Goal: Information Seeking & Learning: Learn about a topic

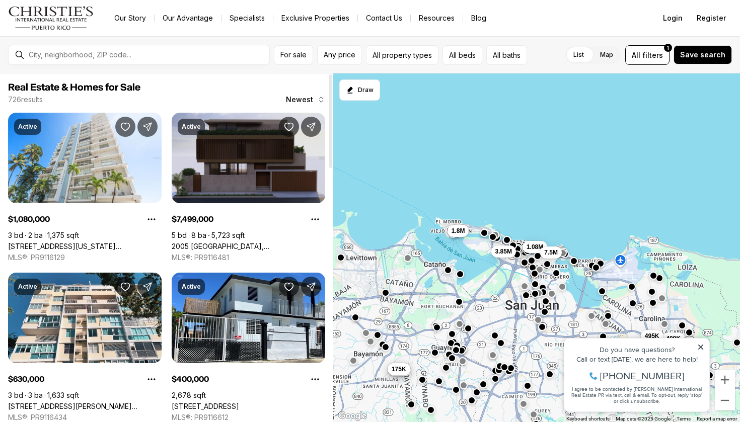
click at [298, 242] on link "2005 [GEOGRAPHIC_DATA], [GEOGRAPHIC_DATA][PERSON_NAME], 00911" at bounding box center [248, 246] width 153 height 9
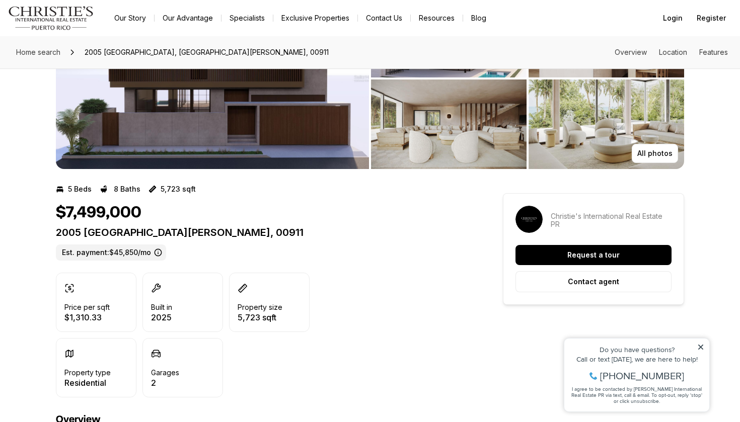
scroll to position [99, 0]
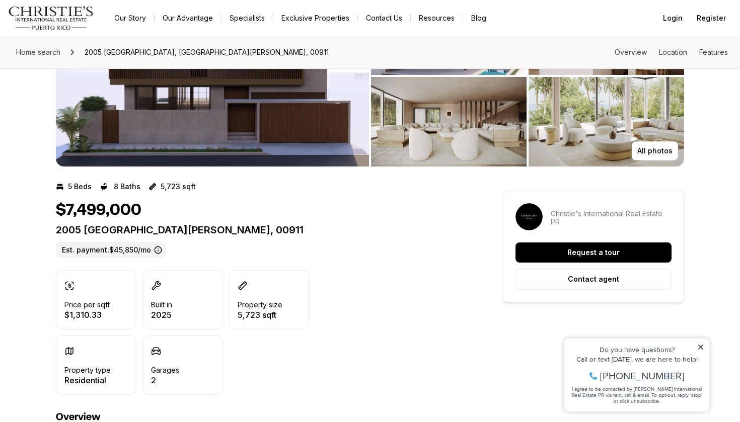
click at [158, 251] on icon at bounding box center [158, 250] width 8 height 8
click at [154, 250] on icon at bounding box center [158, 250] width 8 height 8
click at [156, 249] on icon at bounding box center [158, 250] width 8 height 8
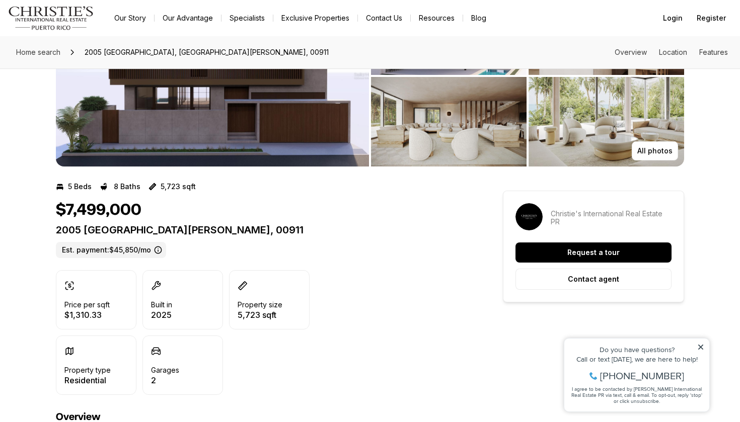
click at [156, 249] on icon at bounding box center [158, 250] width 8 height 8
click at [183, 249] on div "2005 CALLE ESPANA SAN JUAN PR, 00911 Est. payment: $45,850/mo" at bounding box center [261, 241] width 411 height 34
click at [154, 250] on icon at bounding box center [158, 250] width 8 height 8
click at [225, 239] on div "2005 CALLE ESPANA SAN JUAN PR, 00911 Est. payment: $45,850/mo" at bounding box center [261, 241] width 411 height 34
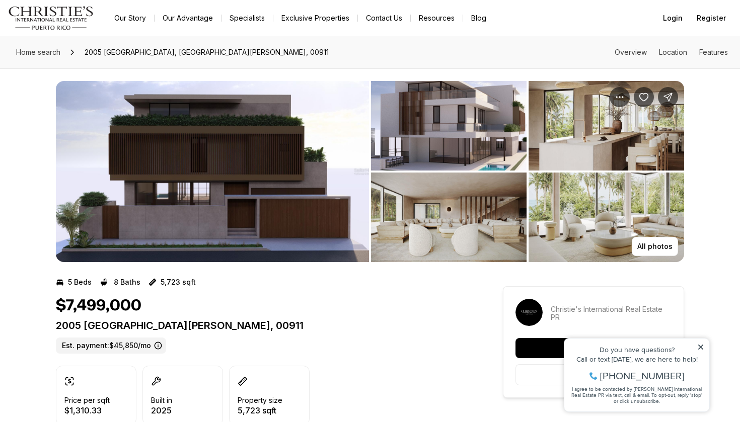
scroll to position [3, 0]
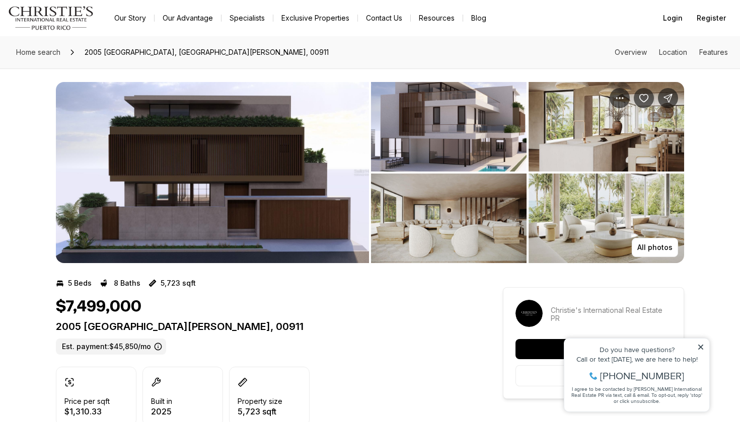
click at [701, 346] on icon at bounding box center [700, 347] width 7 height 7
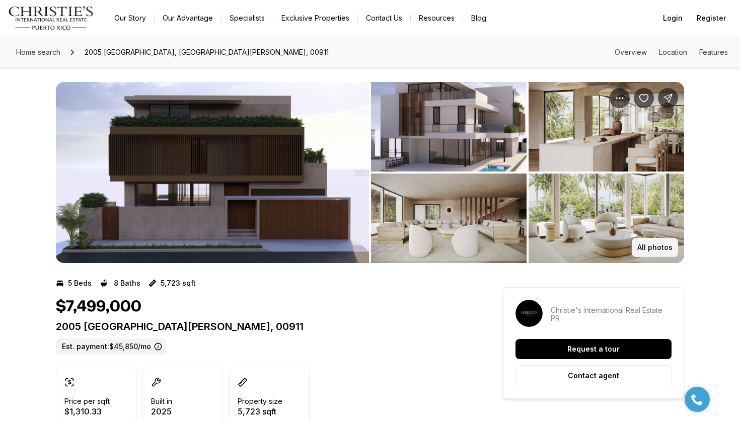
click at [669, 247] on p "All photos" at bounding box center [654, 248] width 35 height 8
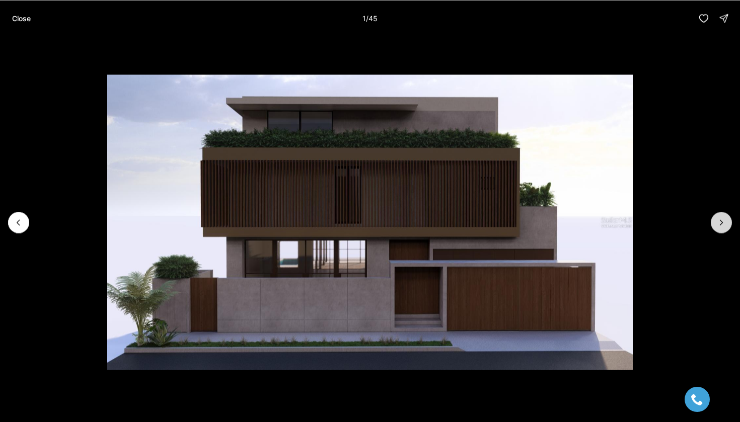
click at [731, 220] on button "Next slide" at bounding box center [721, 222] width 21 height 21
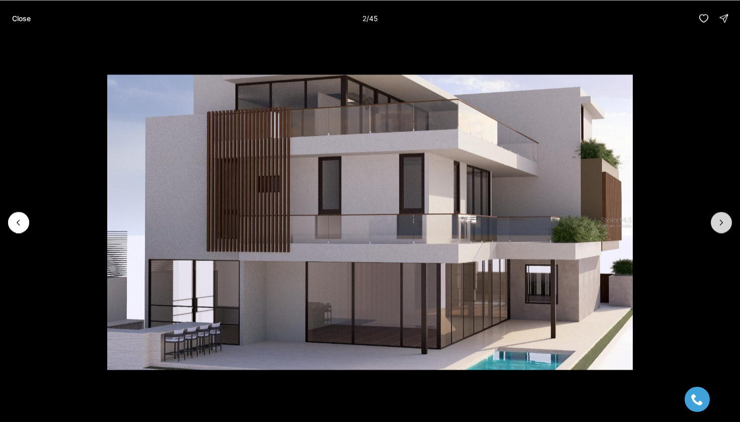
click at [731, 220] on button "Next slide" at bounding box center [721, 222] width 21 height 21
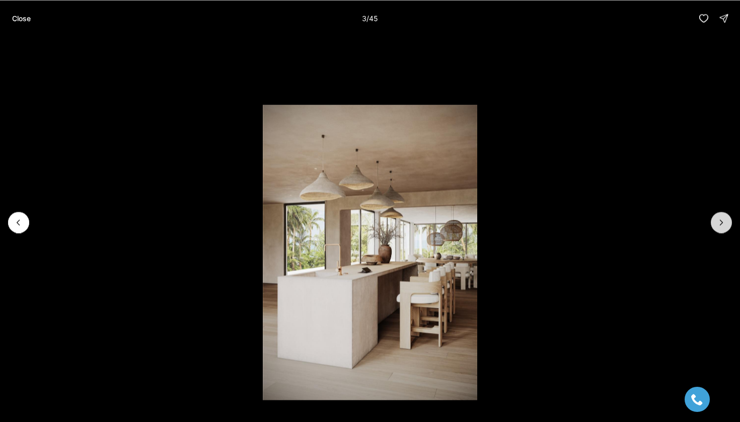
click at [731, 220] on button "Next slide" at bounding box center [721, 222] width 21 height 21
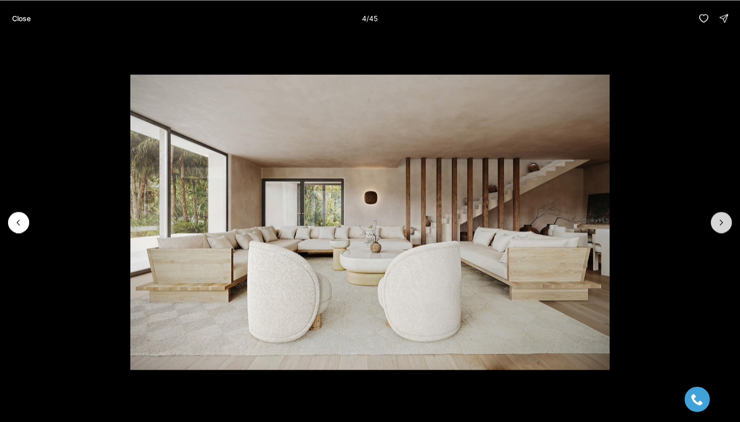
click at [731, 220] on button "Next slide" at bounding box center [721, 222] width 21 height 21
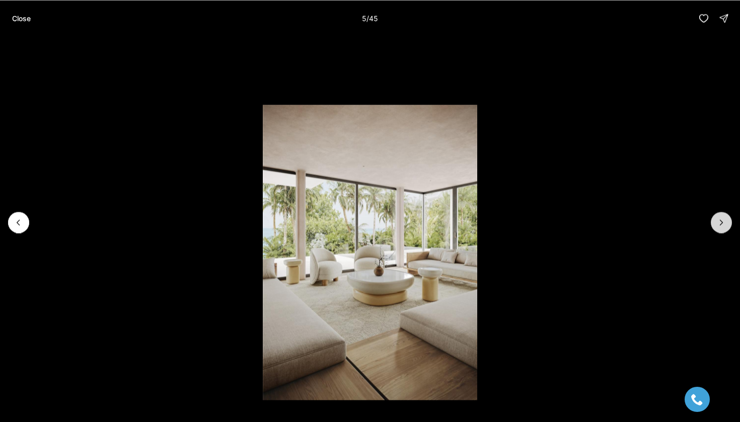
click at [731, 220] on button "Next slide" at bounding box center [721, 222] width 21 height 21
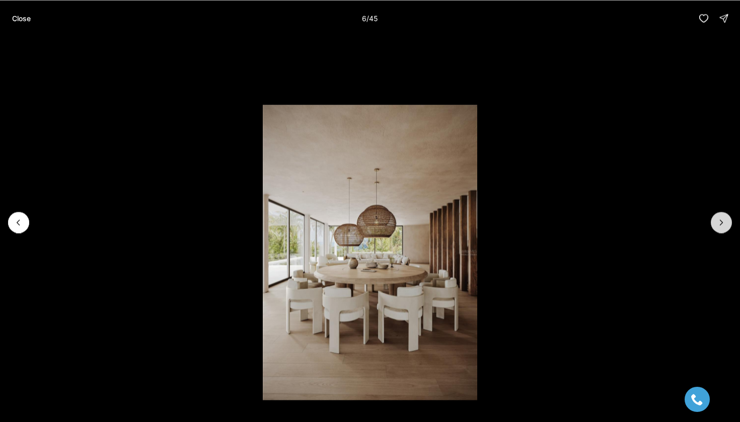
click at [731, 220] on button "Next slide" at bounding box center [721, 222] width 21 height 21
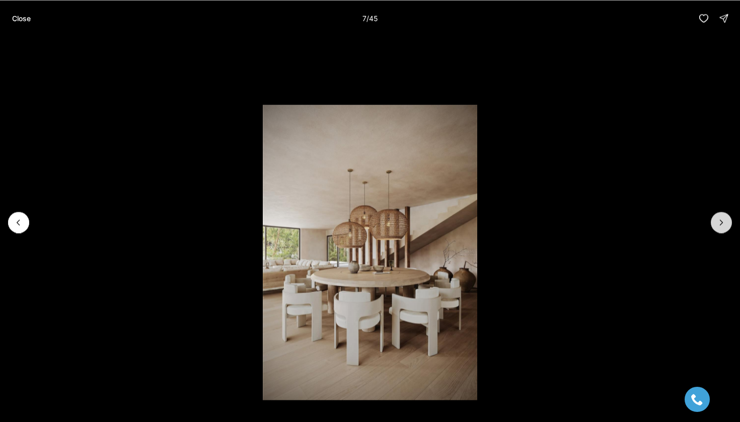
click at [731, 220] on button "Next slide" at bounding box center [721, 222] width 21 height 21
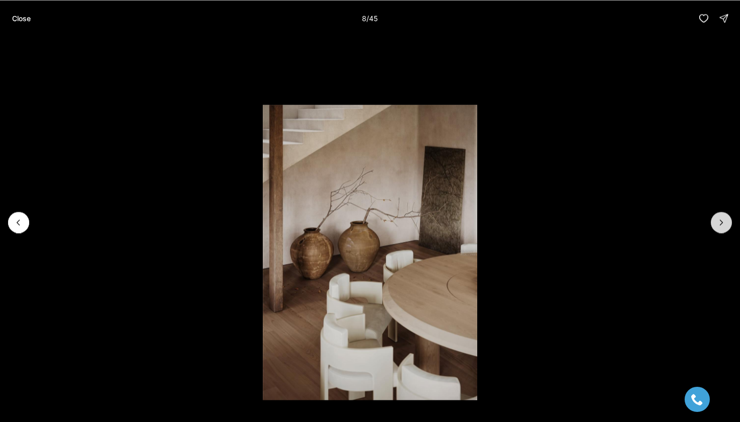
click at [731, 220] on button "Next slide" at bounding box center [721, 222] width 21 height 21
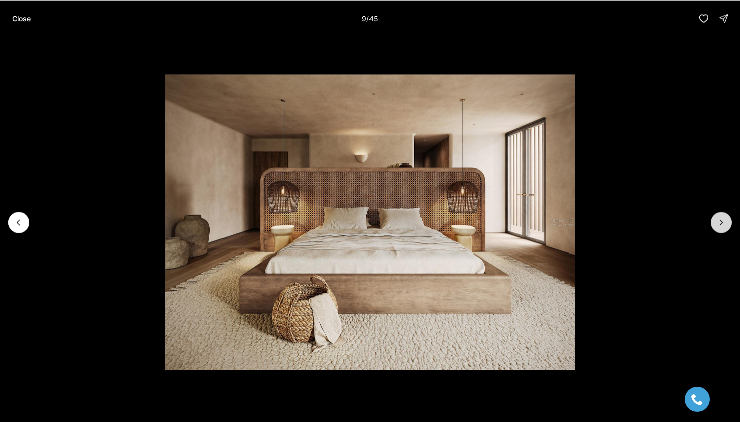
click at [731, 220] on button "Next slide" at bounding box center [721, 222] width 21 height 21
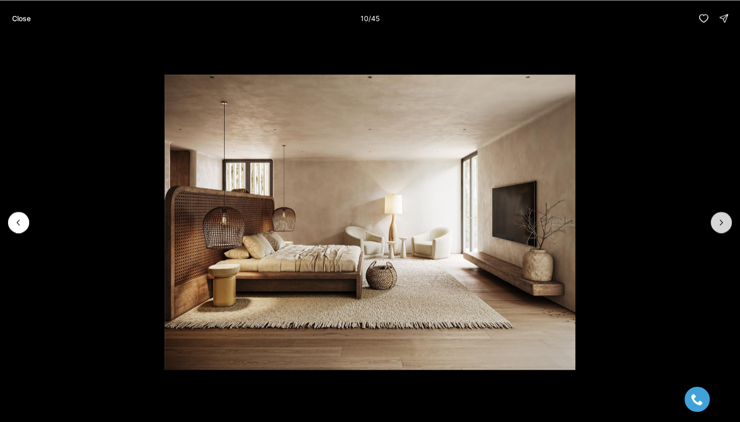
click at [731, 220] on button "Next slide" at bounding box center [721, 222] width 21 height 21
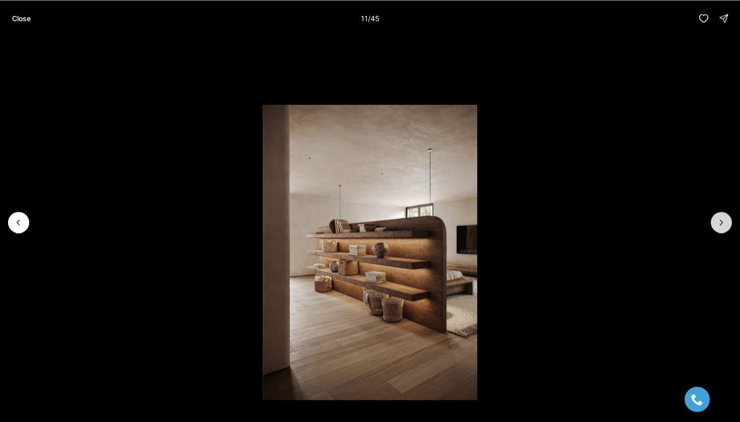
click at [731, 220] on button "Next slide" at bounding box center [721, 222] width 21 height 21
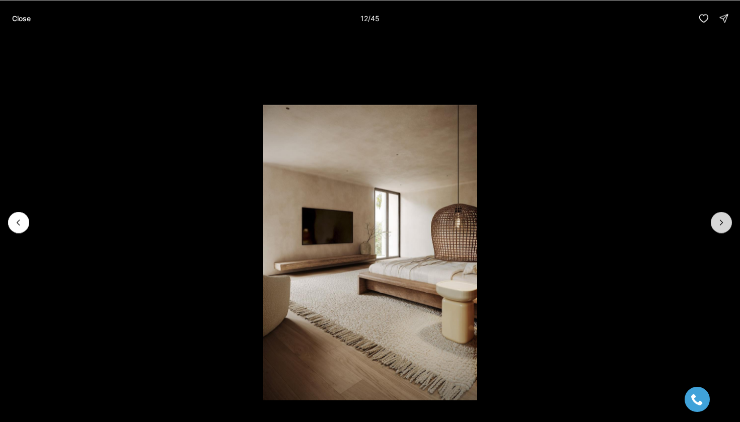
click at [731, 220] on button "Next slide" at bounding box center [721, 222] width 21 height 21
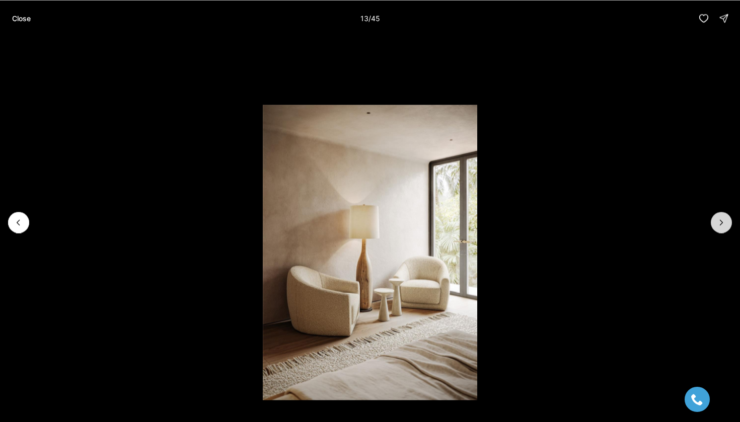
click at [731, 220] on button "Next slide" at bounding box center [721, 222] width 21 height 21
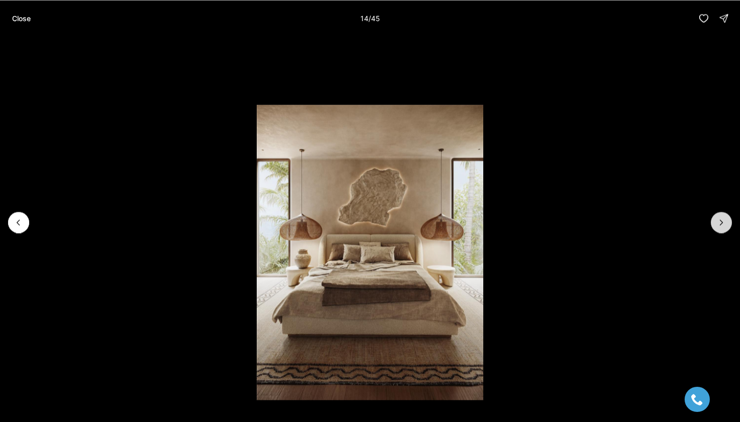
click at [731, 220] on button "Next slide" at bounding box center [721, 222] width 21 height 21
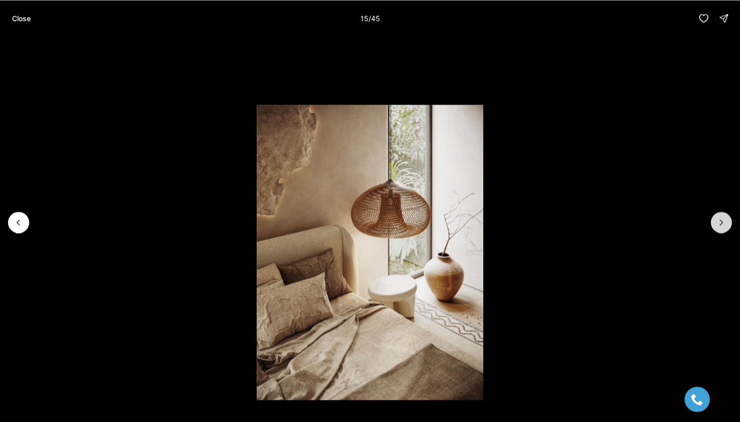
click at [731, 220] on button "Next slide" at bounding box center [721, 222] width 21 height 21
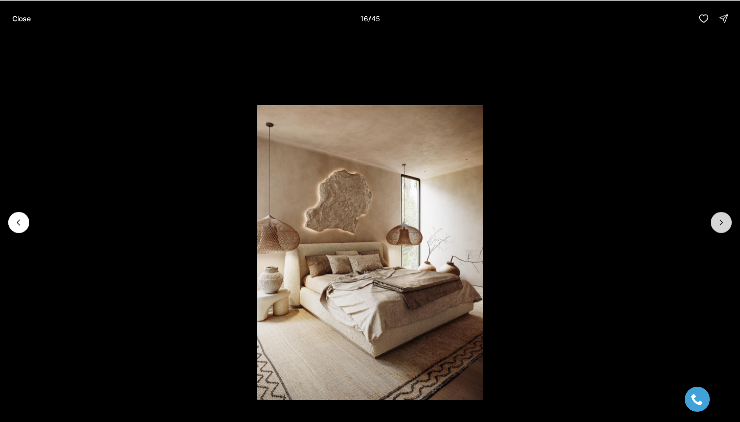
click at [731, 220] on button "Next slide" at bounding box center [721, 222] width 21 height 21
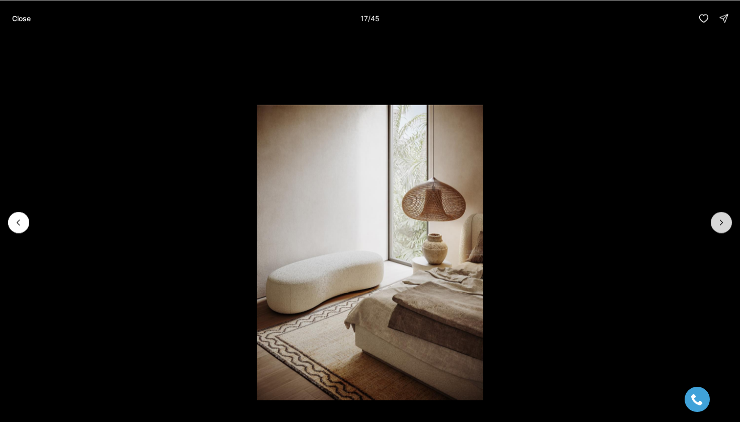
click at [731, 220] on button "Next slide" at bounding box center [721, 222] width 21 height 21
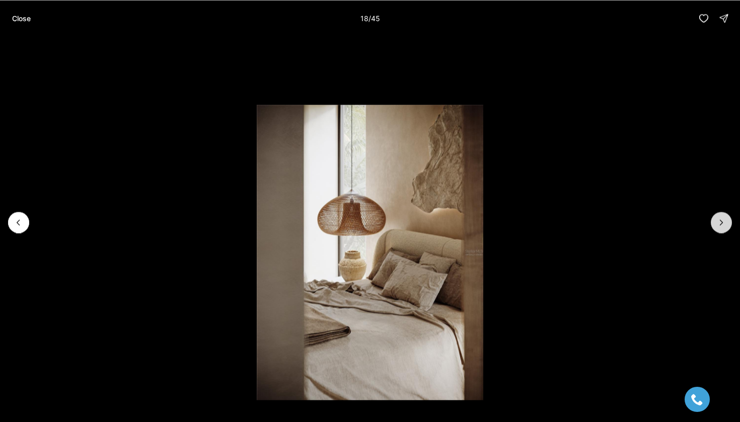
click at [731, 220] on button "Next slide" at bounding box center [721, 222] width 21 height 21
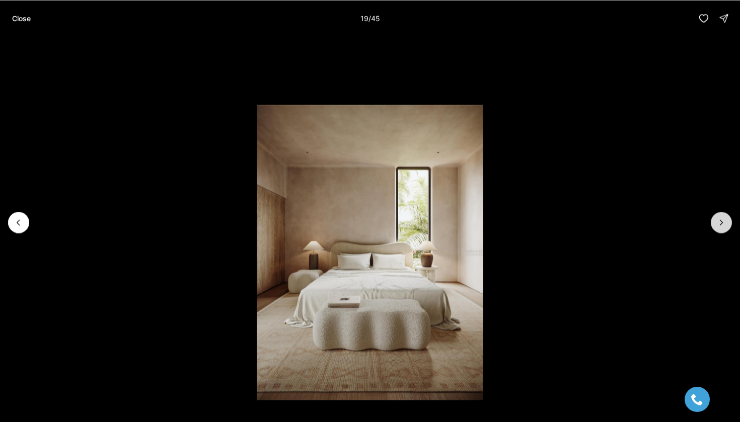
click at [731, 220] on button "Next slide" at bounding box center [721, 222] width 21 height 21
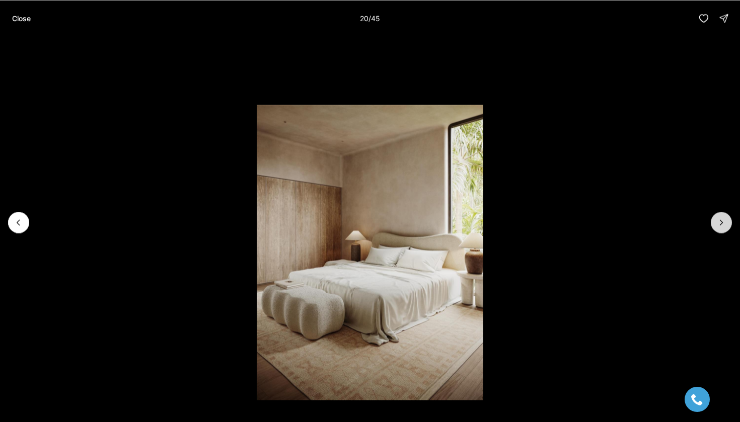
click at [731, 220] on button "Next slide" at bounding box center [721, 222] width 21 height 21
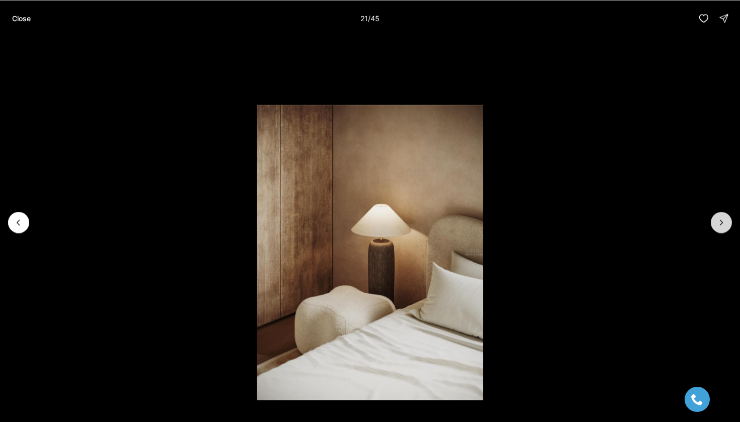
click at [731, 220] on button "Next slide" at bounding box center [721, 222] width 21 height 21
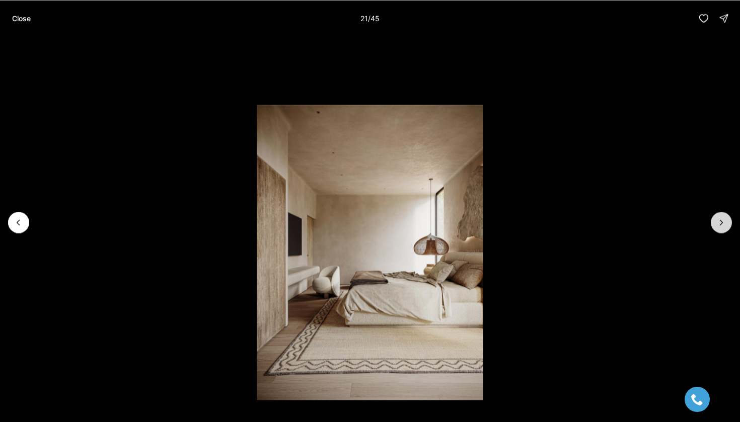
click at [731, 220] on button "Next slide" at bounding box center [721, 222] width 21 height 21
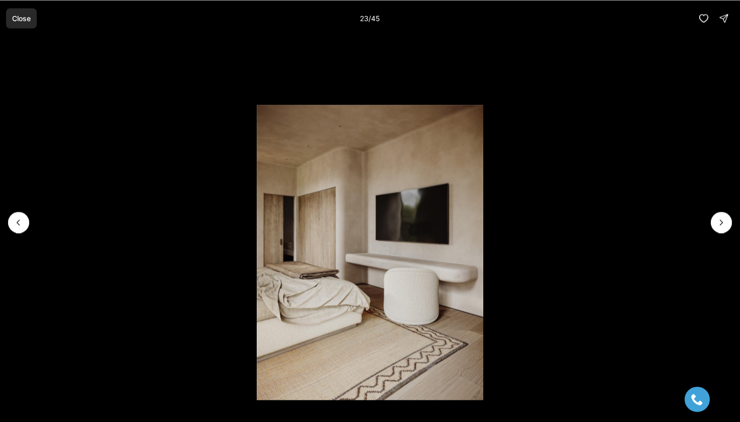
click at [25, 22] on button "Close" at bounding box center [21, 18] width 31 height 20
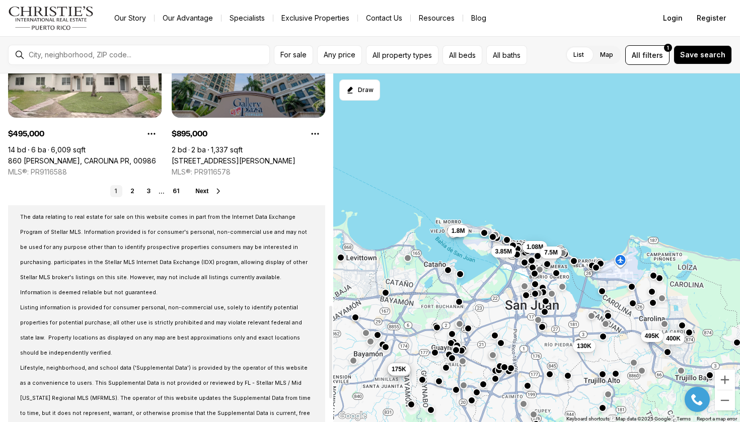
scroll to position [888, 0]
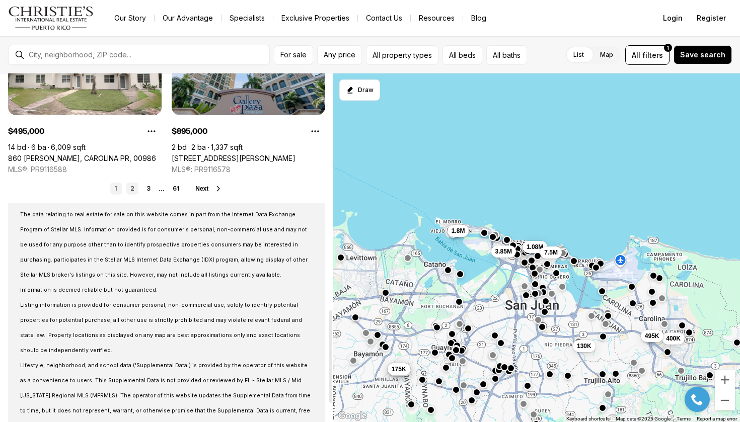
click at [132, 188] on link "2" at bounding box center [132, 189] width 12 height 12
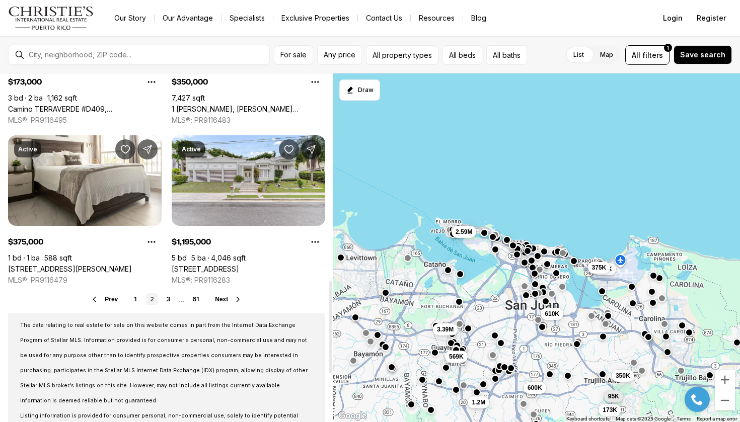
scroll to position [777, 0]
click at [347, 52] on span "Any price" at bounding box center [340, 55] width 32 height 8
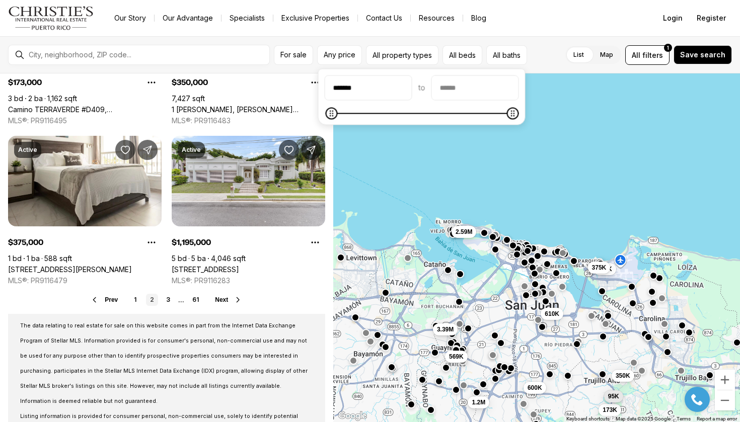
type input "********"
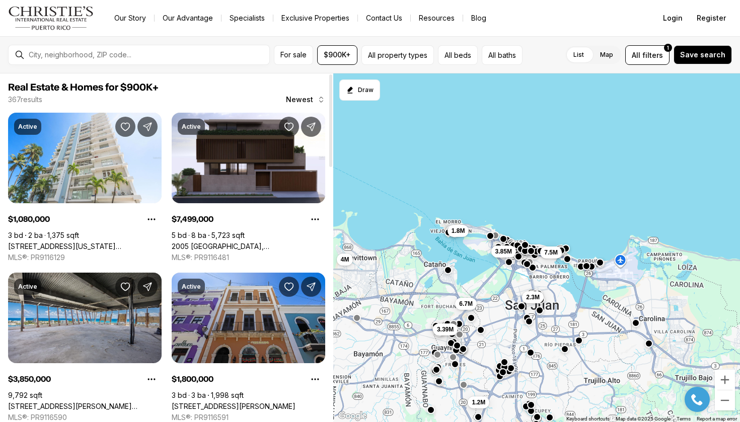
click at [387, 57] on button "All property types" at bounding box center [397, 55] width 72 height 20
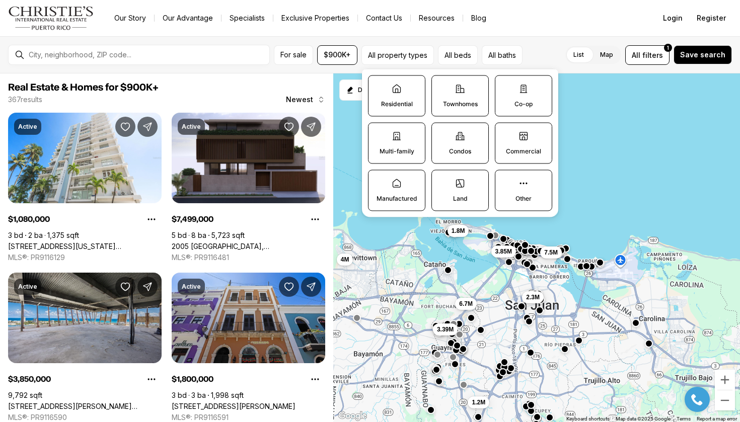
click at [397, 148] on p "Multi-family" at bounding box center [396, 151] width 35 height 8
click at [378, 133] on button "Multi-family" at bounding box center [373, 128] width 10 height 10
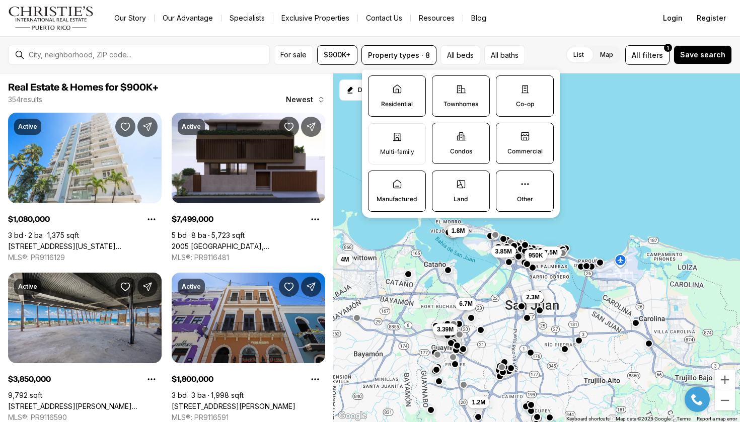
click at [447, 134] on label "Condos" at bounding box center [461, 143] width 58 height 41
click at [442, 133] on button "Condos" at bounding box center [437, 128] width 10 height 10
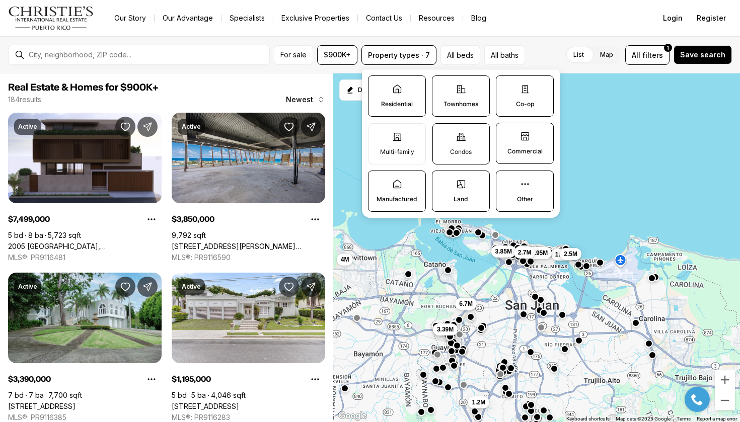
click at [466, 142] on label "Condos" at bounding box center [460, 143] width 57 height 41
click at [443, 134] on button "Condos" at bounding box center [438, 129] width 10 height 10
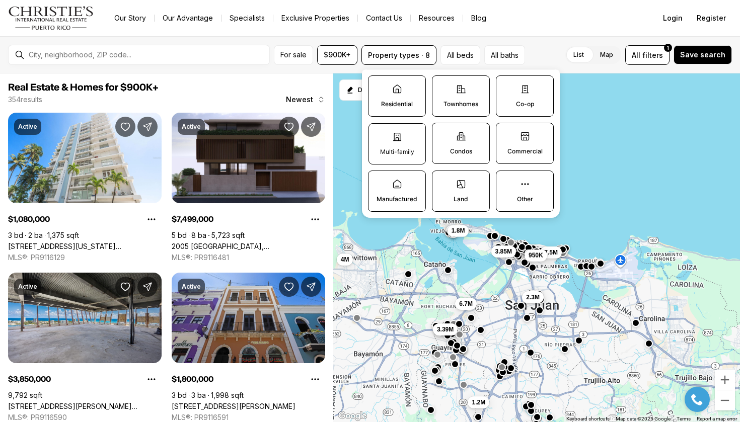
click at [416, 156] on label "Multi-family" at bounding box center [396, 143] width 57 height 41
click at [379, 134] on button "Multi-family" at bounding box center [374, 129] width 10 height 10
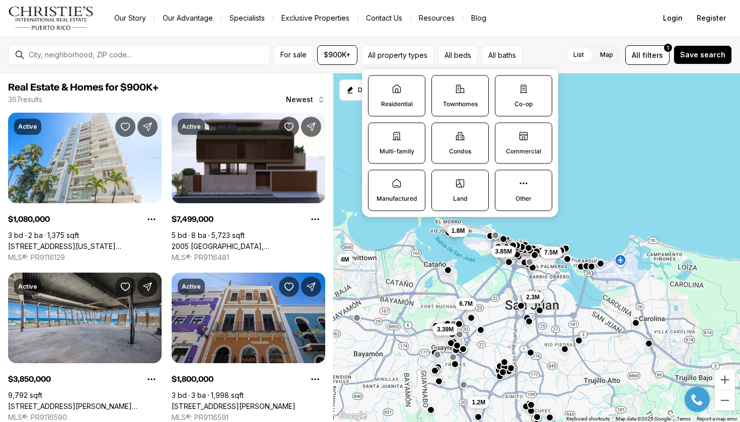
click at [440, 191] on label "Land" at bounding box center [459, 190] width 57 height 41
click at [440, 181] on button "Land" at bounding box center [437, 176] width 10 height 10
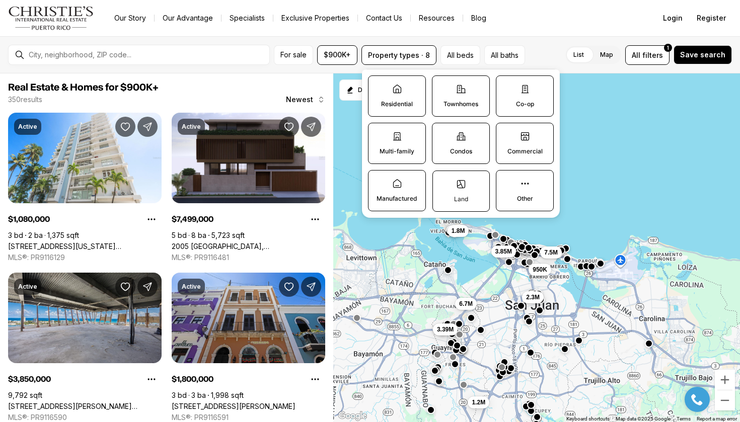
click at [458, 195] on label "Land" at bounding box center [460, 191] width 57 height 41
click at [443, 181] on button "Land" at bounding box center [438, 176] width 10 height 10
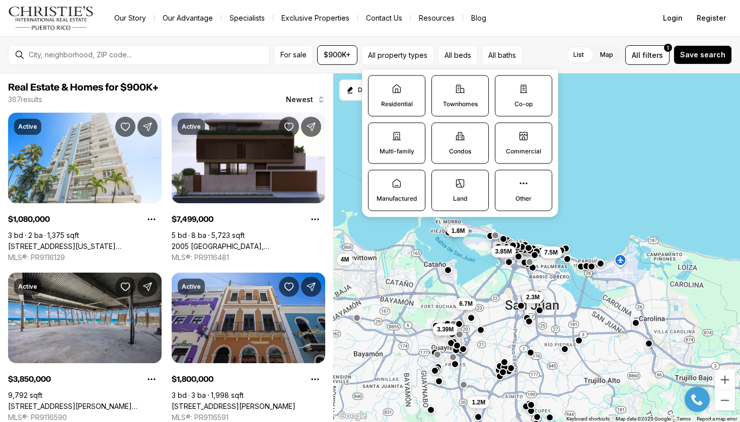
click at [454, 187] on label "Land" at bounding box center [459, 190] width 57 height 41
click at [442, 181] on button "Land" at bounding box center [437, 176] width 10 height 10
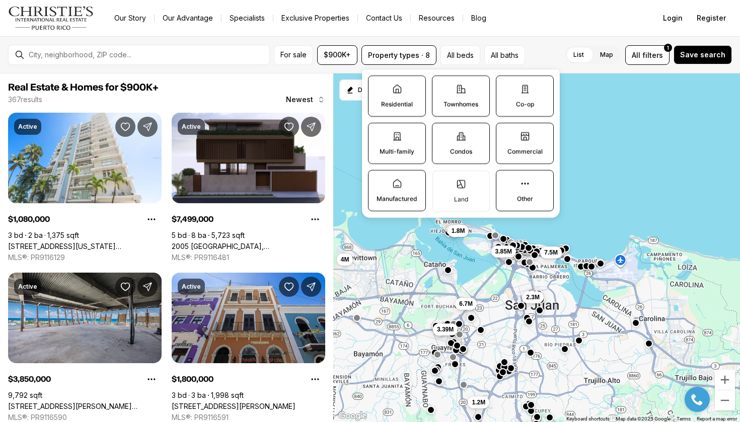
click at [454, 163] on label "Condos" at bounding box center [461, 143] width 58 height 41
click at [442, 133] on button "Condos" at bounding box center [437, 128] width 10 height 10
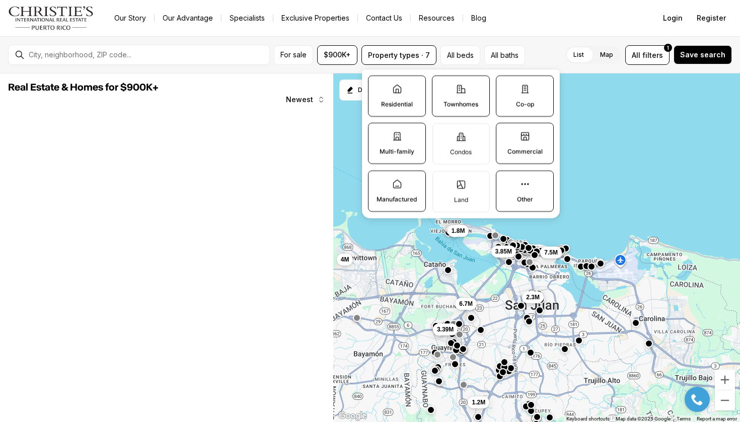
click at [515, 146] on label "Commercial" at bounding box center [525, 143] width 58 height 41
click at [506, 133] on button "Commercial" at bounding box center [501, 128] width 10 height 10
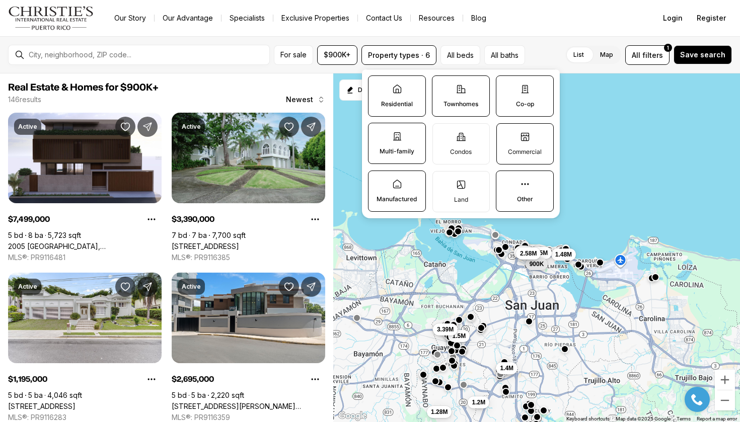
click at [525, 153] on p "Commercial" at bounding box center [525, 152] width 34 height 8
click at [507, 134] on button "Commercial" at bounding box center [502, 129] width 10 height 10
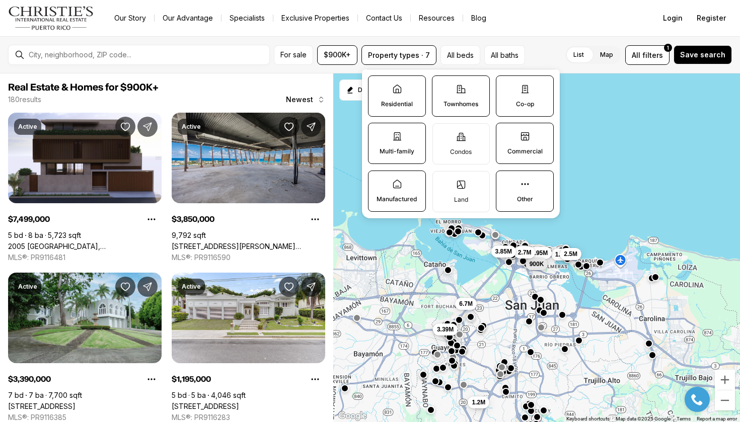
click at [527, 152] on p "Commercial" at bounding box center [524, 151] width 35 height 8
click at [506, 133] on button "Commercial" at bounding box center [501, 128] width 10 height 10
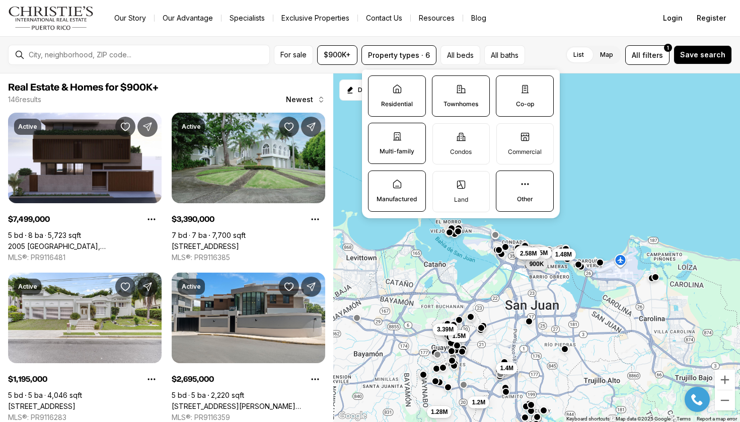
click at [466, 93] on label "Townhomes" at bounding box center [461, 95] width 58 height 41
click at [442, 86] on button "Townhomes" at bounding box center [437, 81] width 10 height 10
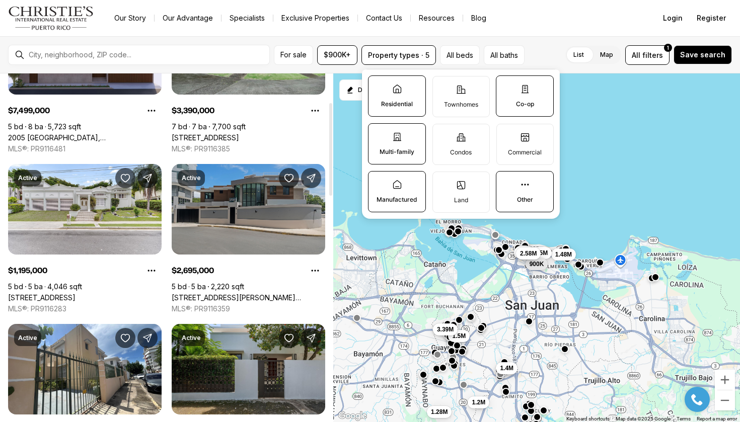
scroll to position [108, 0]
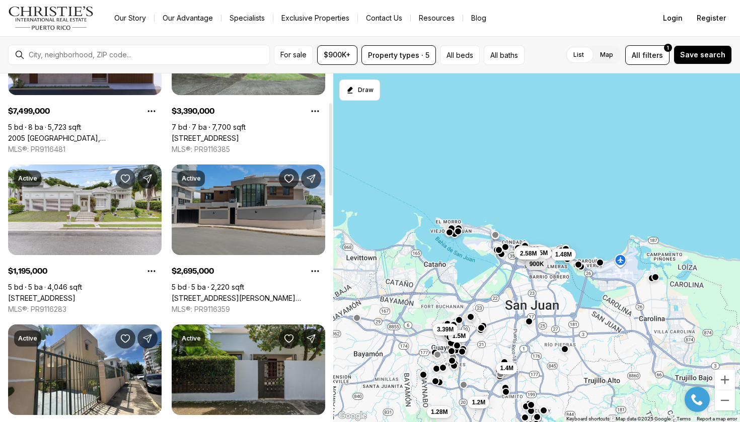
click at [285, 294] on link "1 ALMENDARES, SAN JUAN PR, 00901" at bounding box center [248, 298] width 153 height 9
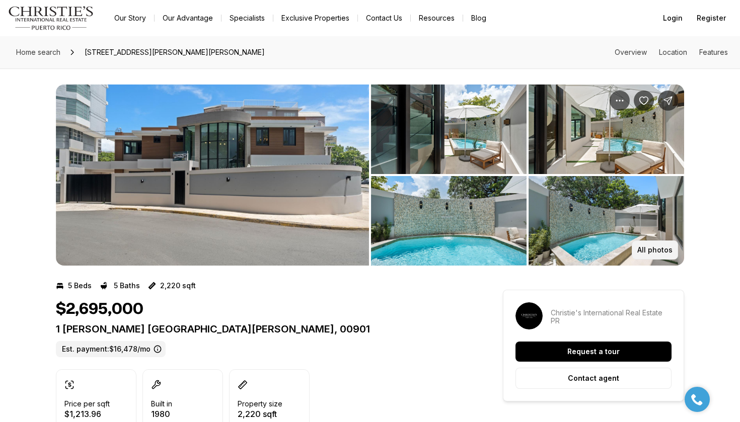
click at [649, 247] on p "All photos" at bounding box center [654, 250] width 35 height 8
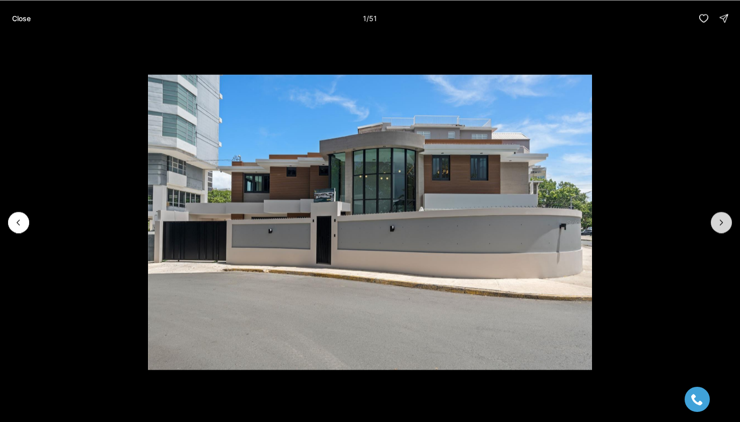
click at [724, 220] on icon "Next slide" at bounding box center [721, 222] width 10 height 10
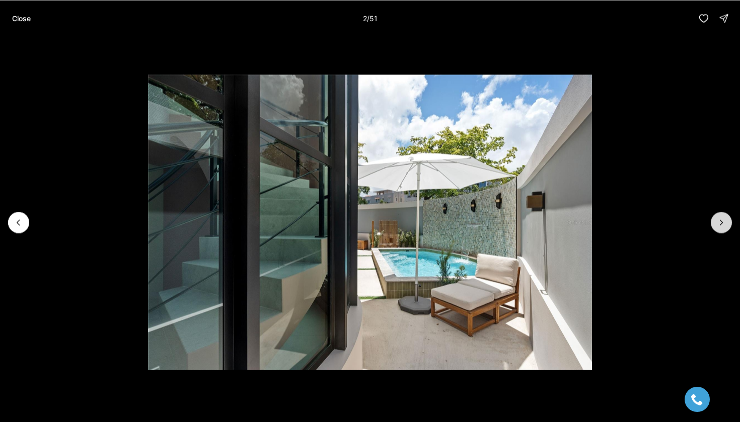
click at [724, 220] on icon "Next slide" at bounding box center [721, 222] width 10 height 10
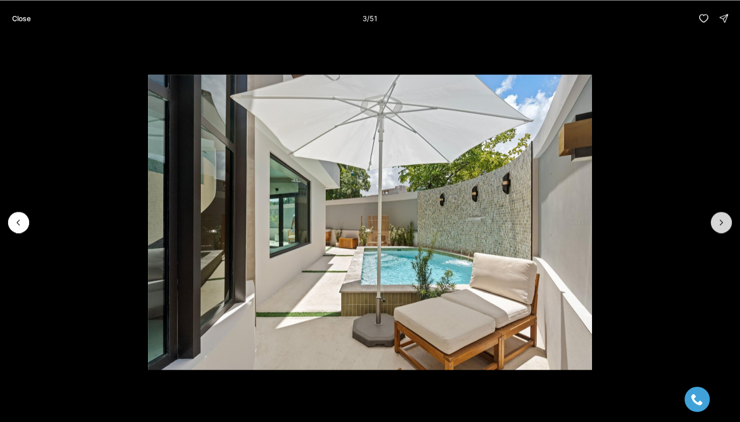
click at [724, 220] on icon "Next slide" at bounding box center [721, 222] width 10 height 10
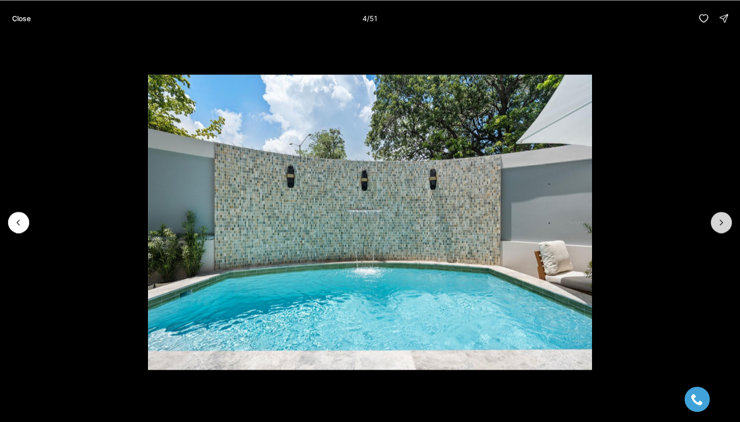
click at [724, 220] on icon "Next slide" at bounding box center [721, 222] width 10 height 10
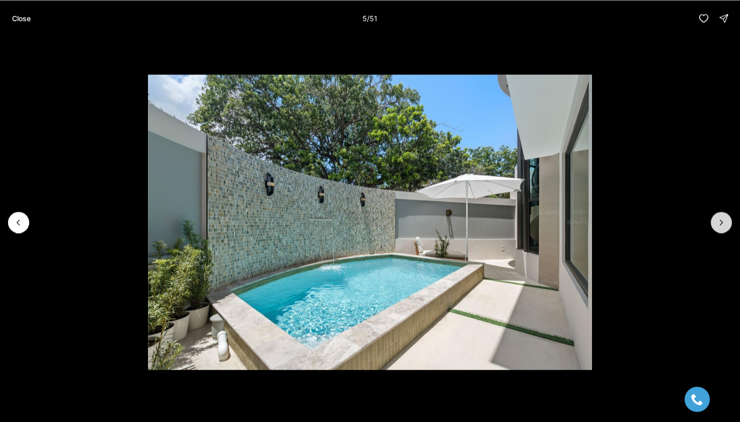
click at [724, 220] on icon "Next slide" at bounding box center [721, 222] width 10 height 10
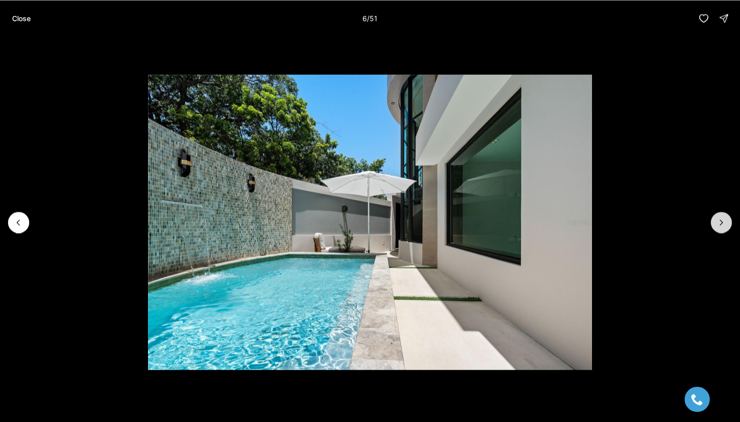
click at [724, 220] on icon "Next slide" at bounding box center [721, 222] width 10 height 10
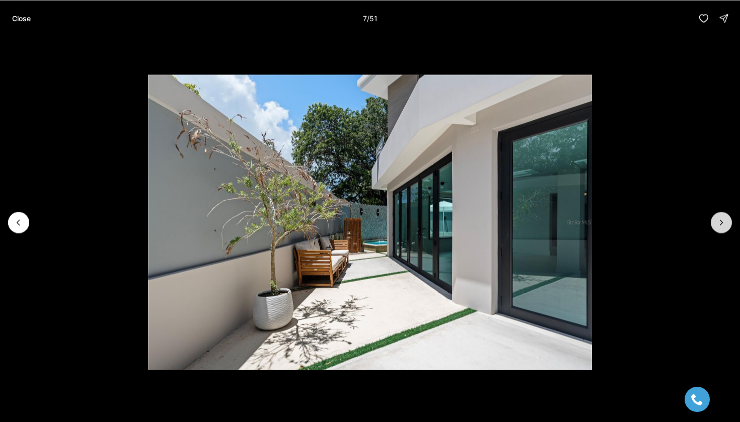
click at [724, 220] on icon "Next slide" at bounding box center [721, 222] width 10 height 10
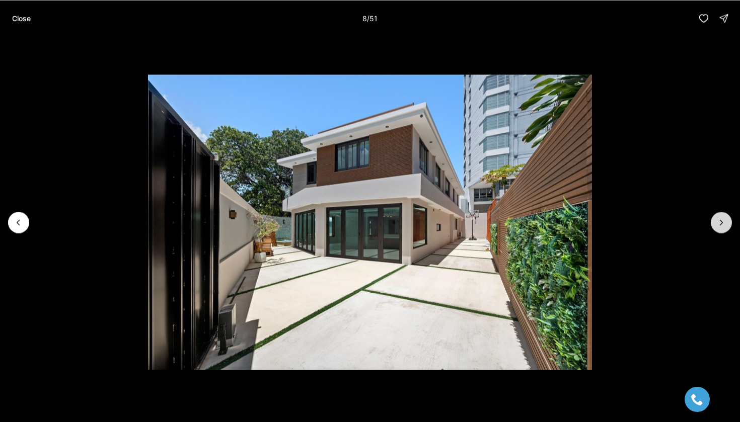
click at [724, 220] on icon "Next slide" at bounding box center [721, 222] width 10 height 10
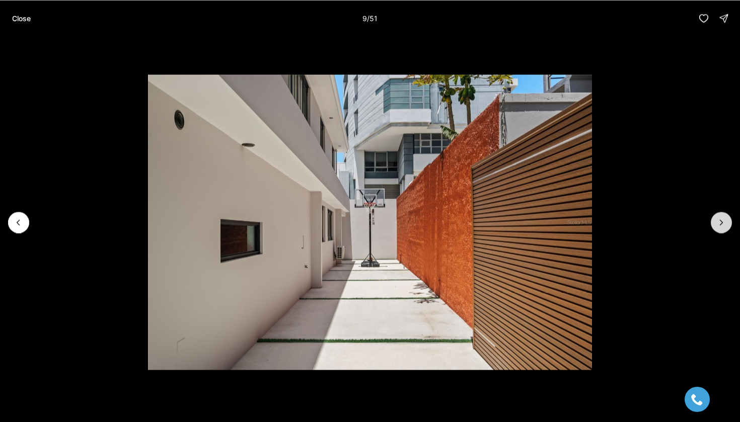
click at [724, 220] on icon "Next slide" at bounding box center [721, 222] width 10 height 10
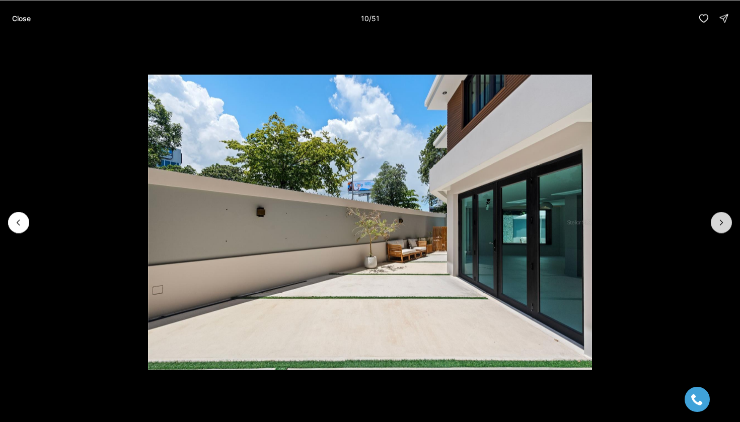
click at [724, 220] on icon "Next slide" at bounding box center [721, 222] width 10 height 10
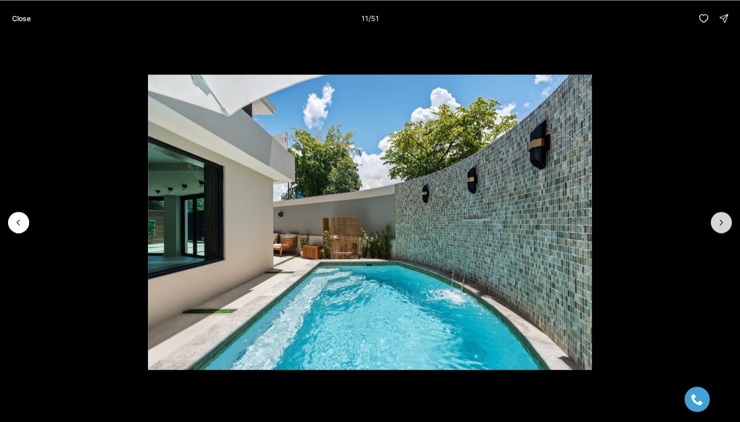
click at [724, 220] on icon "Next slide" at bounding box center [721, 222] width 10 height 10
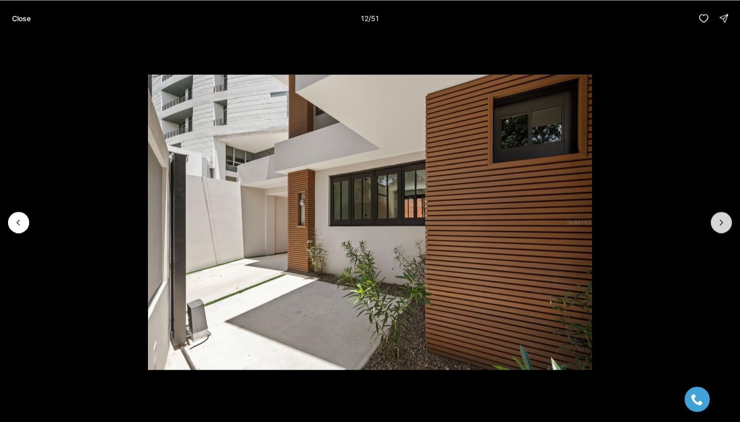
click at [724, 220] on icon "Next slide" at bounding box center [721, 222] width 10 height 10
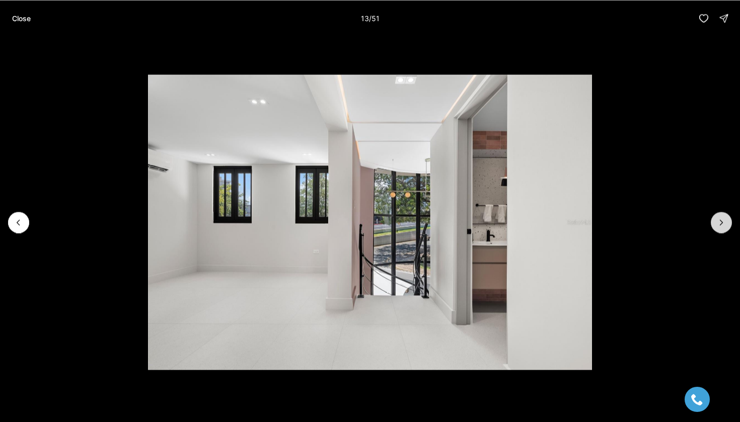
click at [724, 220] on icon "Next slide" at bounding box center [721, 222] width 10 height 10
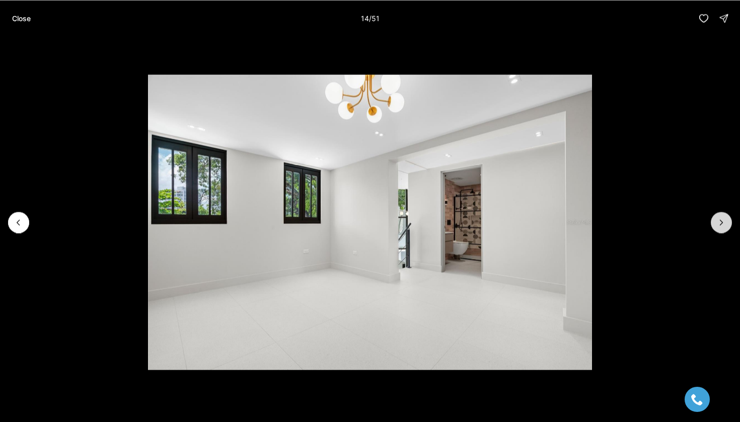
click at [724, 220] on icon "Next slide" at bounding box center [721, 222] width 10 height 10
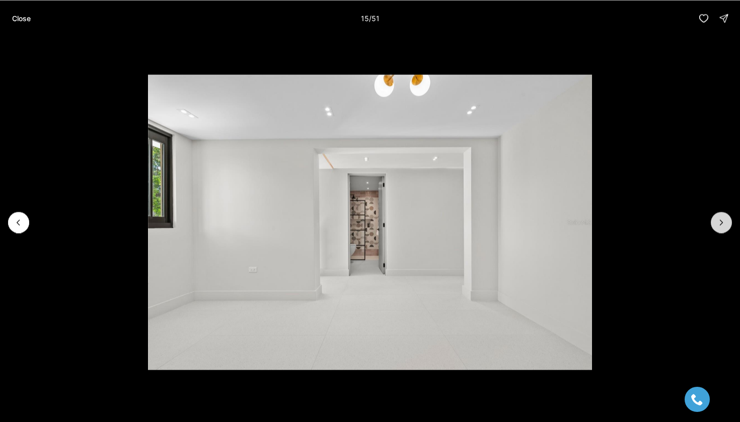
click at [724, 220] on icon "Next slide" at bounding box center [721, 222] width 10 height 10
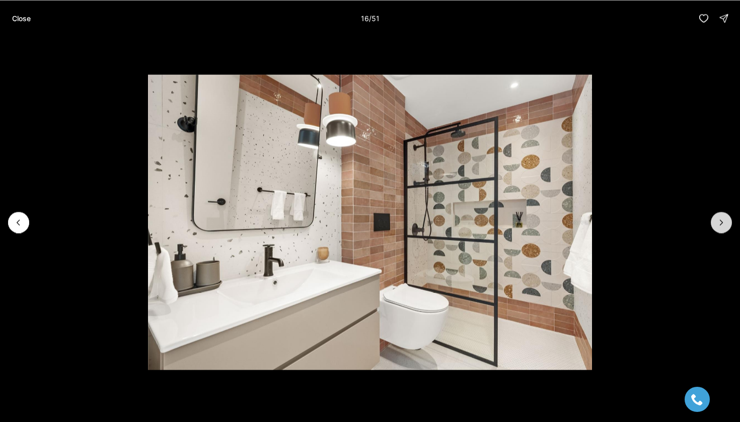
click at [724, 220] on icon "Next slide" at bounding box center [721, 222] width 10 height 10
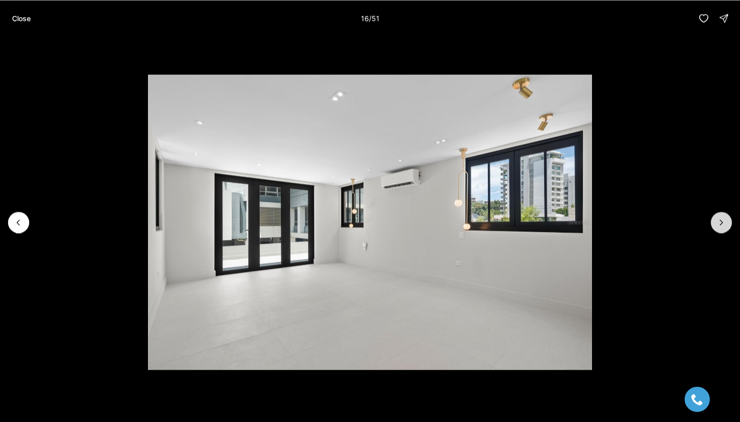
click at [724, 220] on icon "Next slide" at bounding box center [721, 222] width 10 height 10
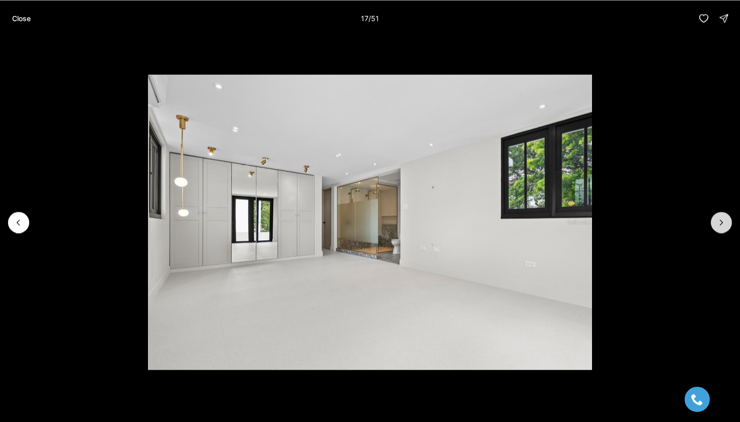
click at [724, 220] on icon "Next slide" at bounding box center [721, 222] width 10 height 10
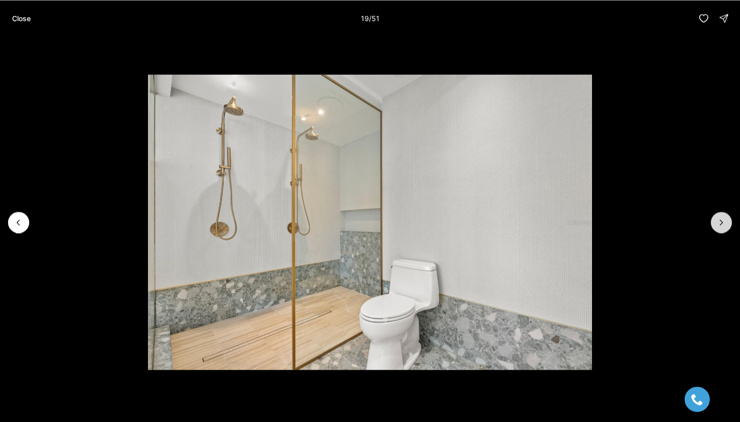
click at [724, 219] on icon "Next slide" at bounding box center [721, 222] width 10 height 10
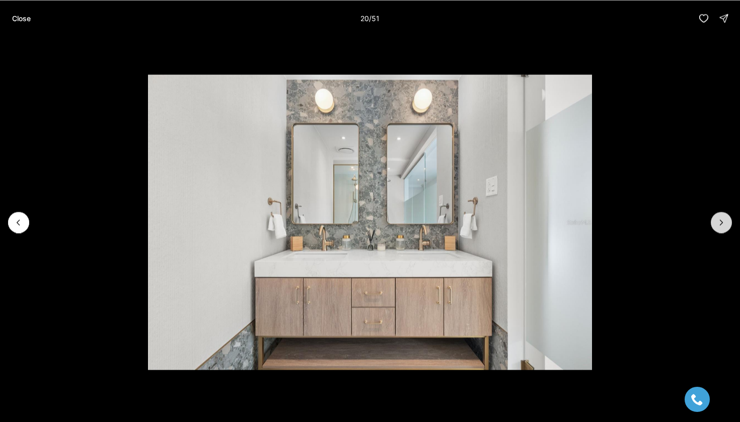
click at [724, 219] on icon "Next slide" at bounding box center [721, 222] width 10 height 10
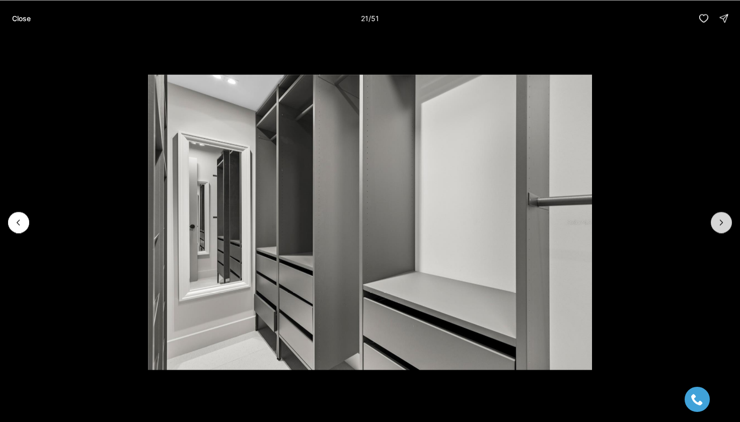
click at [724, 219] on icon "Next slide" at bounding box center [721, 222] width 10 height 10
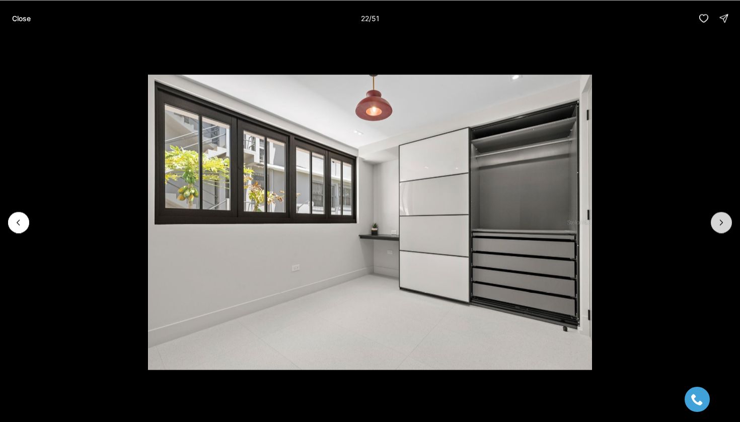
click at [724, 219] on icon "Next slide" at bounding box center [721, 222] width 10 height 10
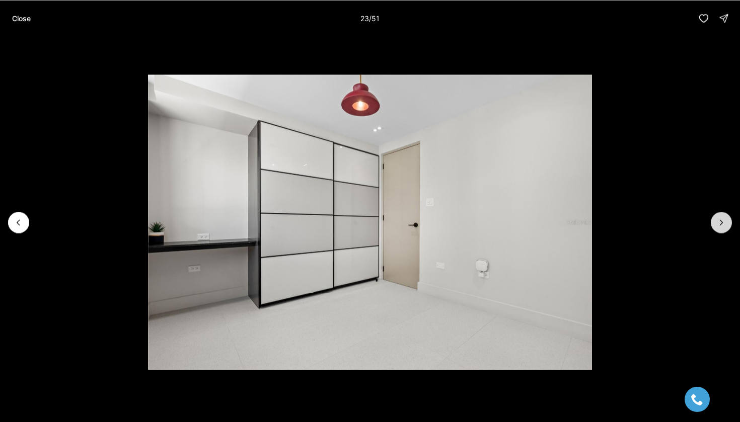
click at [724, 219] on icon "Next slide" at bounding box center [721, 222] width 10 height 10
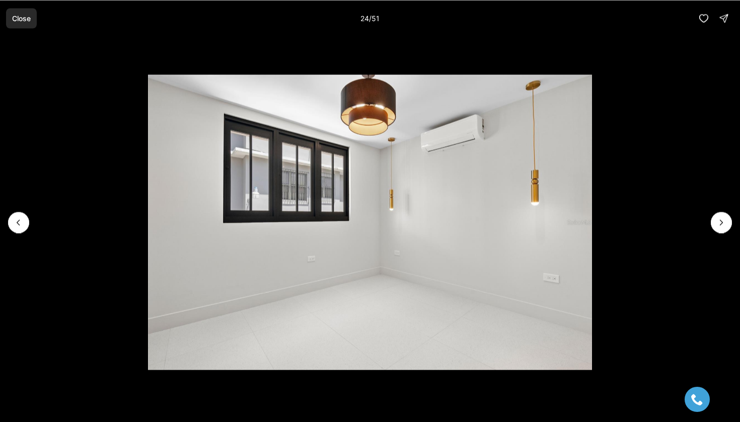
click at [22, 18] on p "Close" at bounding box center [21, 18] width 19 height 8
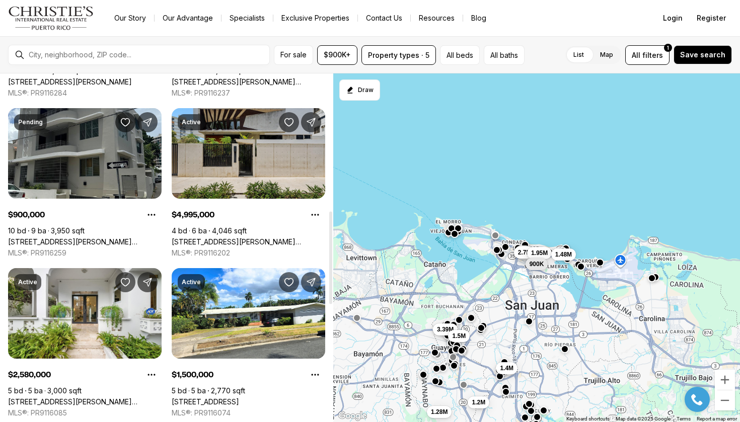
scroll to position [484, 0]
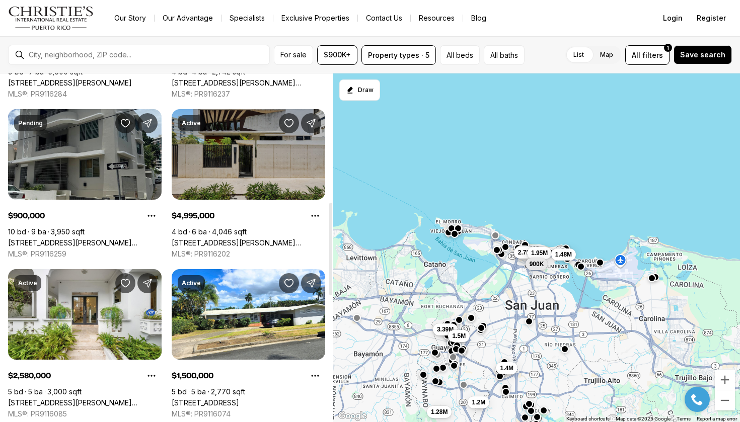
click at [271, 239] on link "[STREET_ADDRESS][PERSON_NAME][PERSON_NAME]" at bounding box center [248, 243] width 153 height 9
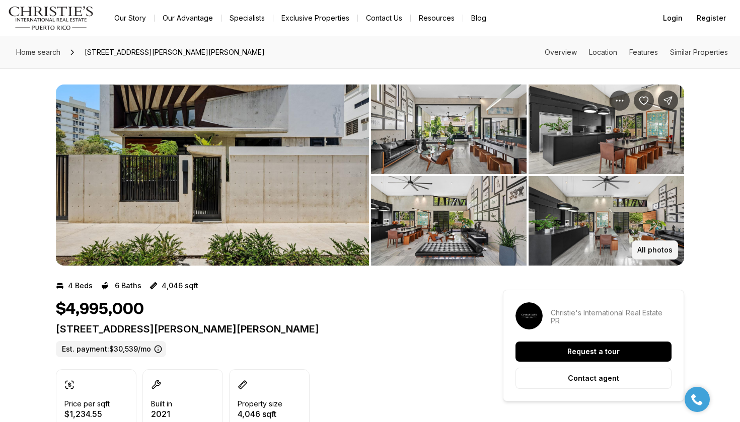
click at [654, 256] on button "All photos" at bounding box center [655, 250] width 46 height 19
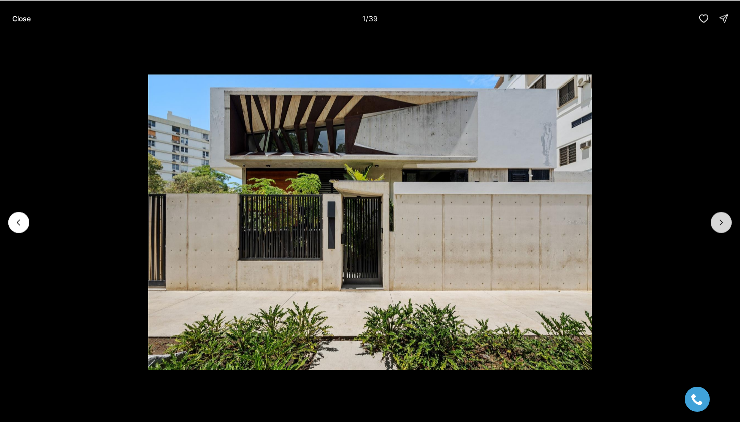
click at [721, 221] on icon "Next slide" at bounding box center [721, 222] width 10 height 10
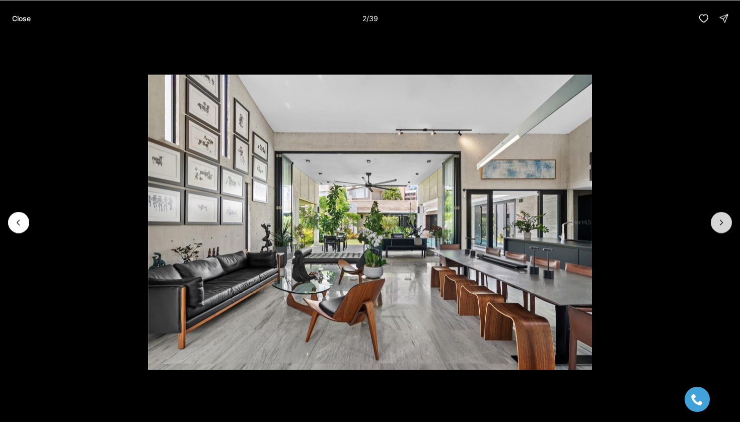
click at [721, 221] on icon "Next slide" at bounding box center [721, 222] width 10 height 10
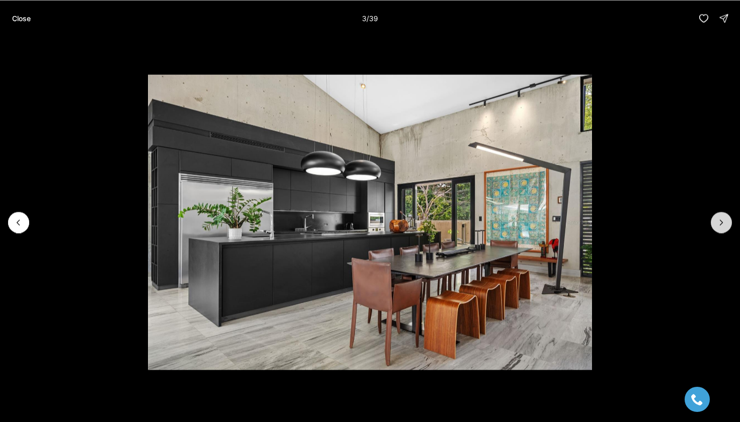
click at [721, 221] on icon "Next slide" at bounding box center [721, 222] width 10 height 10
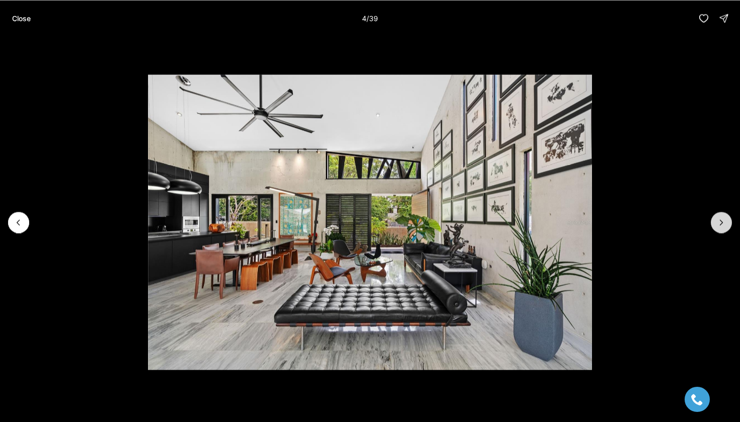
click at [721, 221] on icon "Next slide" at bounding box center [721, 222] width 10 height 10
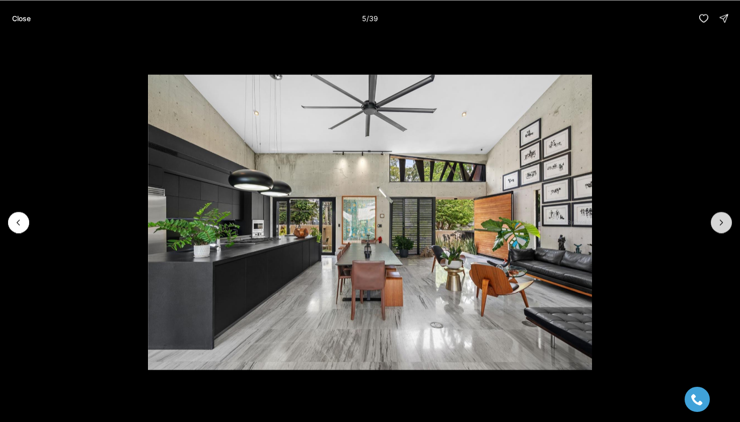
click at [721, 219] on icon "Next slide" at bounding box center [721, 222] width 10 height 10
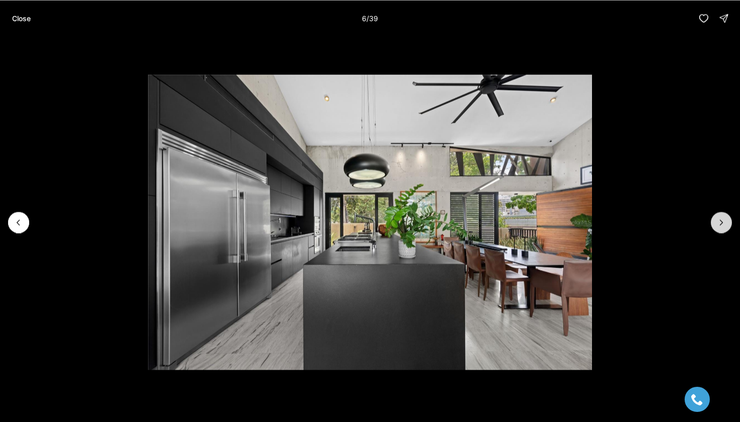
click at [721, 219] on icon "Next slide" at bounding box center [721, 222] width 10 height 10
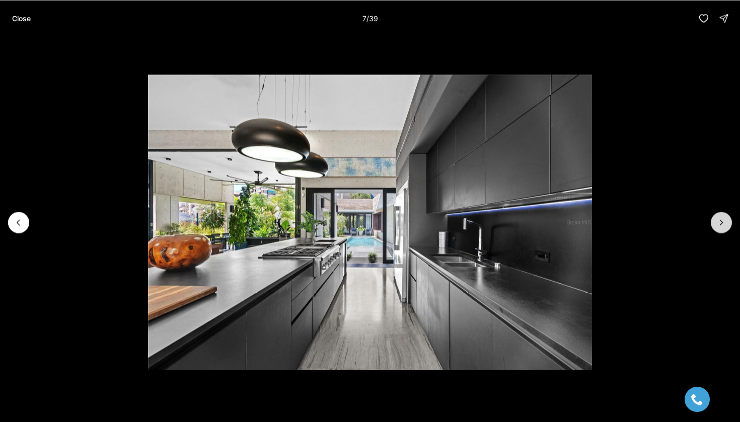
click at [721, 219] on icon "Next slide" at bounding box center [721, 222] width 10 height 10
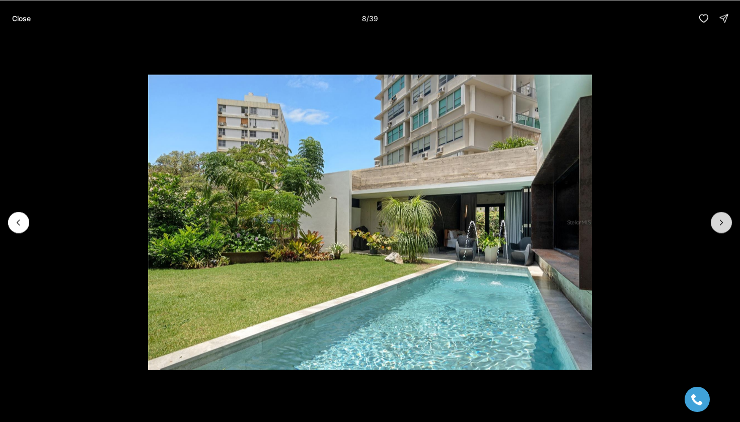
click at [721, 219] on icon "Next slide" at bounding box center [721, 222] width 10 height 10
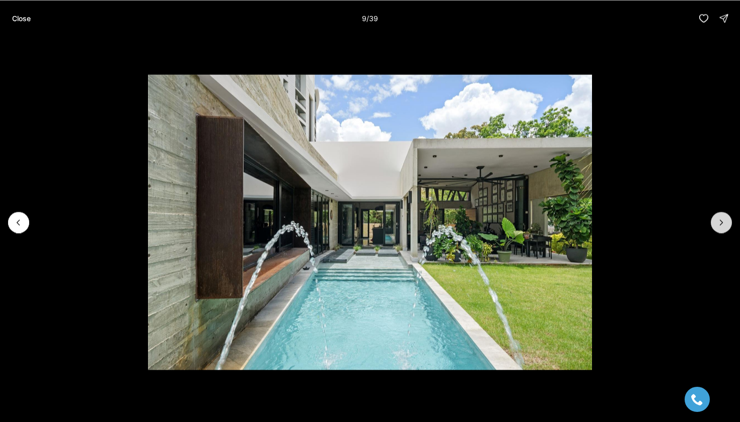
click at [721, 220] on icon "Next slide" at bounding box center [721, 222] width 3 height 5
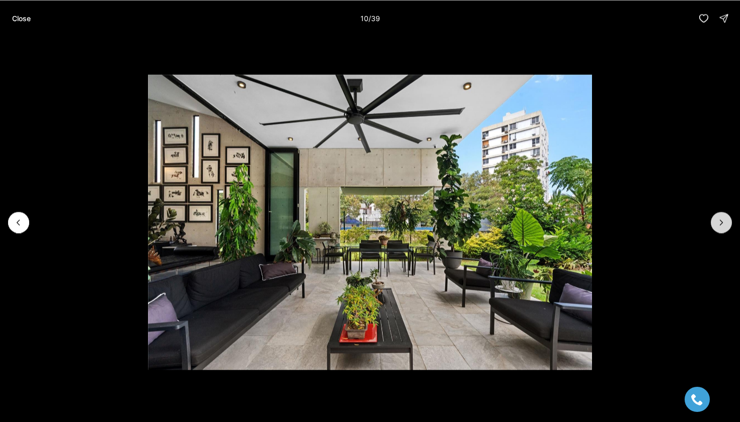
click at [721, 220] on icon "Next slide" at bounding box center [721, 222] width 3 height 5
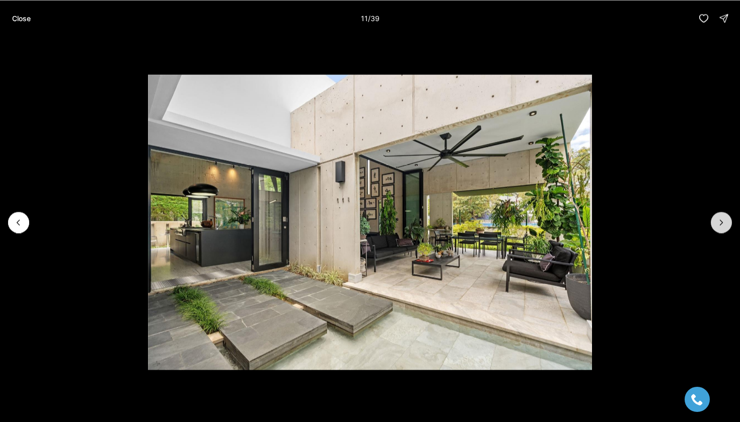
click at [721, 220] on icon "Next slide" at bounding box center [721, 222] width 3 height 5
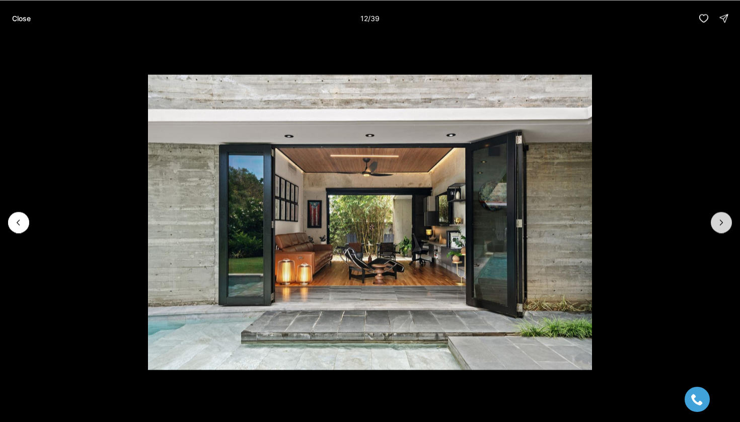
click at [721, 220] on icon "Next slide" at bounding box center [721, 222] width 3 height 5
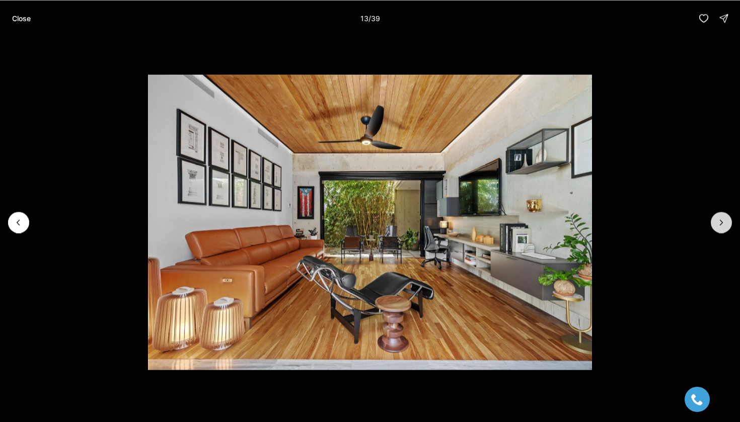
click at [721, 220] on icon "Next slide" at bounding box center [721, 222] width 3 height 5
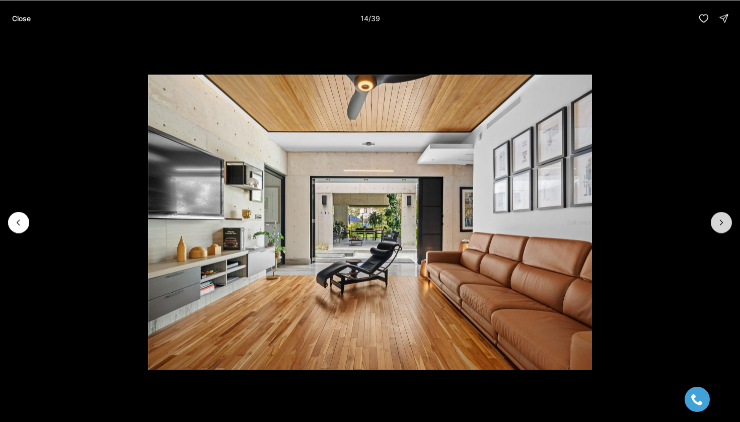
click at [721, 220] on icon "Next slide" at bounding box center [721, 222] width 3 height 5
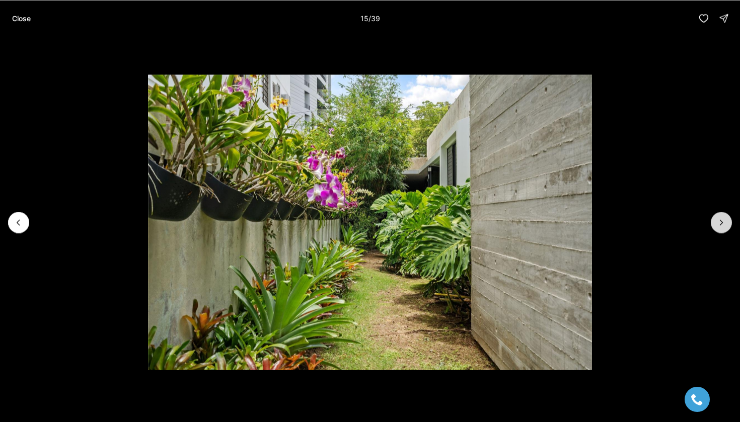
click at [721, 220] on icon "Next slide" at bounding box center [721, 222] width 3 height 5
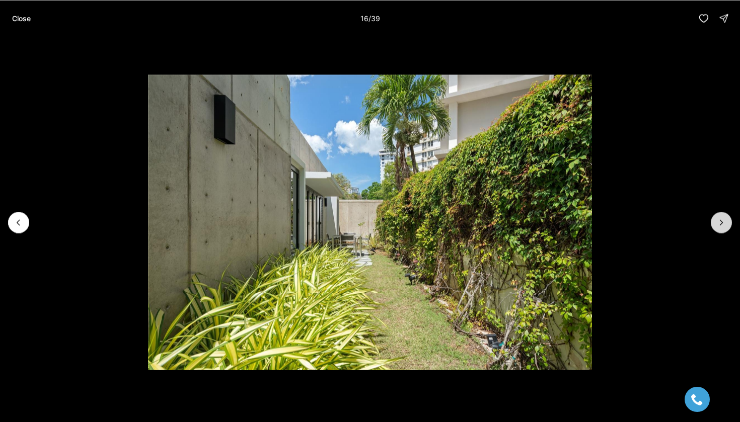
click at [721, 220] on icon "Next slide" at bounding box center [721, 222] width 3 height 5
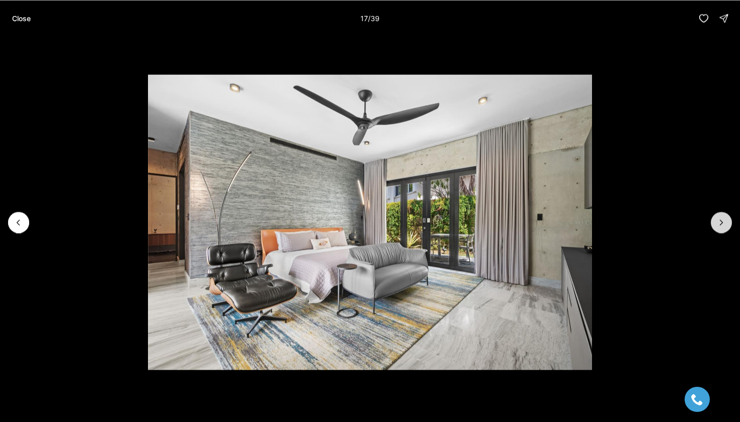
click at [721, 220] on icon "Next slide" at bounding box center [721, 222] width 3 height 5
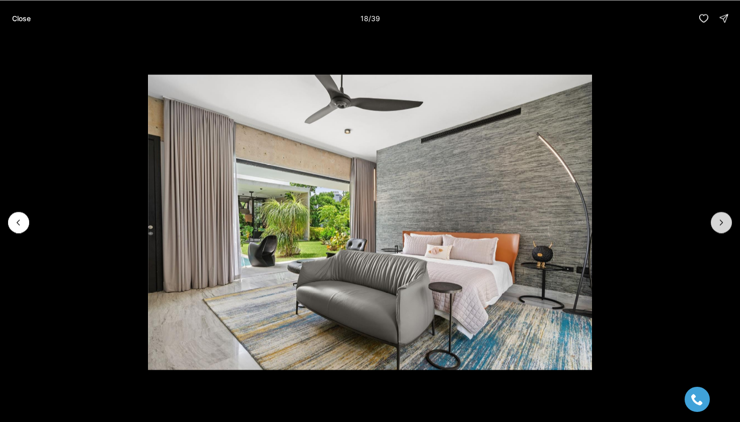
click at [721, 220] on icon "Next slide" at bounding box center [721, 222] width 3 height 5
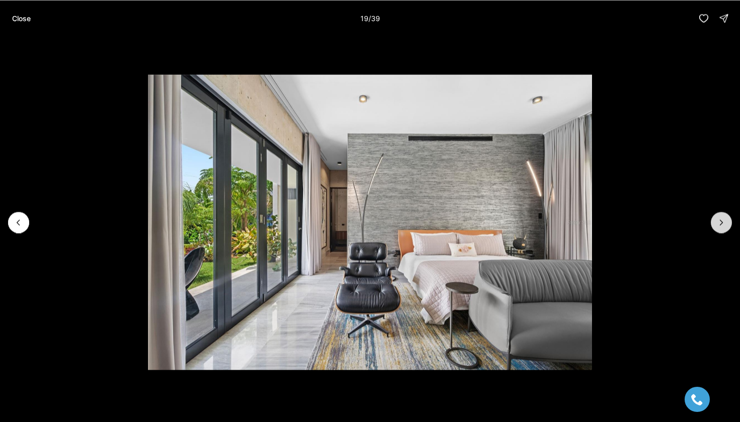
click at [721, 221] on icon "Next slide" at bounding box center [721, 222] width 10 height 10
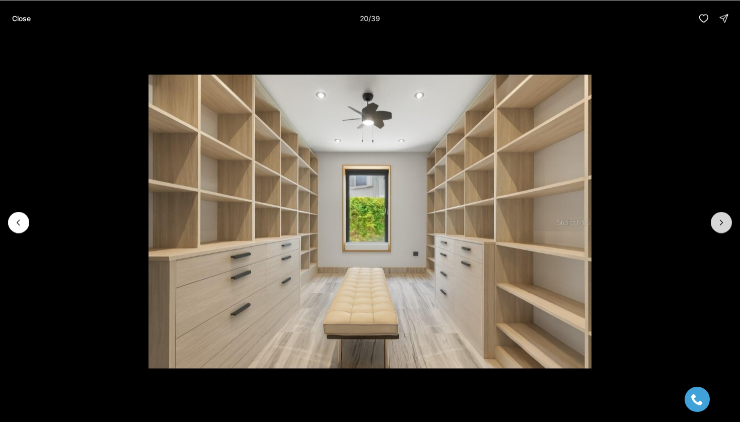
click at [721, 221] on icon "Next slide" at bounding box center [721, 222] width 10 height 10
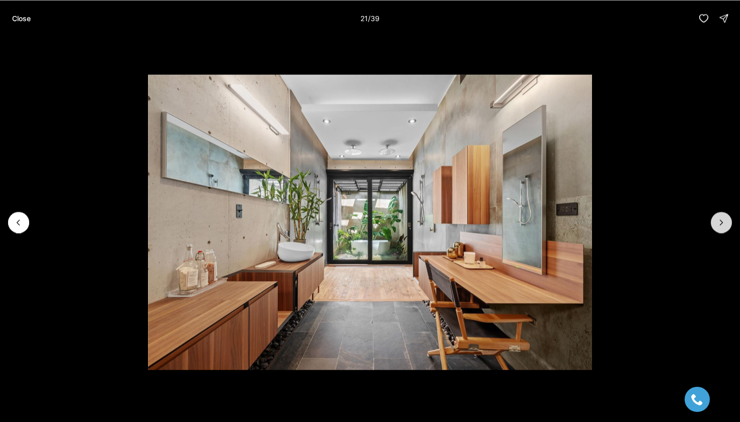
click at [721, 221] on icon "Next slide" at bounding box center [721, 222] width 10 height 10
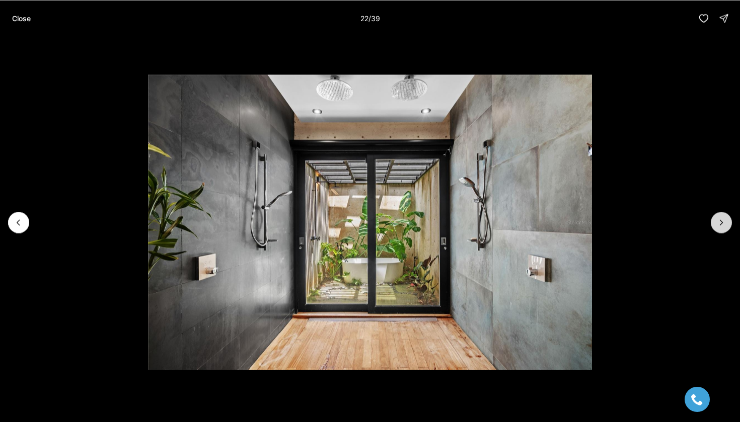
click at [721, 221] on icon "Next slide" at bounding box center [721, 222] width 10 height 10
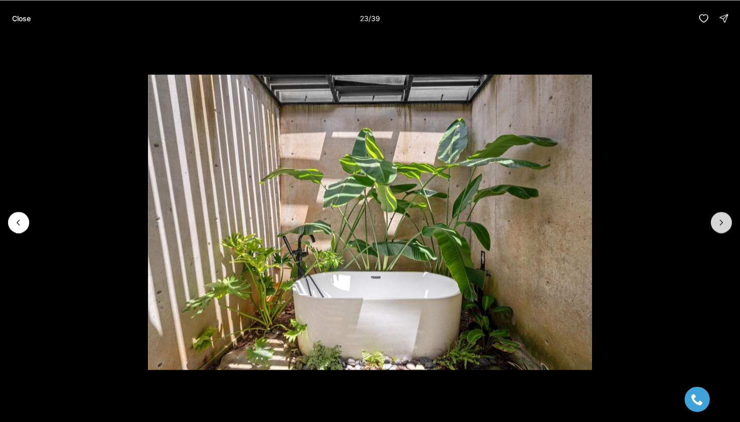
click at [721, 221] on icon "Next slide" at bounding box center [721, 222] width 10 height 10
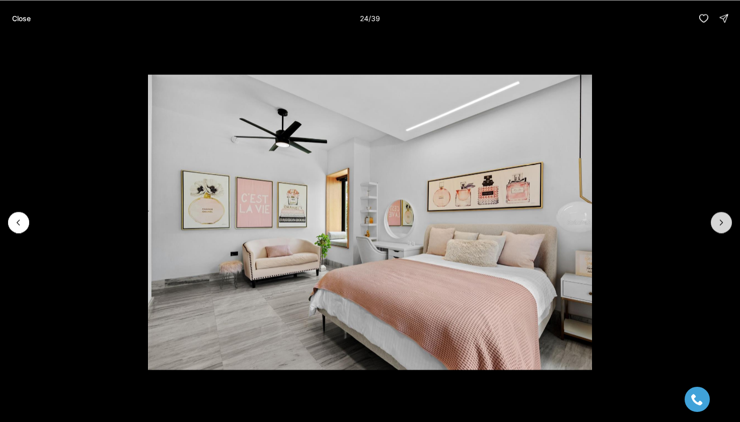
click at [721, 221] on icon "Next slide" at bounding box center [721, 222] width 10 height 10
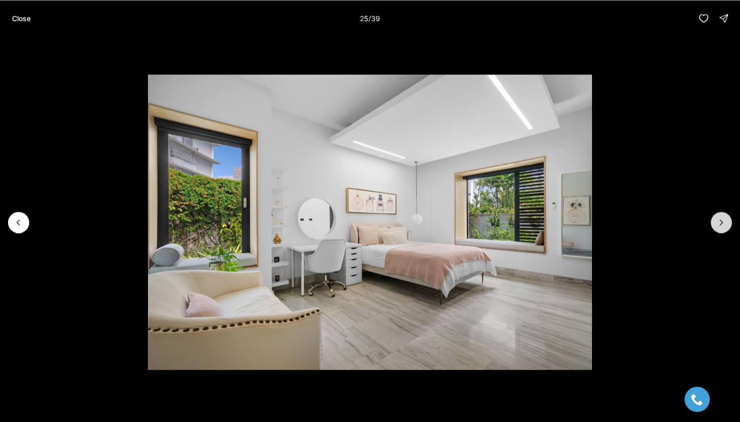
click at [721, 221] on icon "Next slide" at bounding box center [721, 222] width 10 height 10
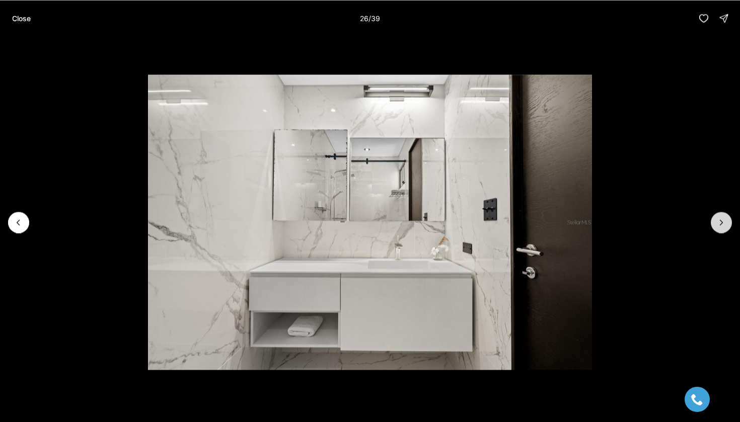
click at [721, 221] on icon "Next slide" at bounding box center [721, 222] width 10 height 10
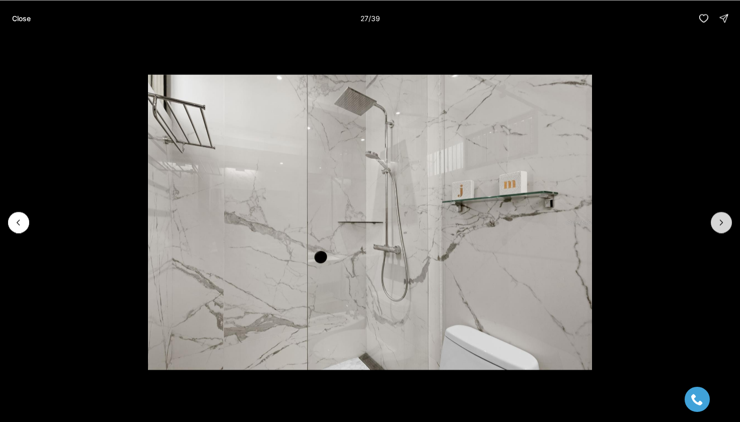
click at [721, 220] on icon "Next slide" at bounding box center [721, 222] width 3 height 5
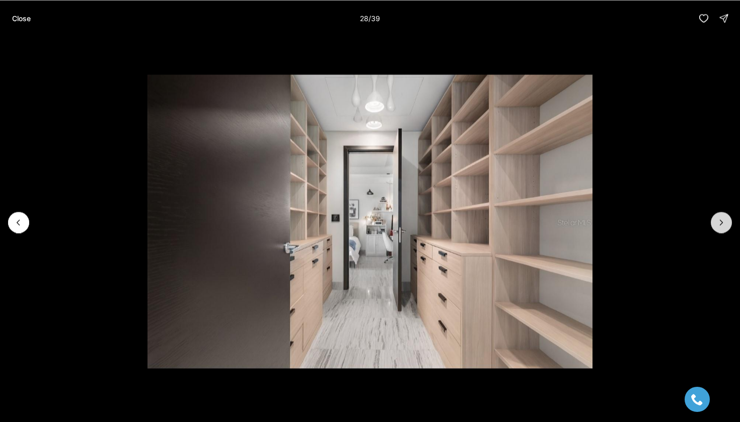
click at [721, 220] on icon "Next slide" at bounding box center [721, 222] width 3 height 5
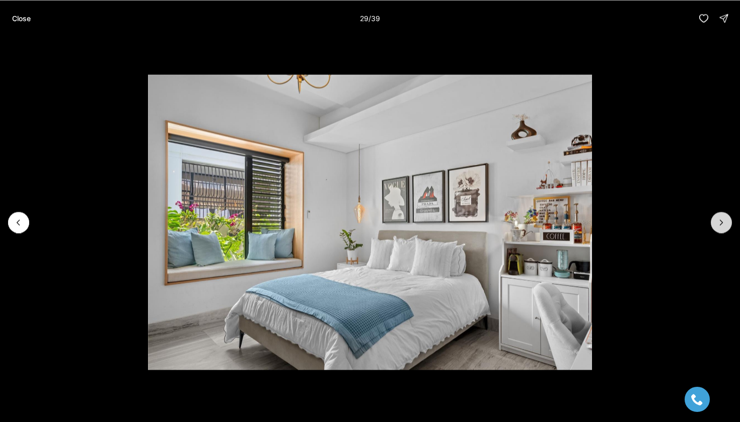
click at [721, 220] on icon "Next slide" at bounding box center [721, 222] width 3 height 5
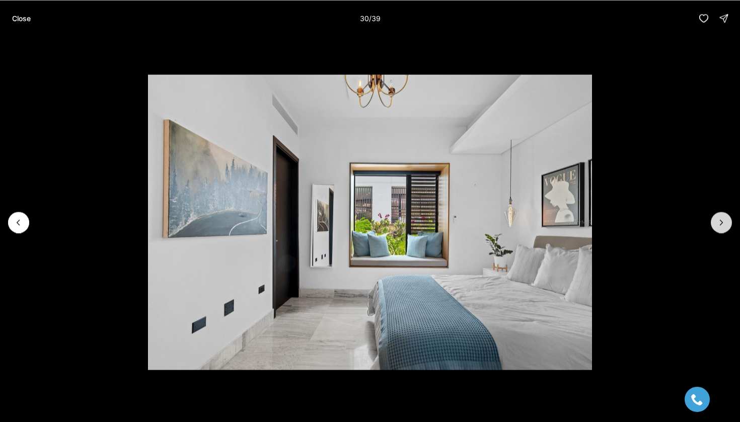
click at [721, 220] on icon "Next slide" at bounding box center [721, 222] width 3 height 5
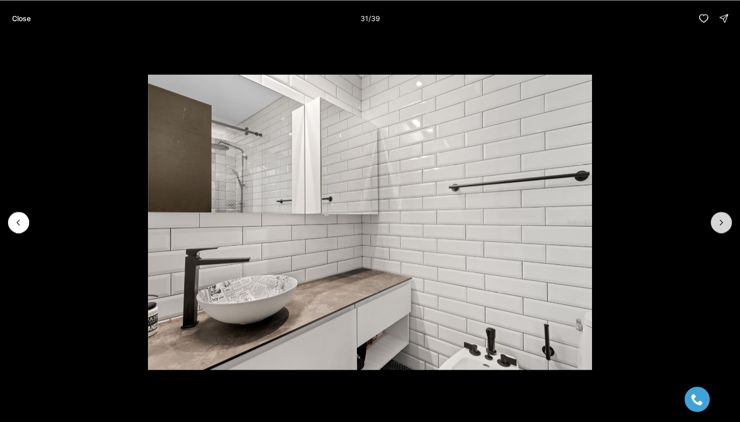
click at [721, 220] on icon "Next slide" at bounding box center [721, 222] width 3 height 5
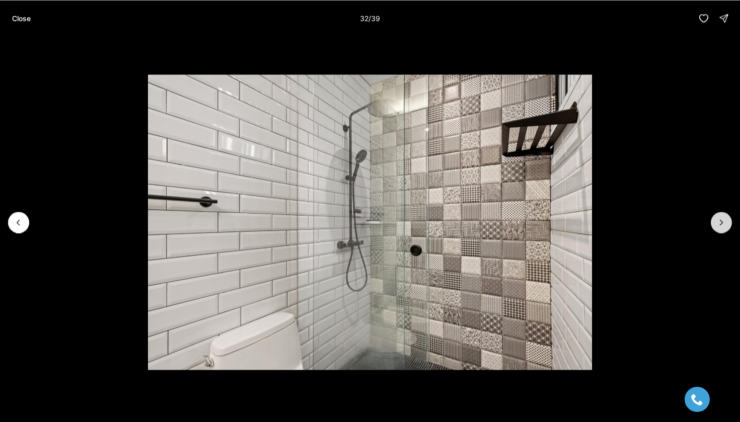
click at [721, 220] on icon "Next slide" at bounding box center [721, 222] width 3 height 5
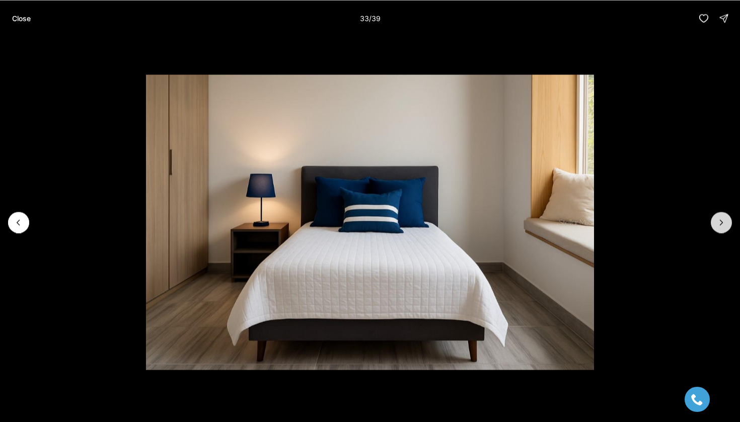
click at [720, 220] on icon "Next slide" at bounding box center [721, 222] width 10 height 10
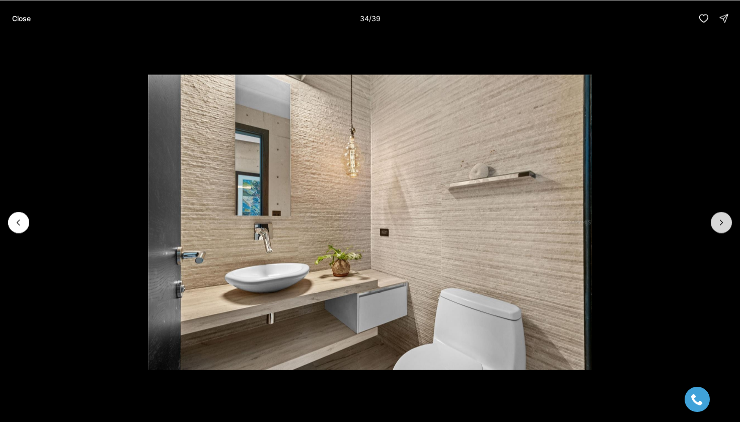
click at [720, 220] on icon "Next slide" at bounding box center [721, 222] width 10 height 10
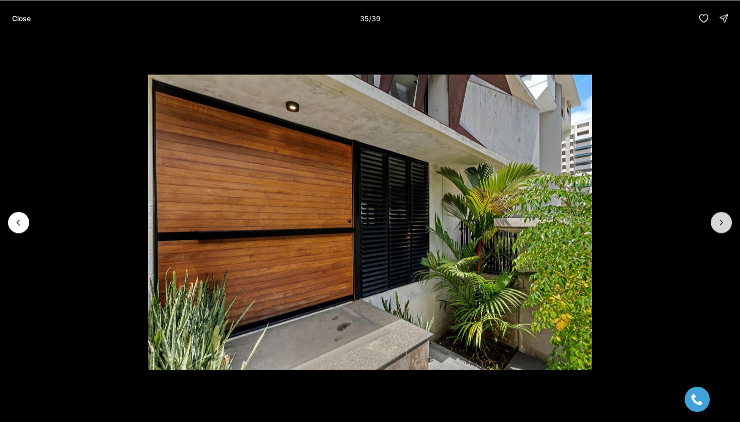
click at [720, 220] on icon "Next slide" at bounding box center [721, 222] width 10 height 10
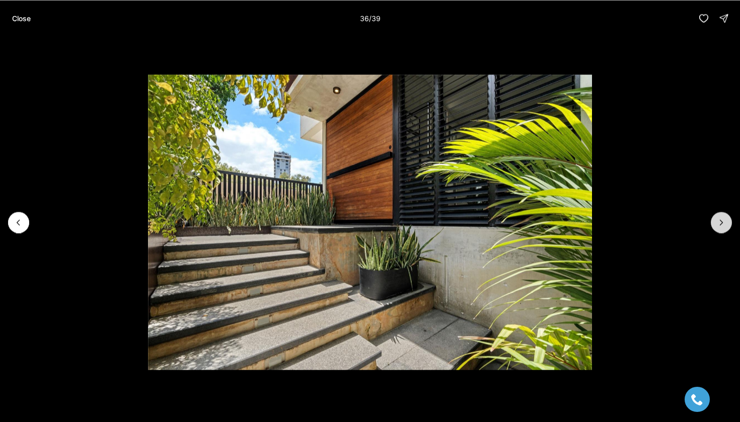
click at [720, 220] on icon "Next slide" at bounding box center [721, 222] width 10 height 10
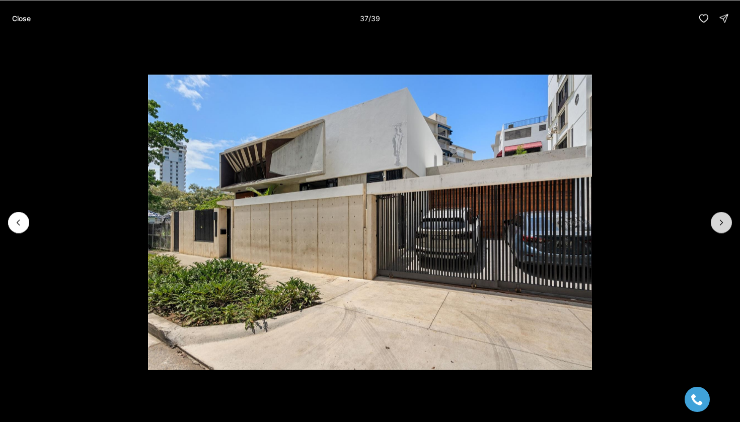
click at [720, 220] on icon "Next slide" at bounding box center [721, 222] width 10 height 10
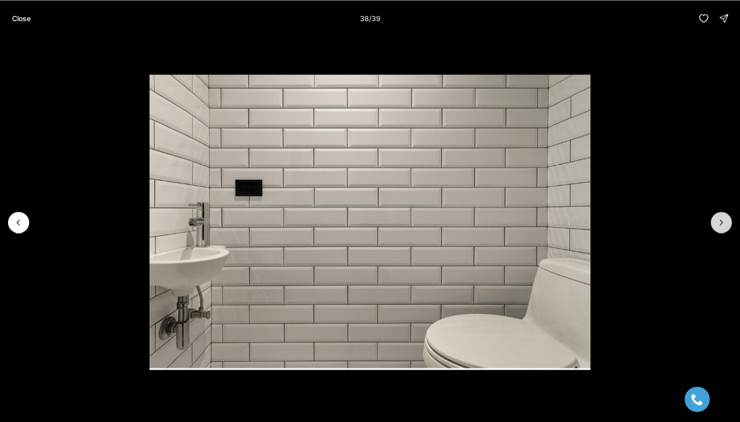
click at [720, 220] on icon "Next slide" at bounding box center [721, 222] width 10 height 10
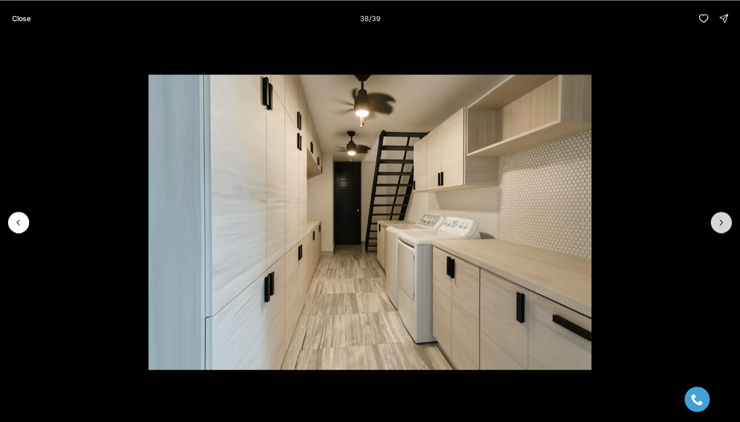
click at [720, 220] on div at bounding box center [721, 222] width 21 height 21
click at [31, 18] on p "Close" at bounding box center [21, 18] width 19 height 8
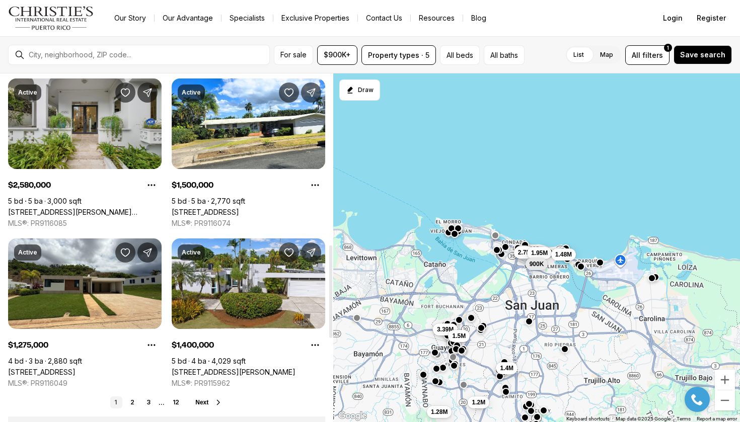
scroll to position [630, 0]
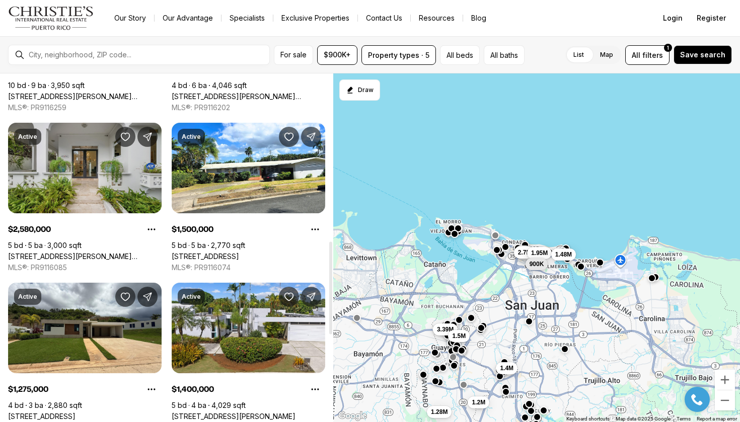
click at [136, 252] on link "[STREET_ADDRESS][PERSON_NAME][PERSON_NAME]" at bounding box center [84, 256] width 153 height 9
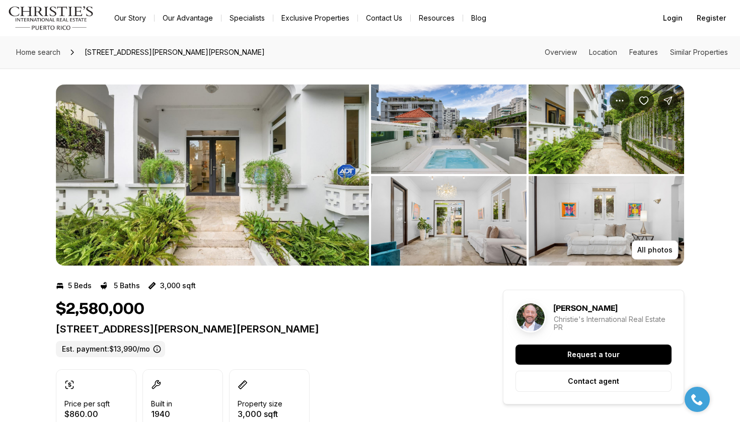
scroll to position [1, 0]
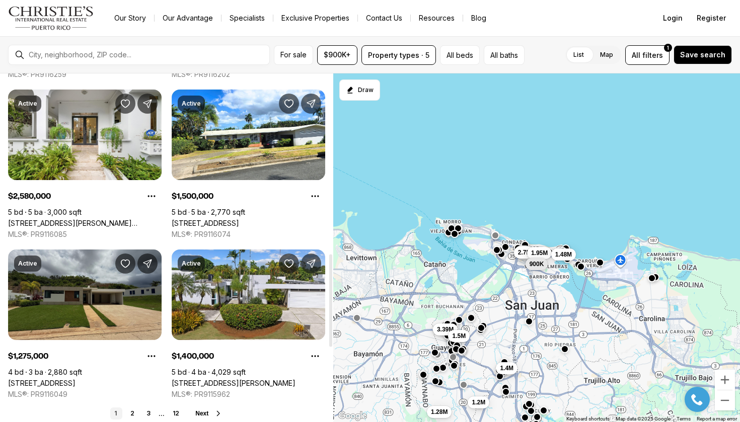
scroll to position [719, 0]
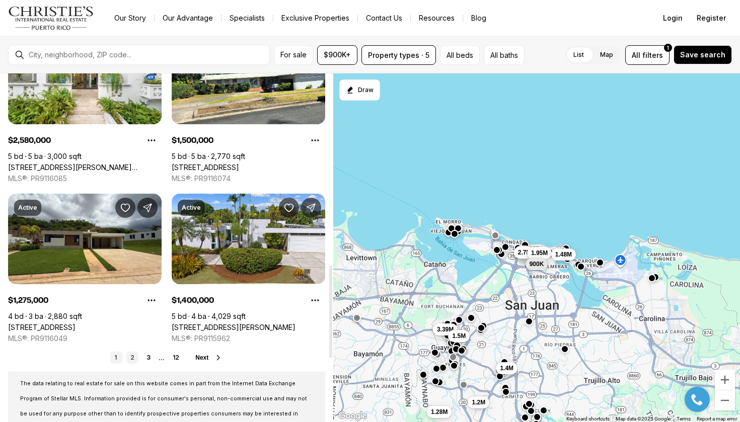
click at [130, 360] on link "2" at bounding box center [132, 358] width 12 height 12
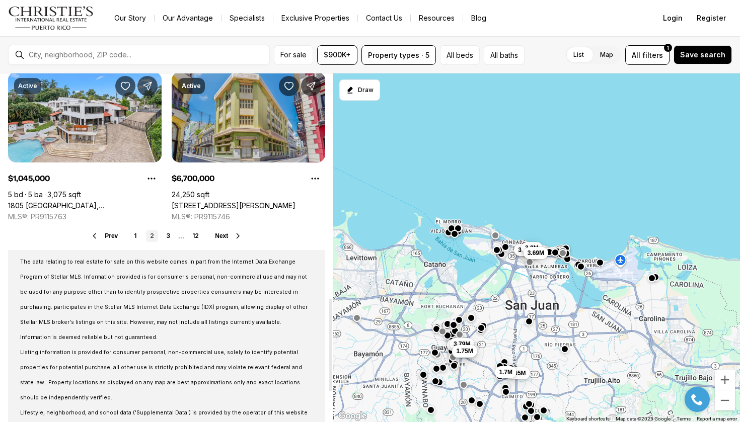
scroll to position [844, 0]
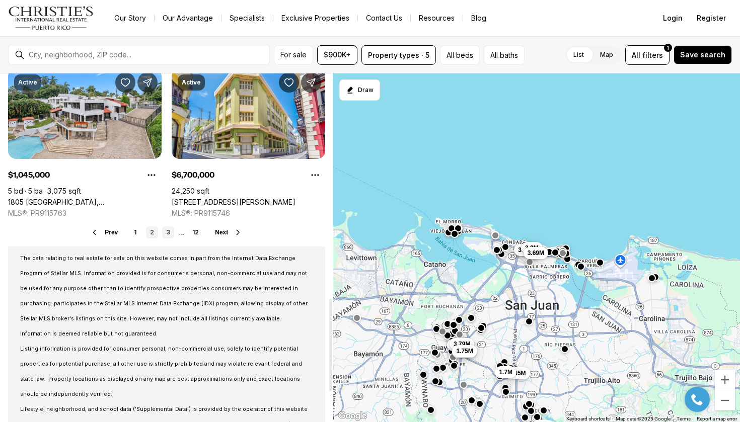
click at [169, 233] on link "3" at bounding box center [168, 232] width 12 height 12
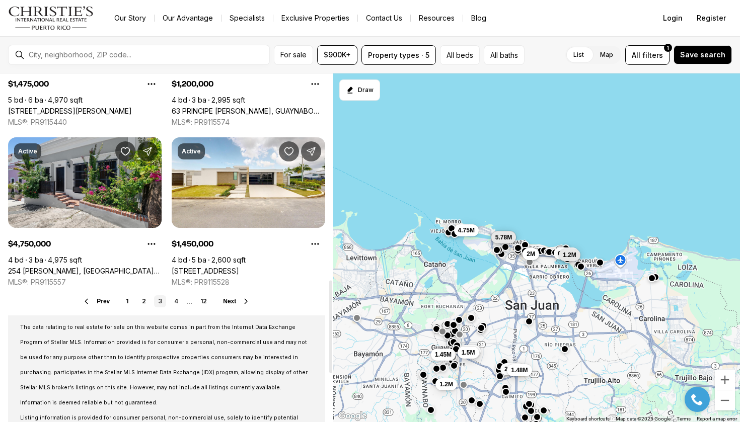
scroll to position [776, 0]
click at [175, 299] on link "4" at bounding box center [176, 301] width 12 height 12
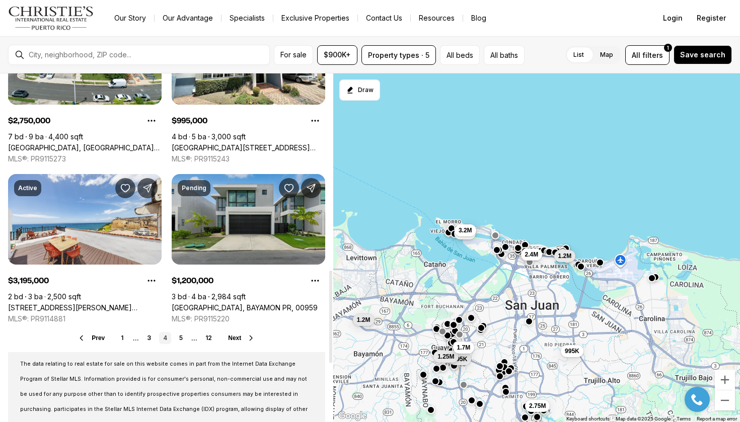
scroll to position [737, 0]
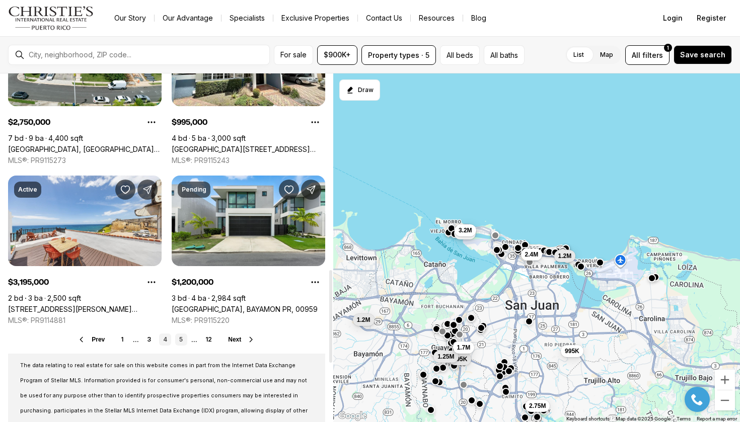
click at [181, 339] on link "5" at bounding box center [181, 340] width 12 height 12
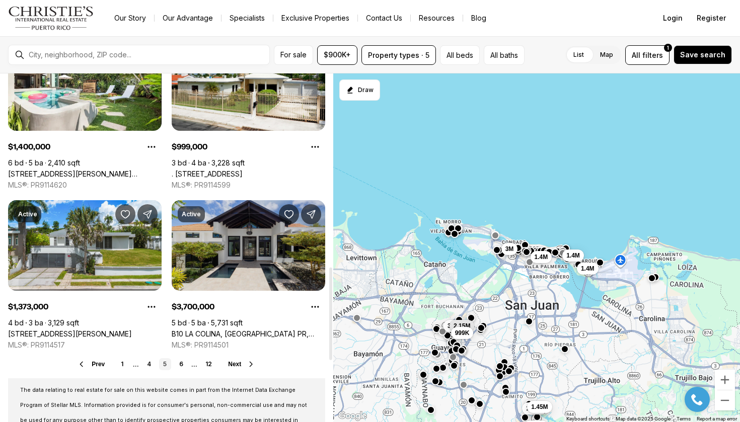
scroll to position [728, 0]
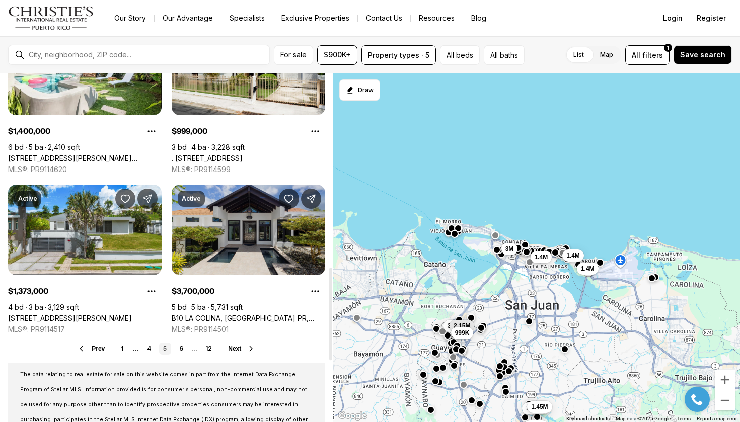
click at [257, 314] on link "B10 LA COLINA, [GEOGRAPHIC_DATA] PR, 00966" at bounding box center [248, 318] width 153 height 9
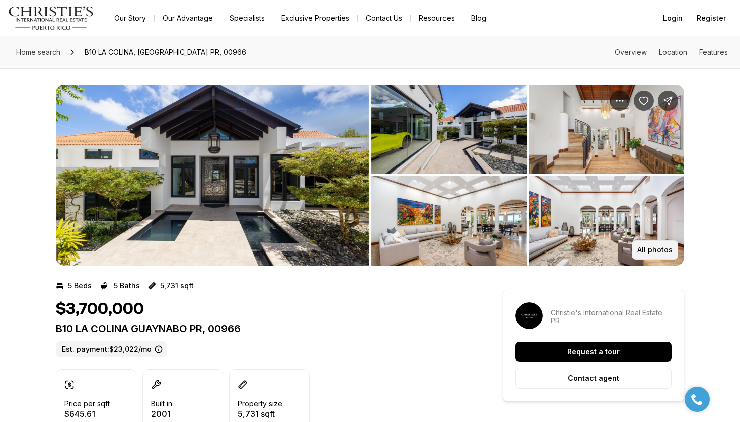
click at [649, 250] on p "All photos" at bounding box center [654, 250] width 35 height 8
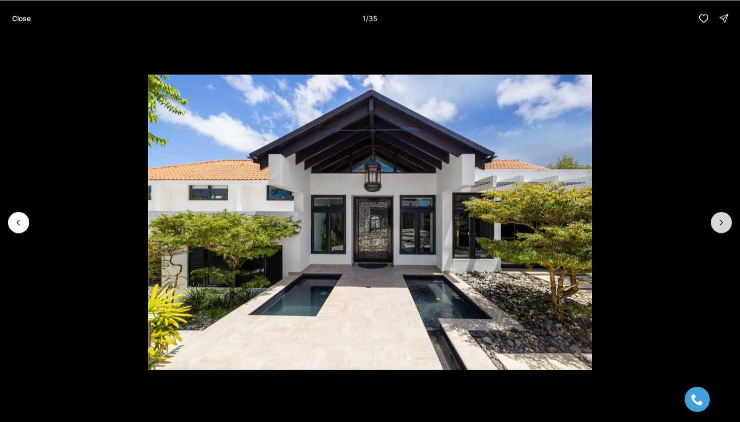
click at [714, 220] on button "Next slide" at bounding box center [721, 222] width 21 height 21
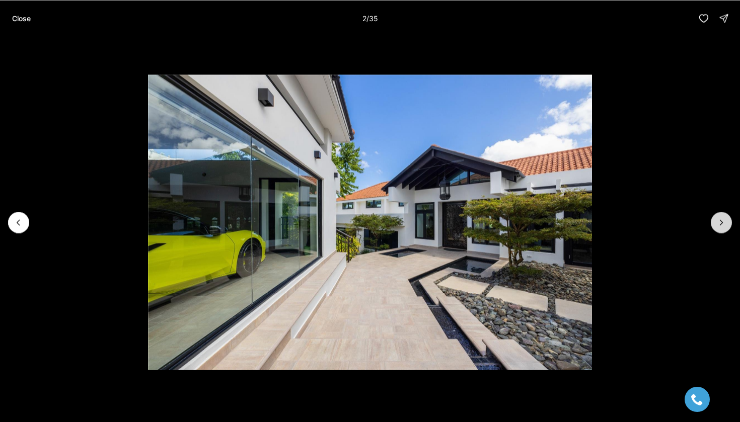
click at [714, 220] on button "Next slide" at bounding box center [721, 222] width 21 height 21
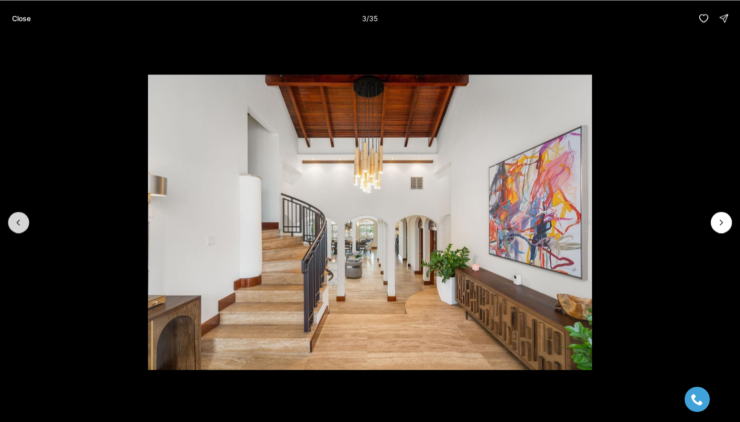
click at [20, 223] on icon "Previous slide" at bounding box center [19, 222] width 10 height 10
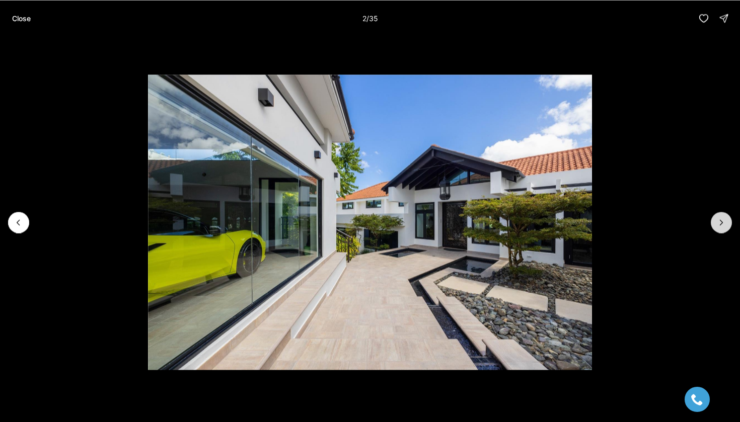
click at [725, 218] on icon "Next slide" at bounding box center [721, 222] width 10 height 10
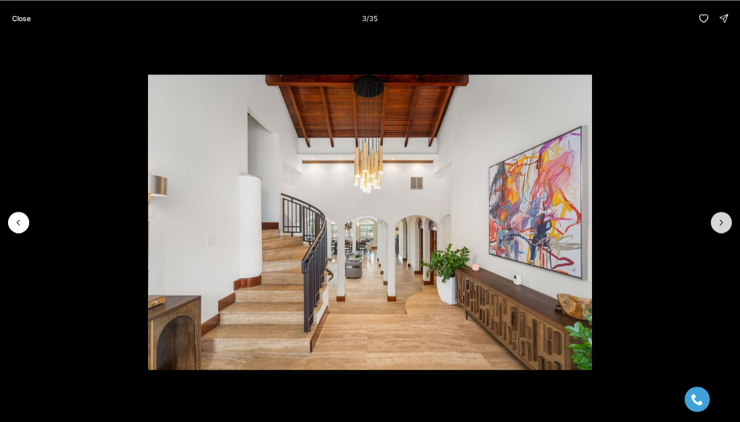
click at [725, 218] on icon "Next slide" at bounding box center [721, 222] width 10 height 10
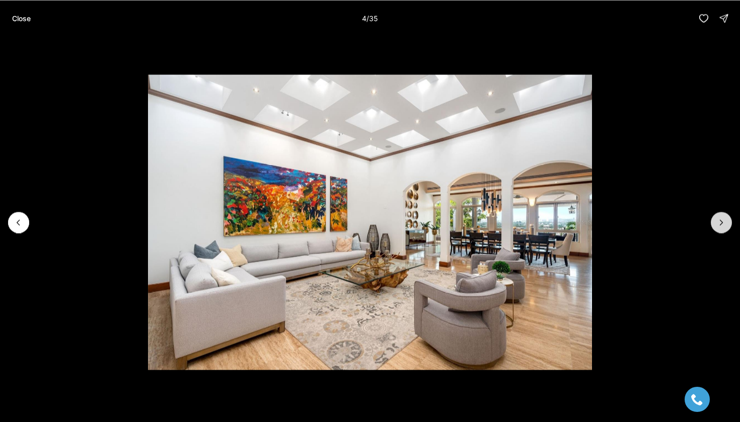
click at [725, 218] on icon "Next slide" at bounding box center [721, 222] width 10 height 10
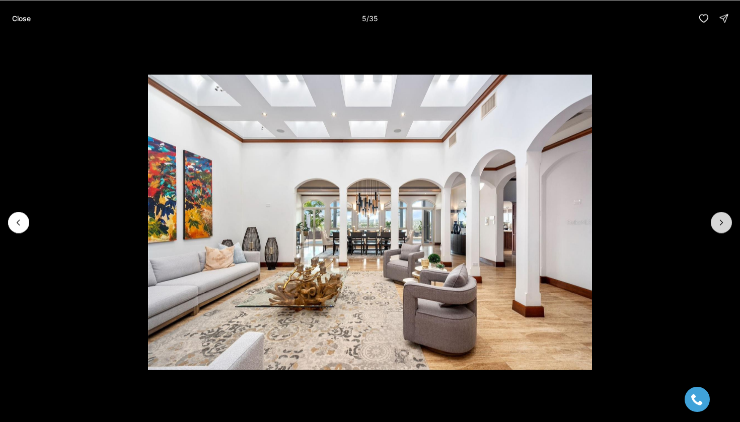
click at [725, 218] on icon "Next slide" at bounding box center [721, 222] width 10 height 10
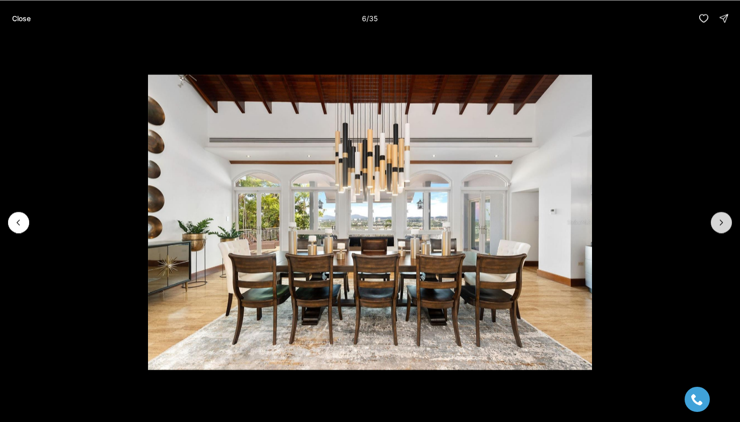
click at [725, 218] on icon "Next slide" at bounding box center [721, 222] width 10 height 10
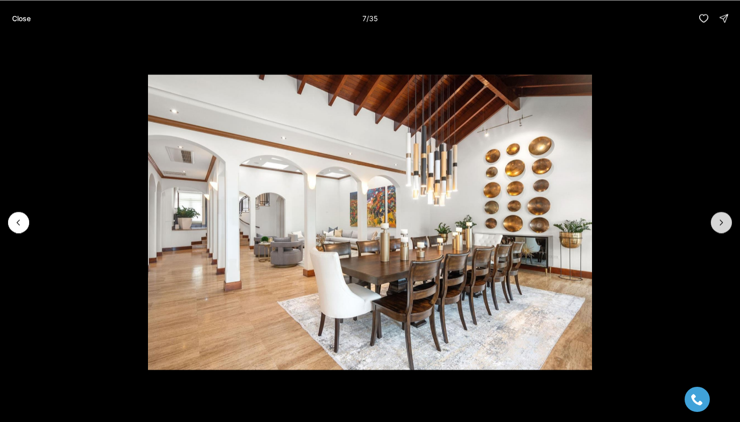
click at [725, 218] on icon "Next slide" at bounding box center [721, 222] width 10 height 10
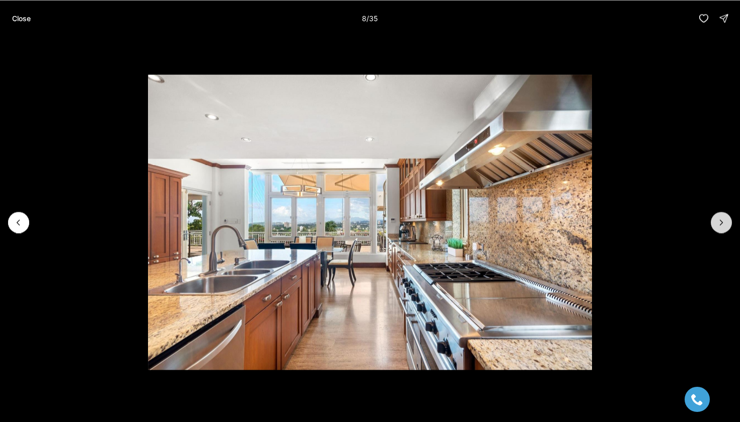
click at [725, 218] on icon "Next slide" at bounding box center [721, 222] width 10 height 10
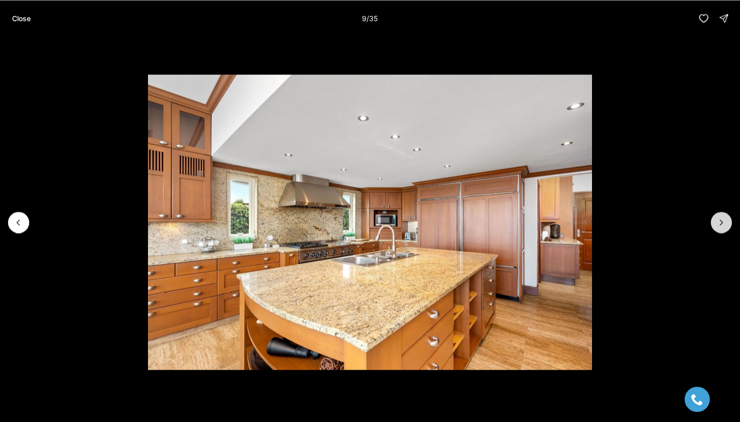
click at [725, 218] on icon "Next slide" at bounding box center [721, 222] width 10 height 10
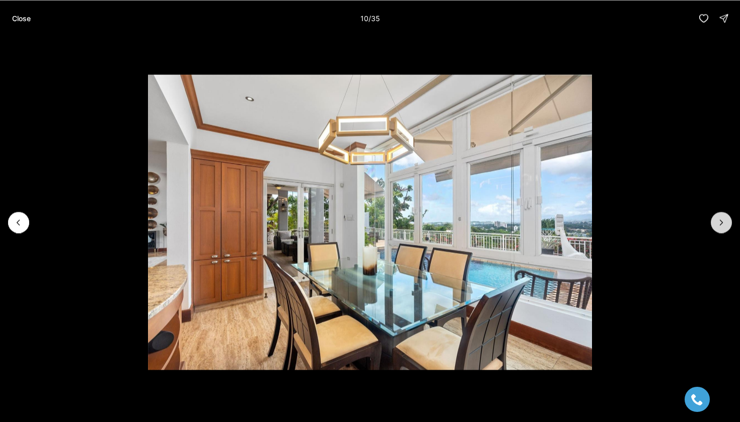
click at [725, 218] on icon "Next slide" at bounding box center [721, 222] width 10 height 10
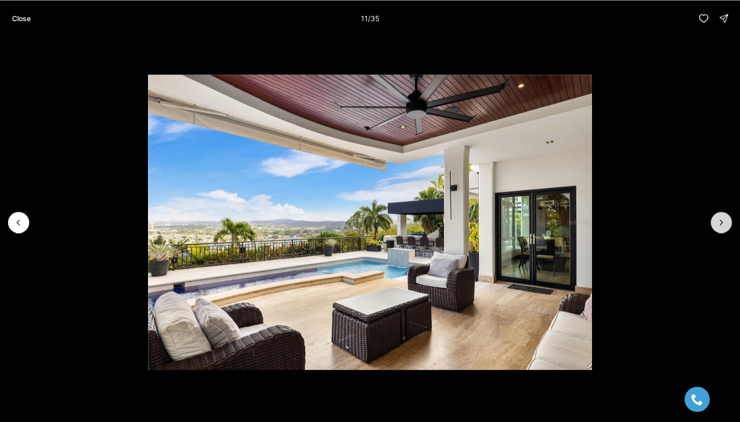
click at [725, 218] on icon "Next slide" at bounding box center [721, 222] width 10 height 10
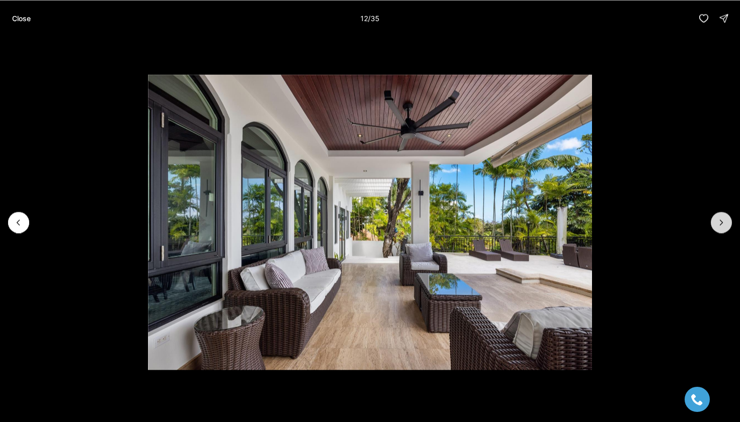
click at [725, 218] on icon "Next slide" at bounding box center [721, 222] width 10 height 10
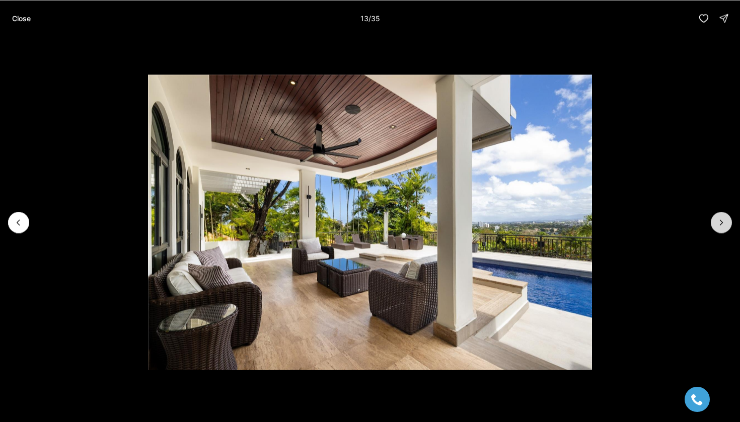
click at [725, 218] on icon "Next slide" at bounding box center [721, 222] width 10 height 10
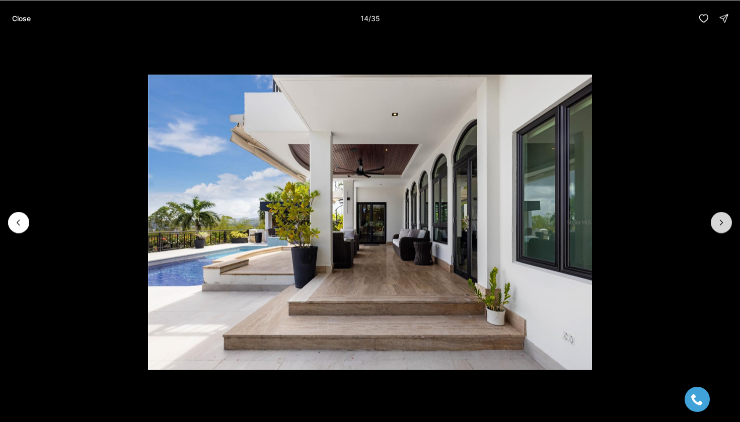
click at [725, 218] on icon "Next slide" at bounding box center [721, 222] width 10 height 10
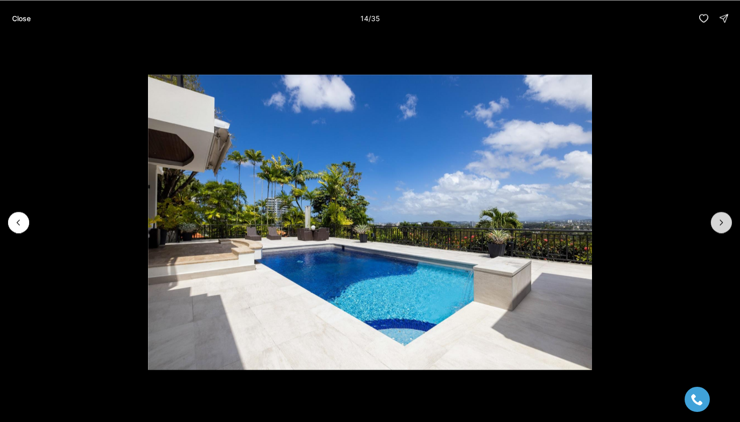
click at [725, 218] on icon "Next slide" at bounding box center [721, 222] width 10 height 10
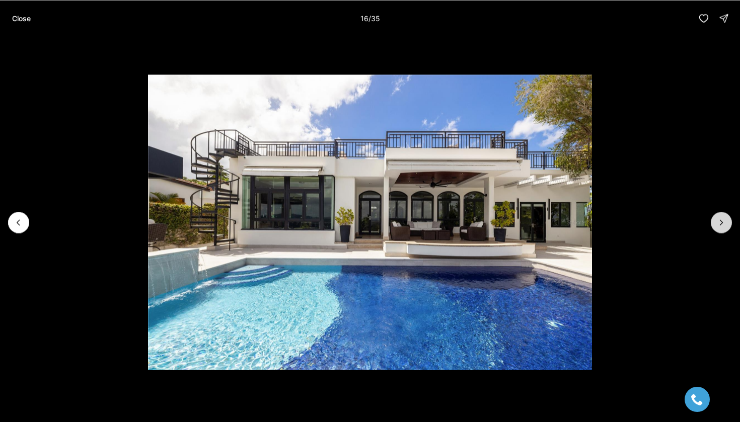
click at [725, 218] on icon "Next slide" at bounding box center [721, 222] width 10 height 10
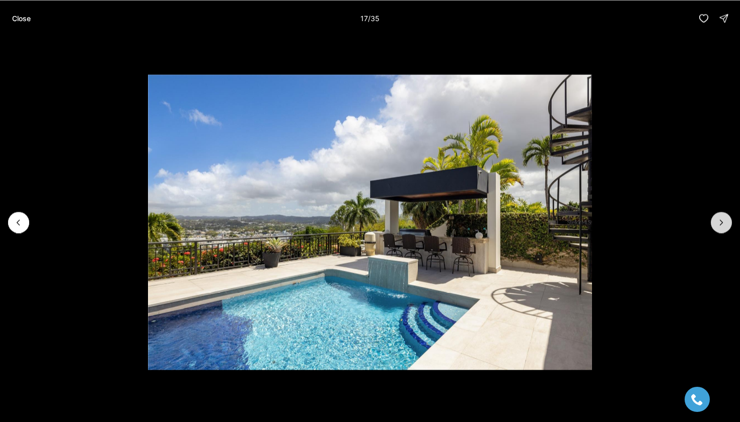
click at [725, 218] on icon "Next slide" at bounding box center [721, 222] width 10 height 10
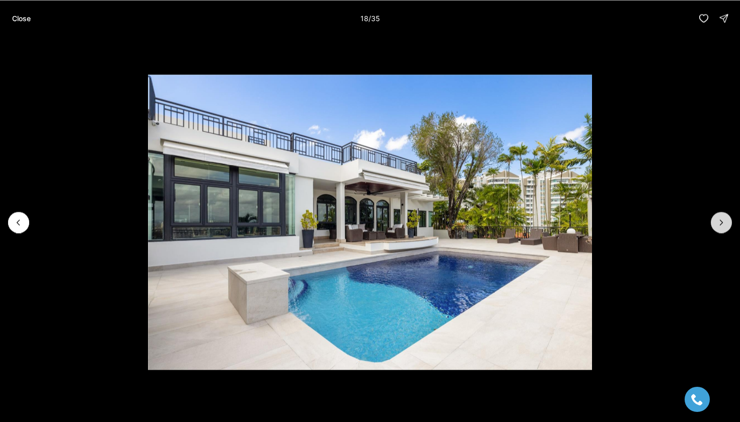
click at [725, 218] on icon "Next slide" at bounding box center [721, 222] width 10 height 10
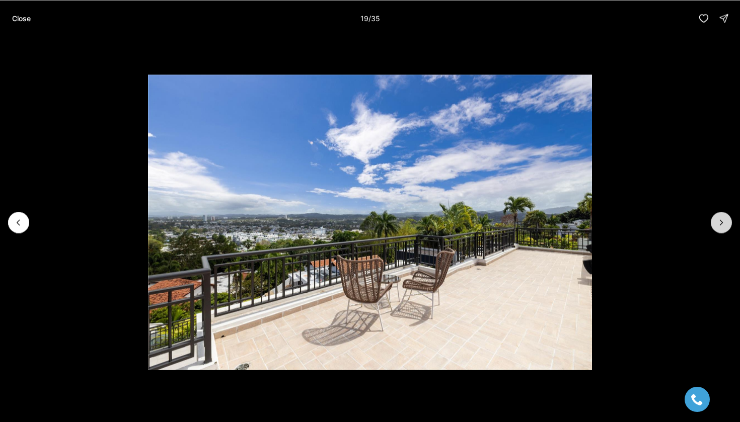
click at [725, 218] on icon "Next slide" at bounding box center [721, 222] width 10 height 10
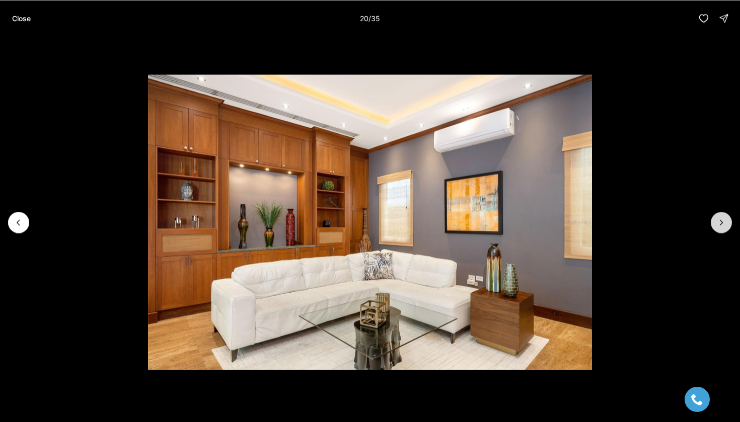
click at [725, 218] on icon "Next slide" at bounding box center [721, 222] width 10 height 10
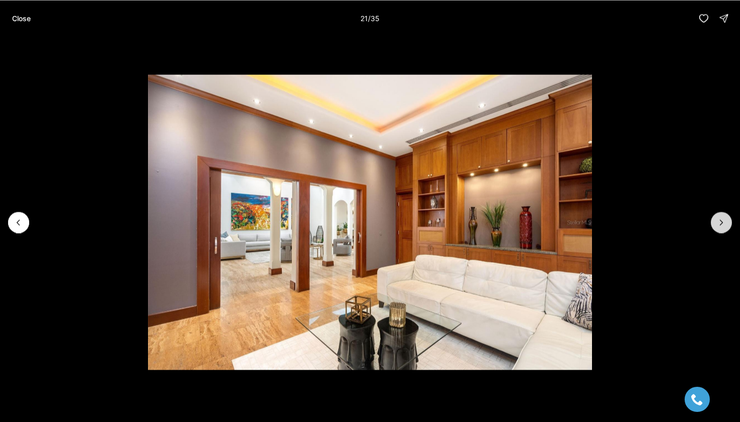
click at [725, 218] on icon "Next slide" at bounding box center [721, 222] width 10 height 10
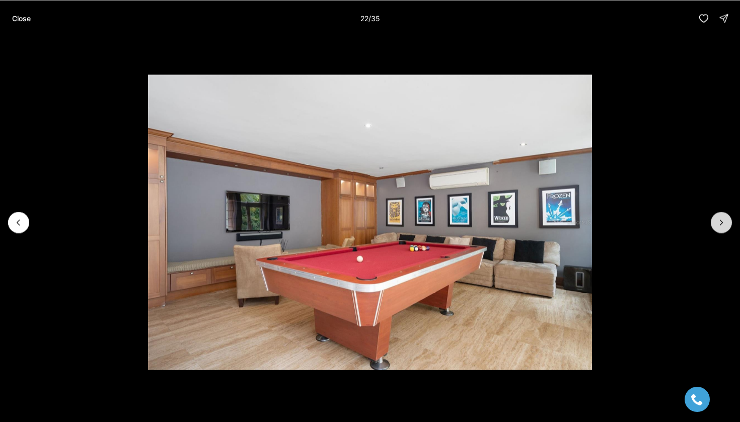
click at [725, 218] on icon "Next slide" at bounding box center [721, 222] width 10 height 10
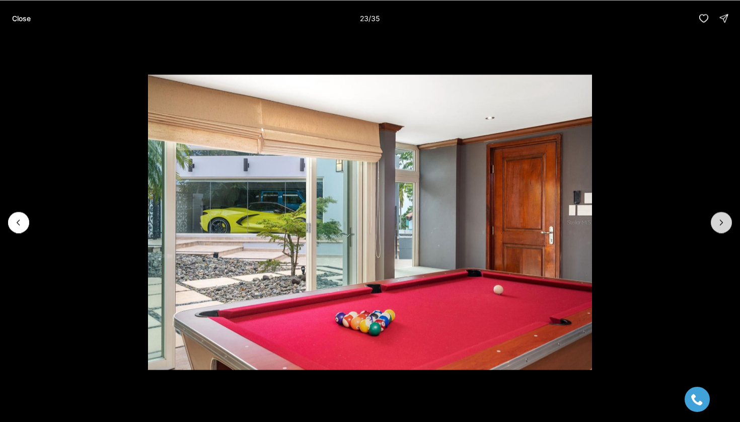
click at [725, 218] on icon "Next slide" at bounding box center [721, 222] width 10 height 10
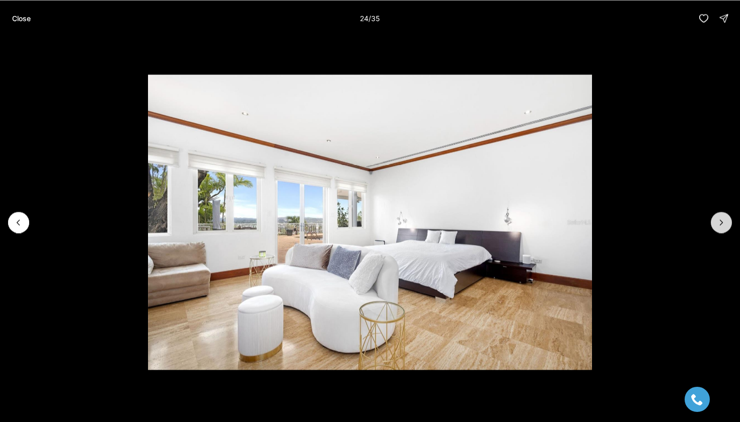
click at [727, 218] on button "Next slide" at bounding box center [721, 222] width 21 height 21
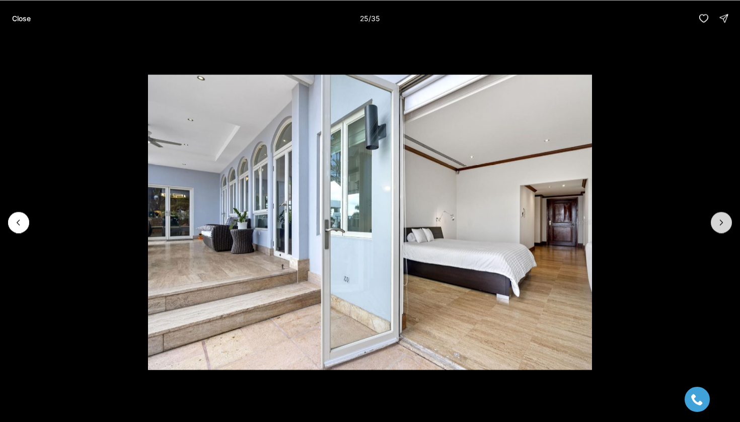
click at [727, 218] on button "Next slide" at bounding box center [721, 222] width 21 height 21
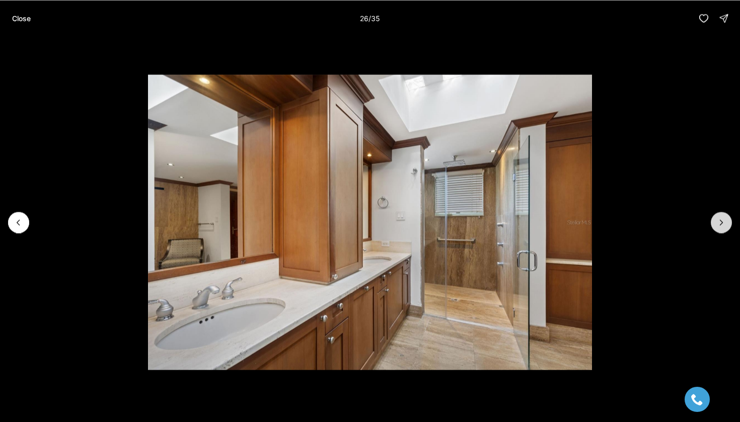
click at [727, 218] on button "Next slide" at bounding box center [721, 222] width 21 height 21
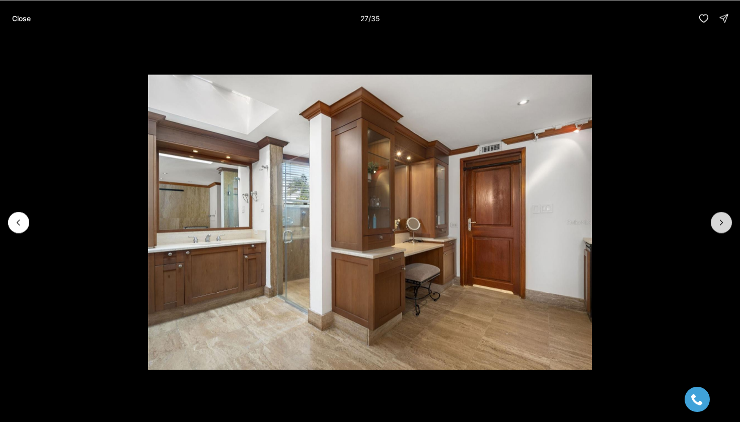
click at [727, 218] on button "Next slide" at bounding box center [721, 222] width 21 height 21
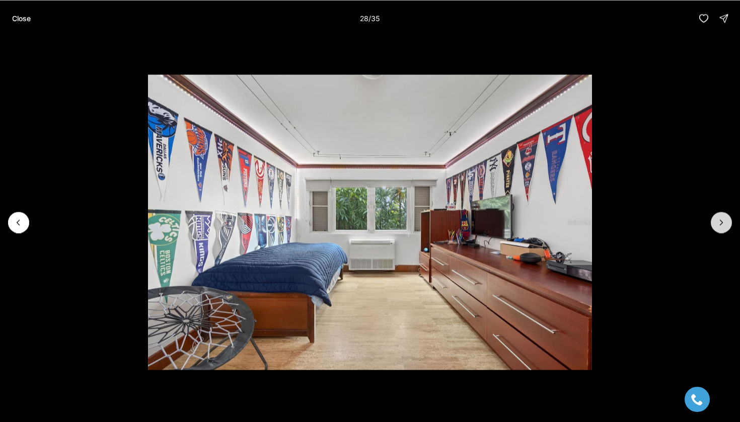
click at [727, 218] on button "Next slide" at bounding box center [721, 222] width 21 height 21
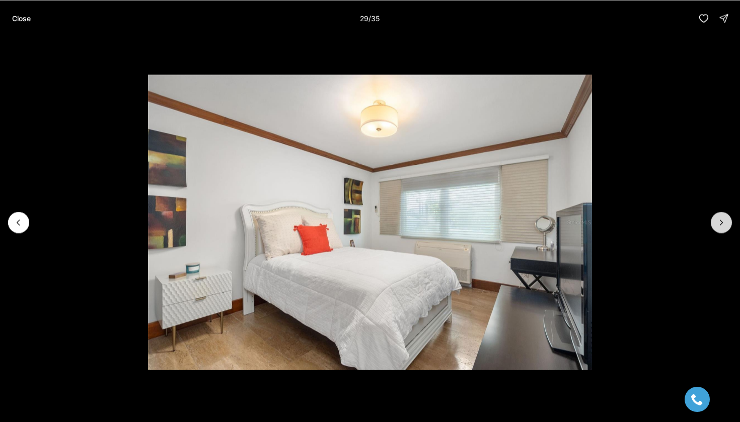
click at [727, 218] on button "Next slide" at bounding box center [721, 222] width 21 height 21
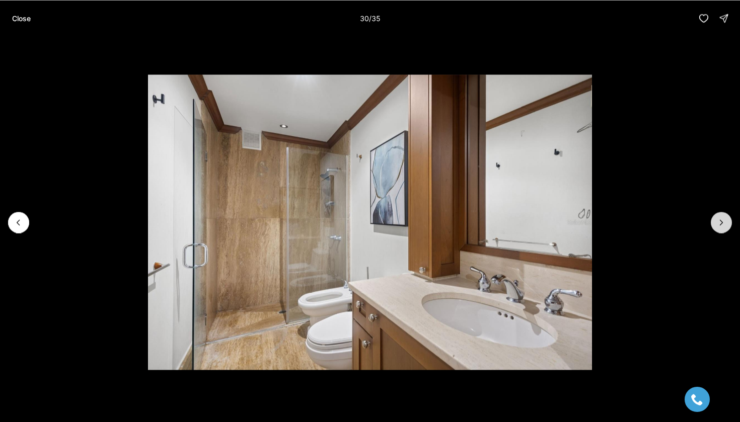
click at [727, 218] on button "Next slide" at bounding box center [721, 222] width 21 height 21
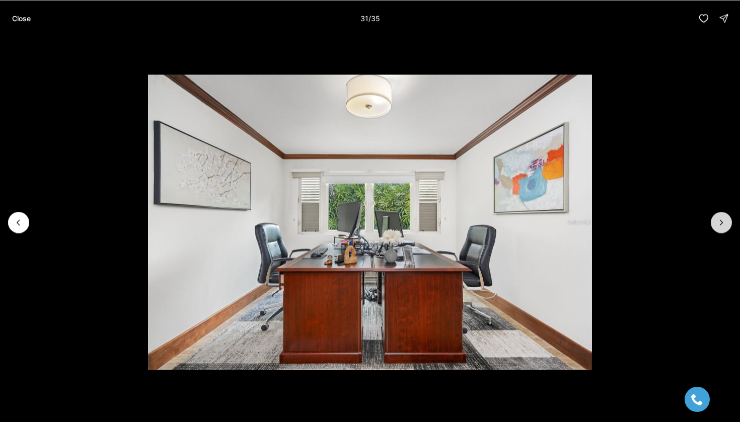
click at [727, 218] on button "Next slide" at bounding box center [721, 222] width 21 height 21
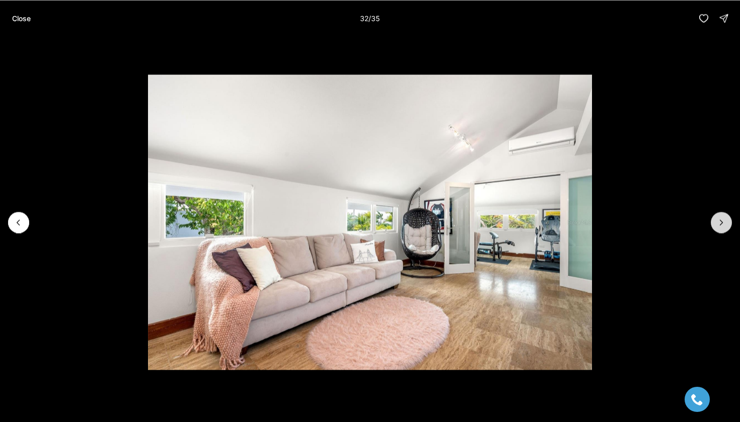
click at [729, 216] on button "Next slide" at bounding box center [721, 222] width 21 height 21
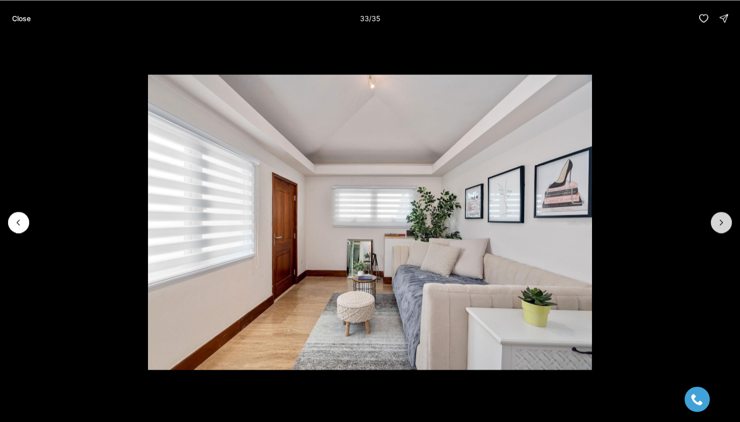
click at [729, 216] on button "Next slide" at bounding box center [721, 222] width 21 height 21
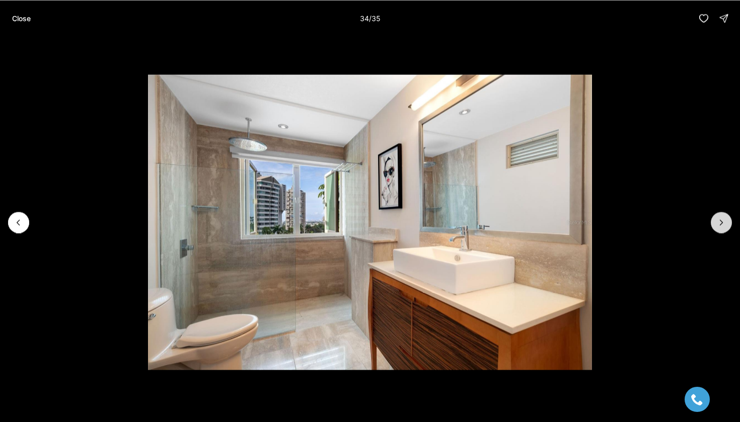
click at [728, 217] on button "Next slide" at bounding box center [721, 222] width 21 height 21
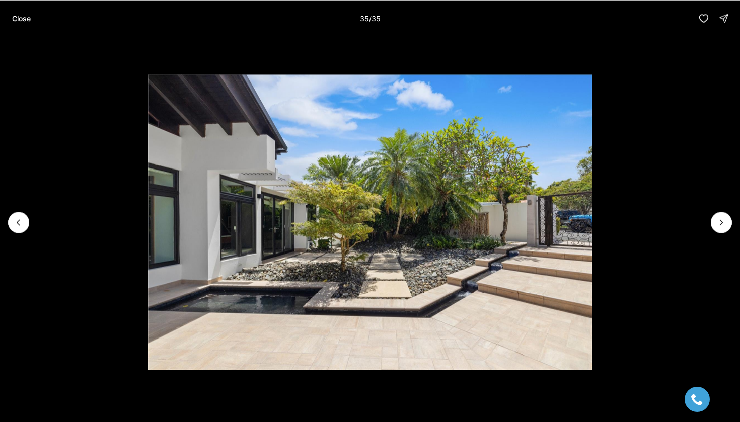
click at [720, 220] on div at bounding box center [721, 222] width 21 height 21
click at [31, 19] on button "Close" at bounding box center [21, 18] width 31 height 20
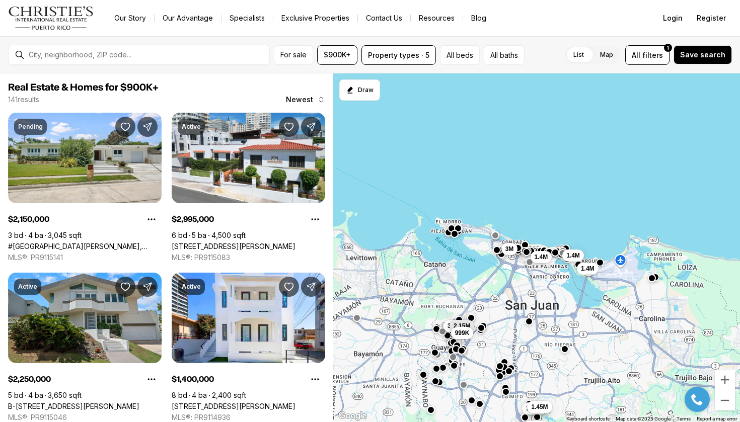
scroll to position [728, 0]
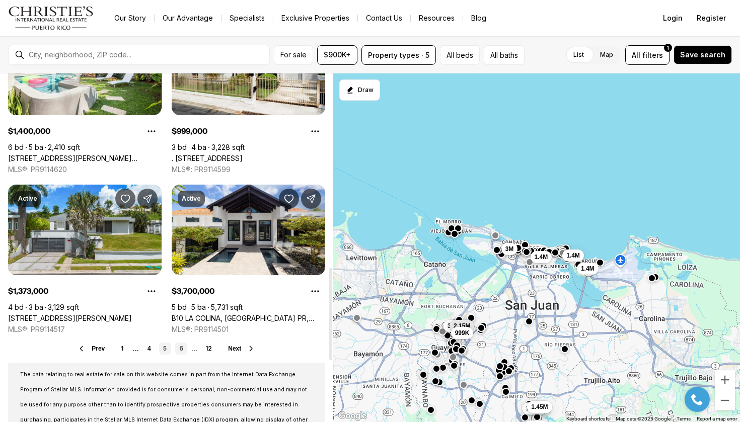
click at [180, 350] on link "6" at bounding box center [181, 349] width 12 height 12
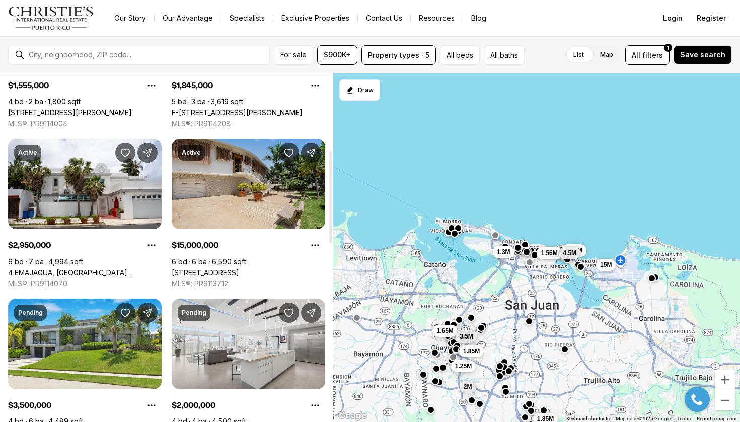
scroll to position [286, 0]
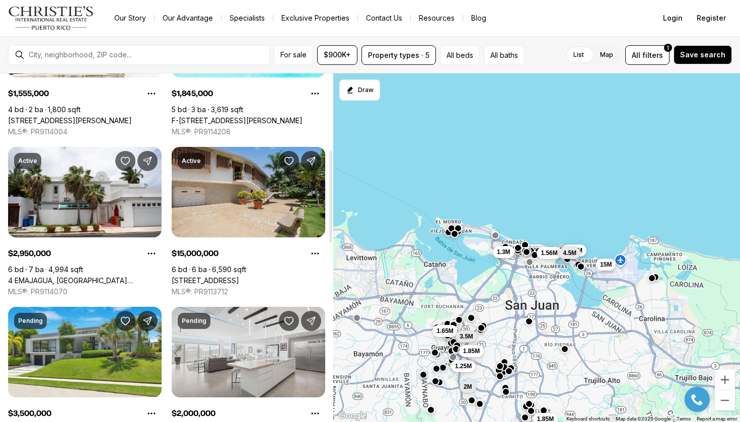
click at [239, 276] on link "[STREET_ADDRESS]" at bounding box center [205, 280] width 67 height 9
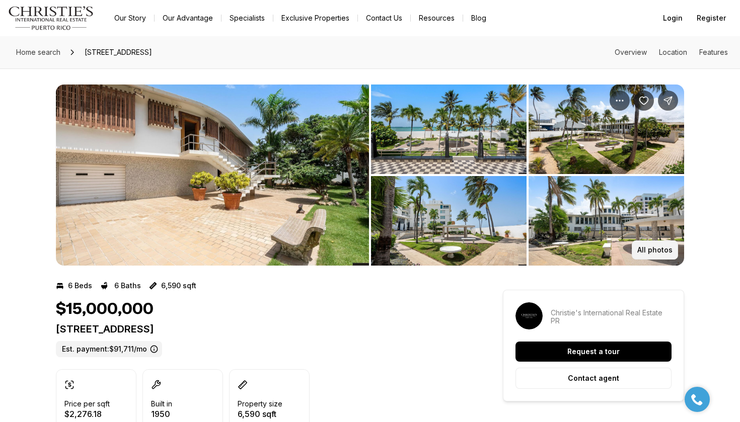
click at [665, 250] on p "All photos" at bounding box center [654, 250] width 35 height 8
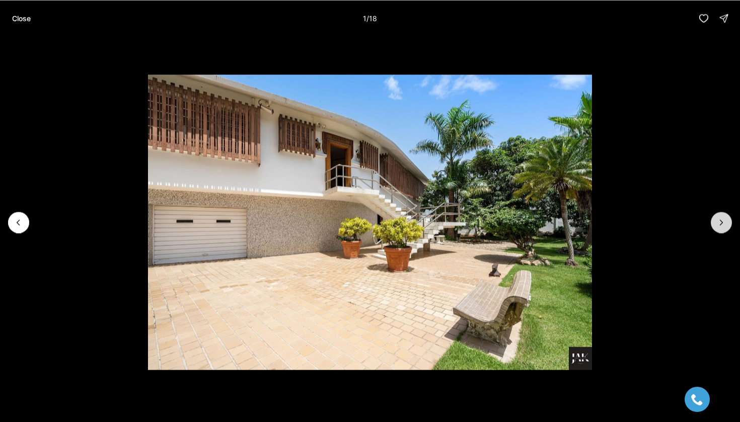
click at [715, 221] on button "Next slide" at bounding box center [721, 222] width 21 height 21
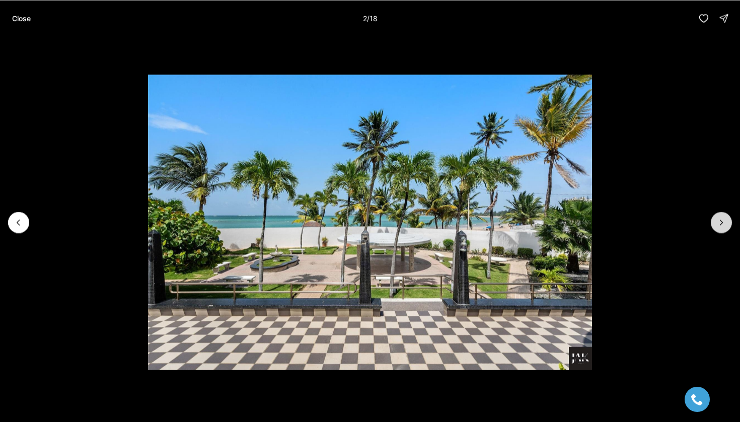
click at [715, 221] on button "Next slide" at bounding box center [721, 222] width 21 height 21
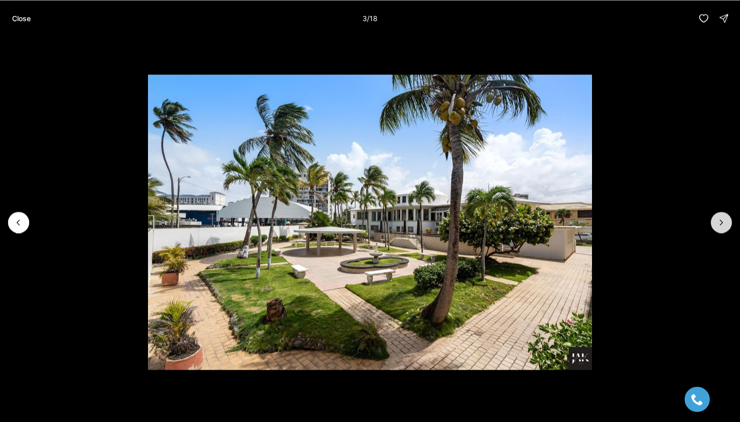
click at [715, 221] on button "Next slide" at bounding box center [721, 222] width 21 height 21
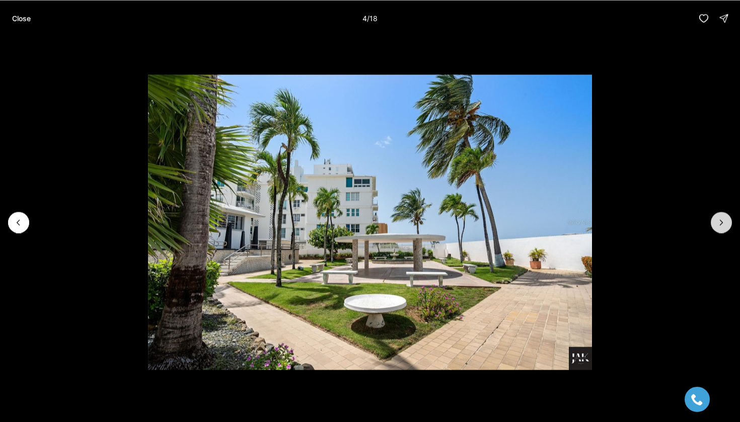
click at [715, 221] on button "Next slide" at bounding box center [721, 222] width 21 height 21
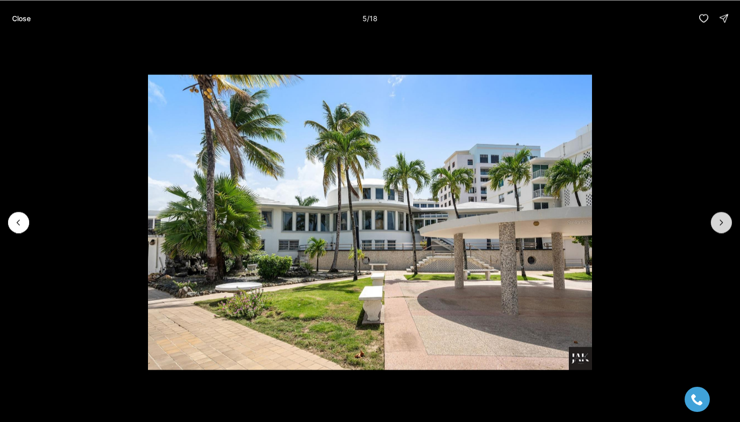
click at [715, 221] on button "Next slide" at bounding box center [721, 222] width 21 height 21
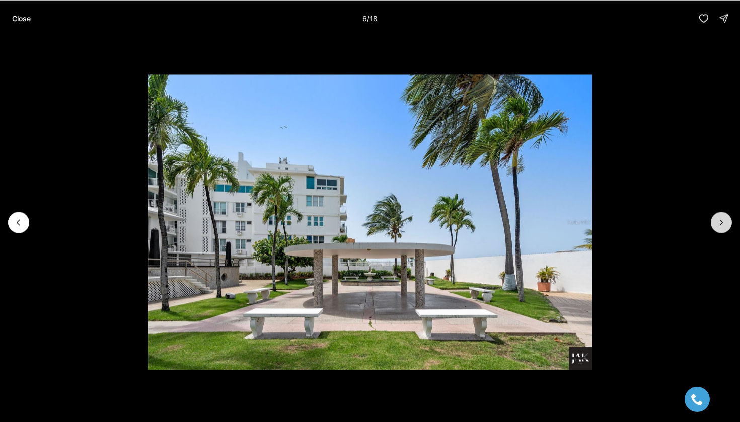
click at [715, 221] on button "Next slide" at bounding box center [721, 222] width 21 height 21
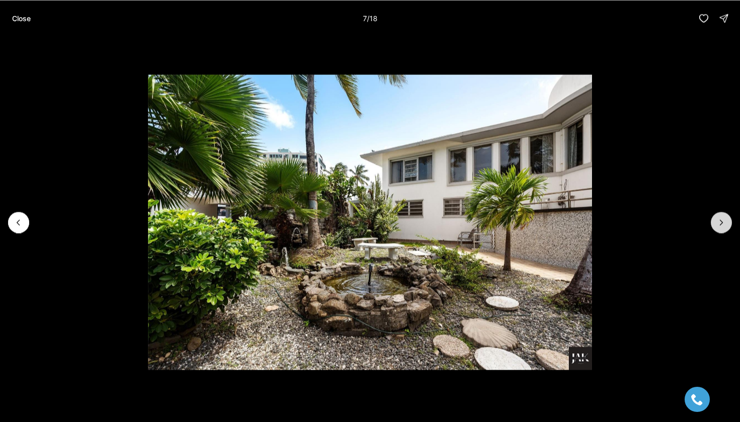
click at [715, 221] on button "Next slide" at bounding box center [721, 222] width 21 height 21
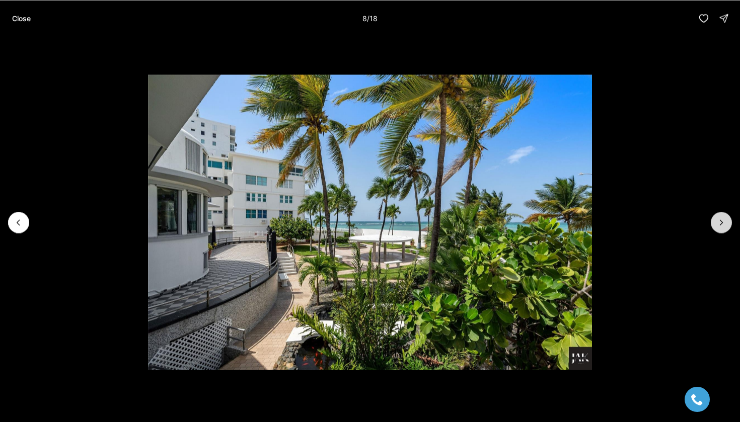
click at [715, 221] on button "Next slide" at bounding box center [721, 222] width 21 height 21
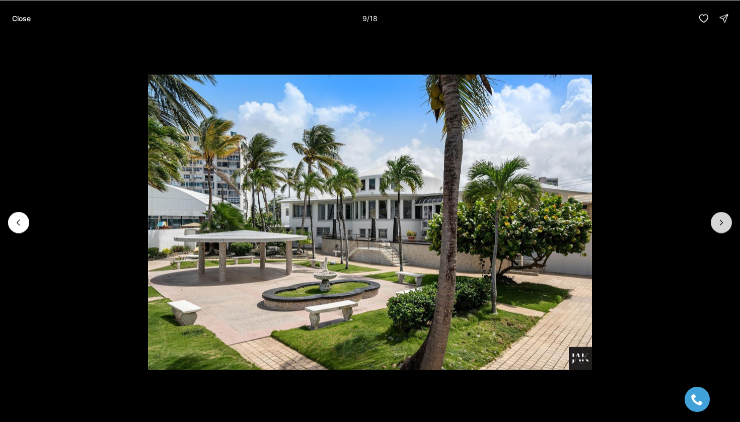
click at [715, 221] on button "Next slide" at bounding box center [721, 222] width 21 height 21
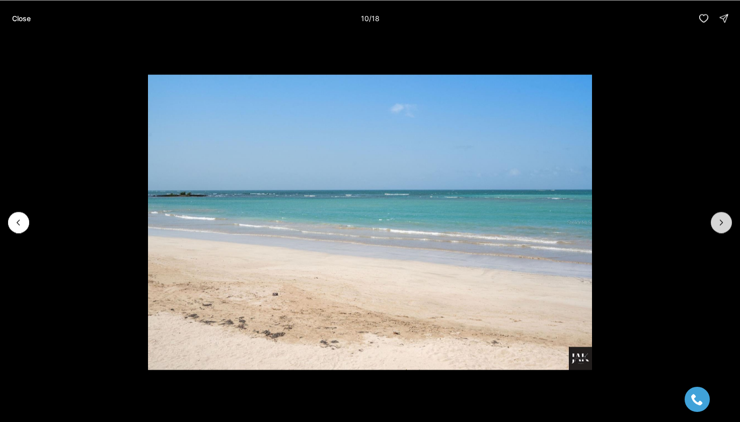
click at [715, 221] on button "Next slide" at bounding box center [721, 222] width 21 height 21
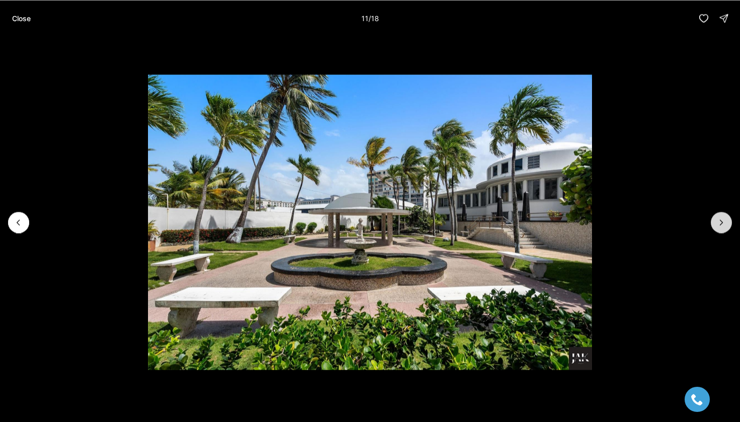
click at [715, 221] on button "Next slide" at bounding box center [721, 222] width 21 height 21
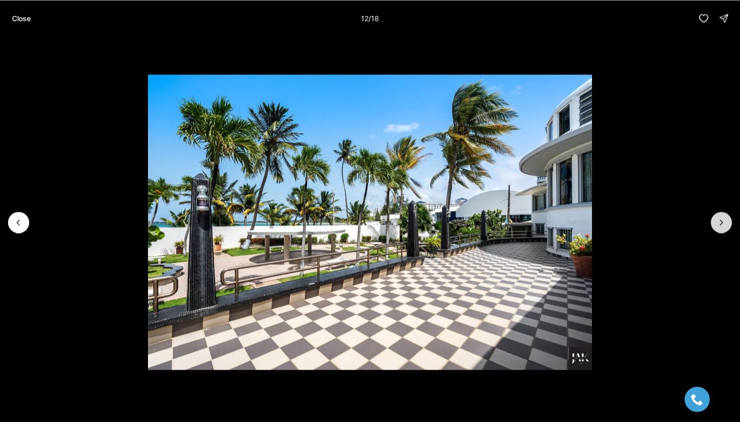
click at [715, 221] on button "Next slide" at bounding box center [721, 222] width 21 height 21
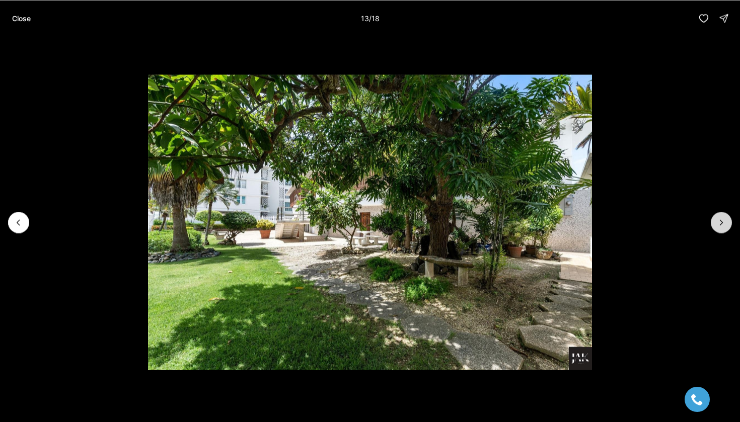
click at [715, 221] on button "Next slide" at bounding box center [721, 222] width 21 height 21
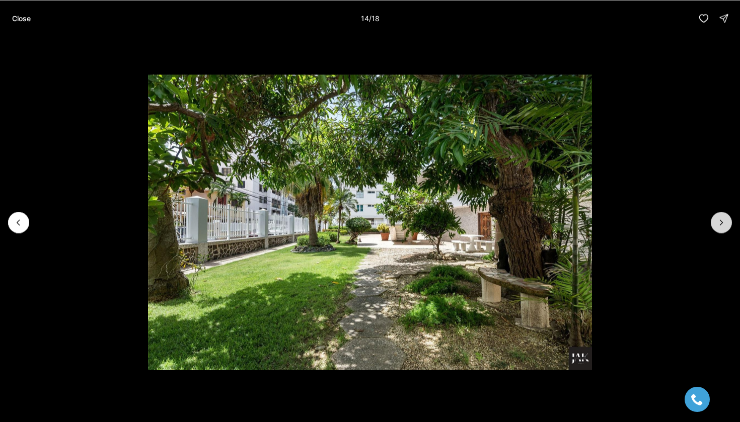
click at [715, 221] on button "Next slide" at bounding box center [721, 222] width 21 height 21
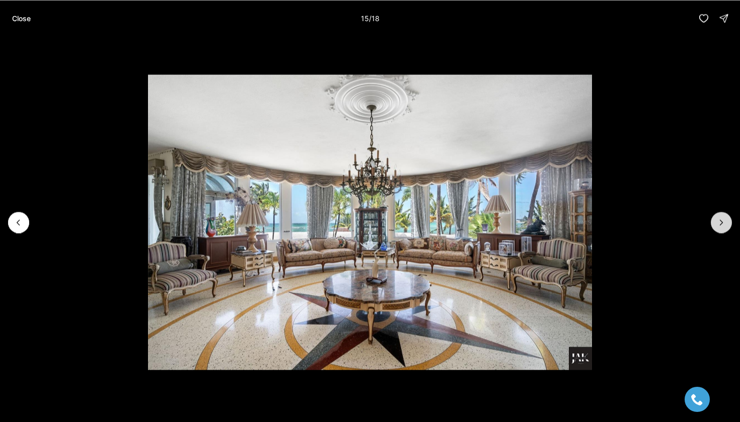
click at [715, 221] on button "Next slide" at bounding box center [721, 222] width 21 height 21
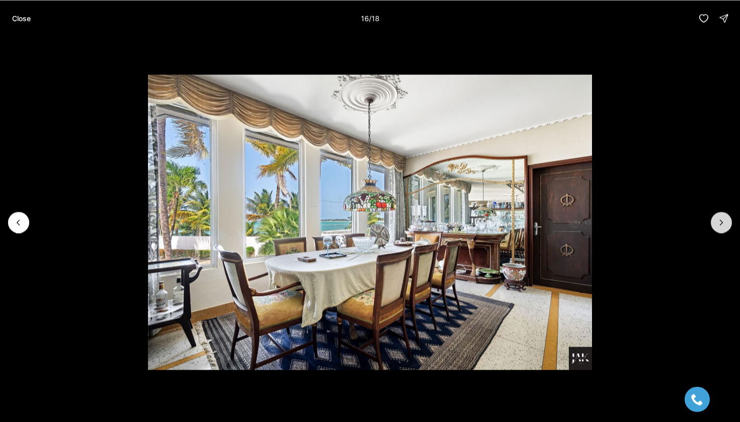
click at [715, 221] on button "Next slide" at bounding box center [721, 222] width 21 height 21
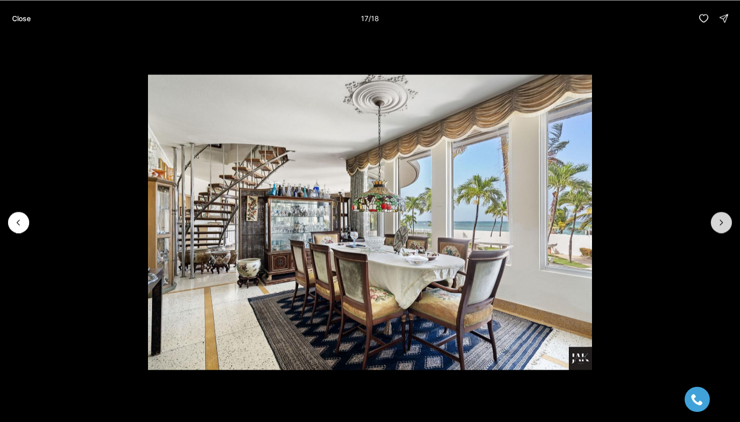
click at [715, 221] on button "Next slide" at bounding box center [721, 222] width 21 height 21
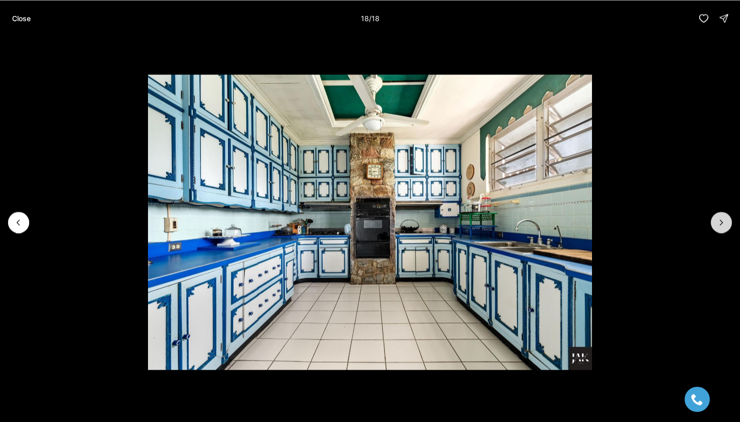
click at [715, 221] on div at bounding box center [721, 222] width 21 height 21
click at [19, 14] on p "Close" at bounding box center [21, 18] width 19 height 8
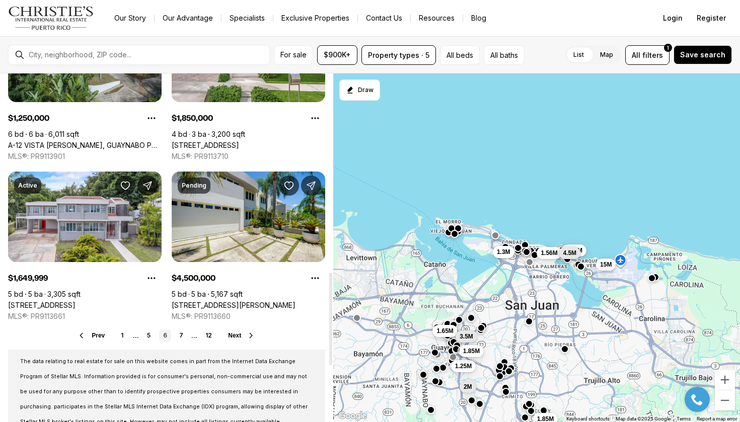
scroll to position [746, 0]
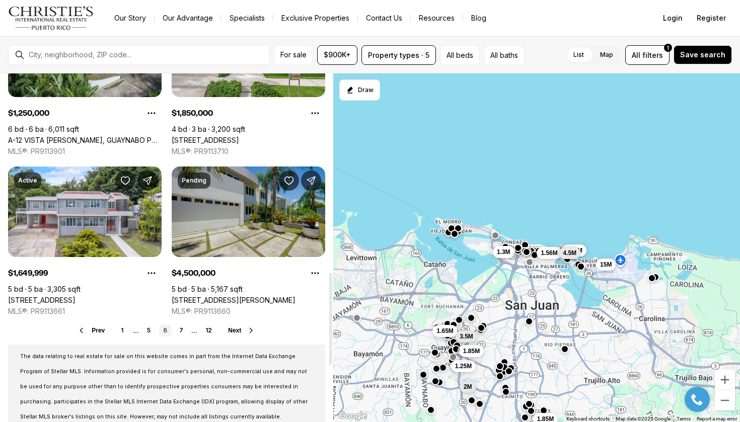
click at [280, 296] on link "[STREET_ADDRESS][PERSON_NAME]" at bounding box center [234, 300] width 124 height 9
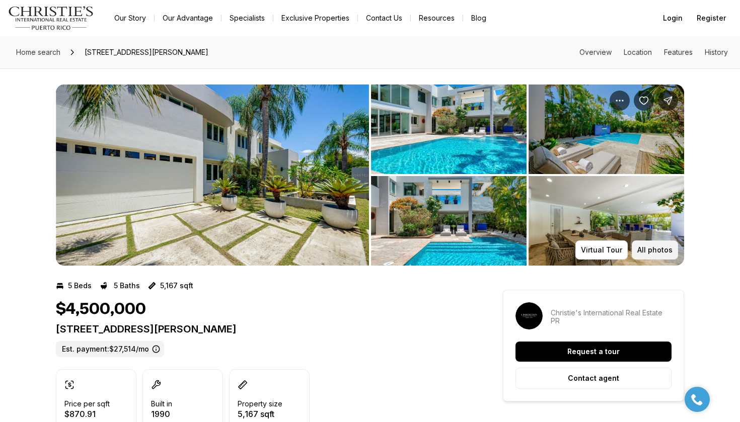
click at [654, 252] on p "All photos" at bounding box center [654, 250] width 35 height 8
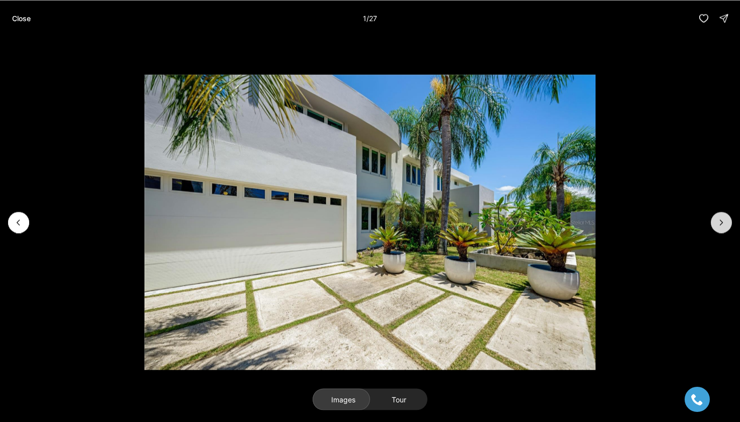
click at [724, 225] on icon "Next slide" at bounding box center [721, 222] width 10 height 10
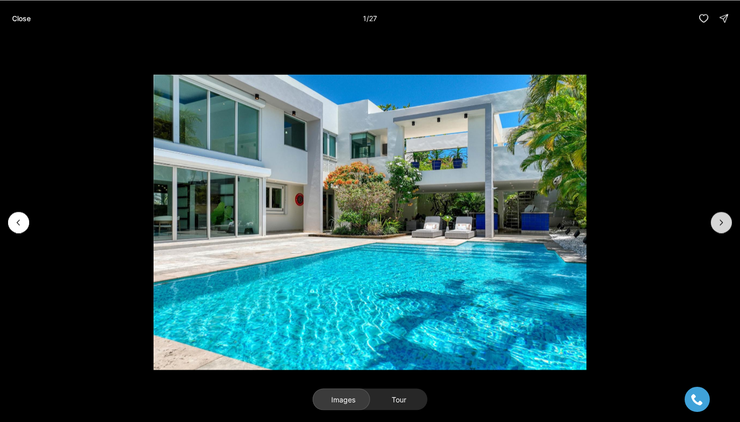
click at [724, 225] on icon "Next slide" at bounding box center [721, 222] width 10 height 10
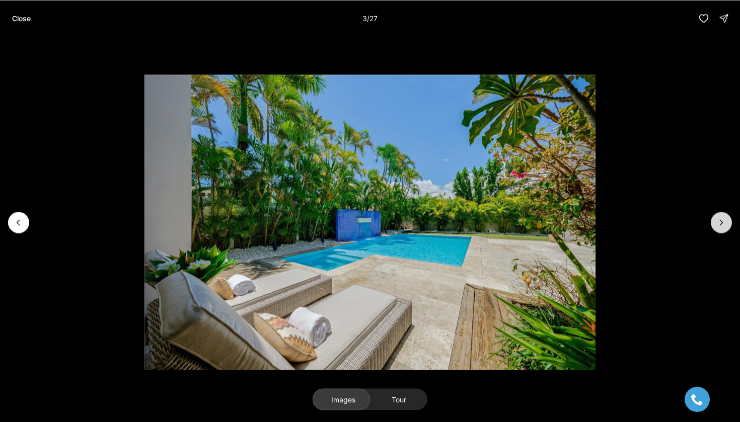
click at [724, 225] on icon "Next slide" at bounding box center [721, 222] width 10 height 10
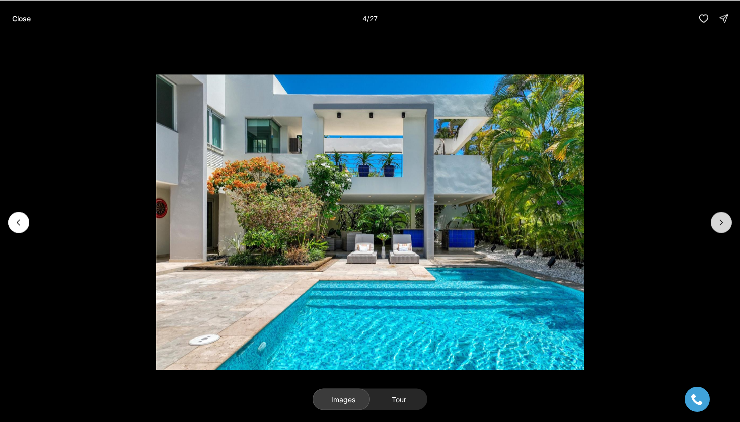
click at [724, 225] on icon "Next slide" at bounding box center [721, 222] width 10 height 10
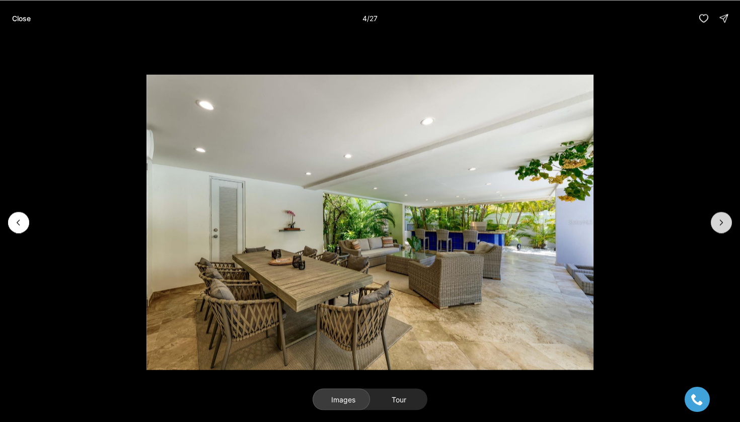
click at [724, 225] on icon "Next slide" at bounding box center [721, 222] width 10 height 10
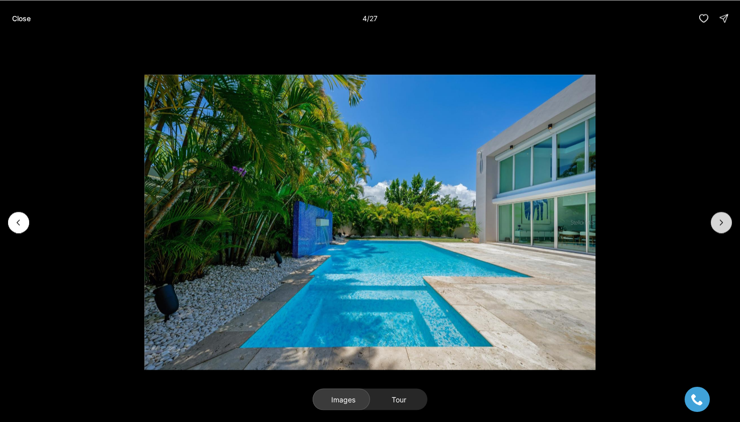
click at [724, 225] on icon "Next slide" at bounding box center [721, 222] width 10 height 10
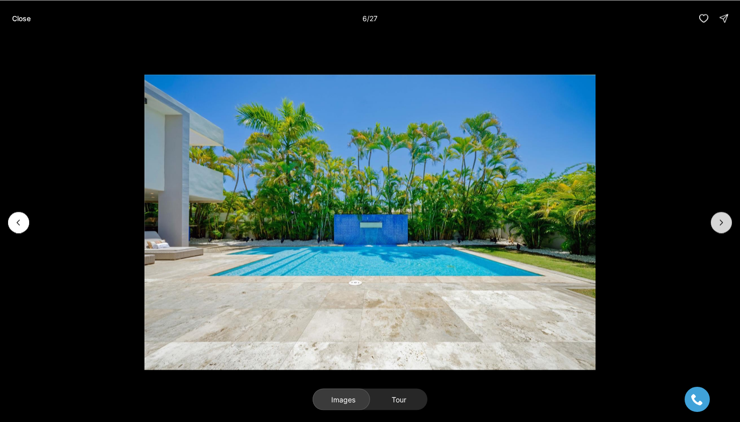
click at [724, 225] on icon "Next slide" at bounding box center [721, 222] width 10 height 10
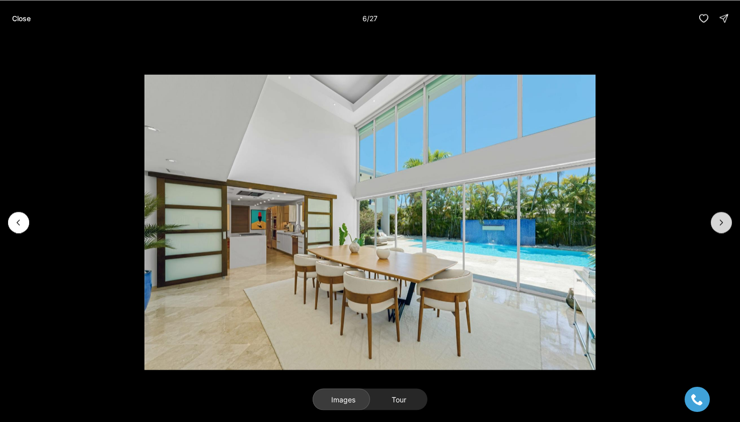
click at [724, 225] on icon "Next slide" at bounding box center [721, 222] width 10 height 10
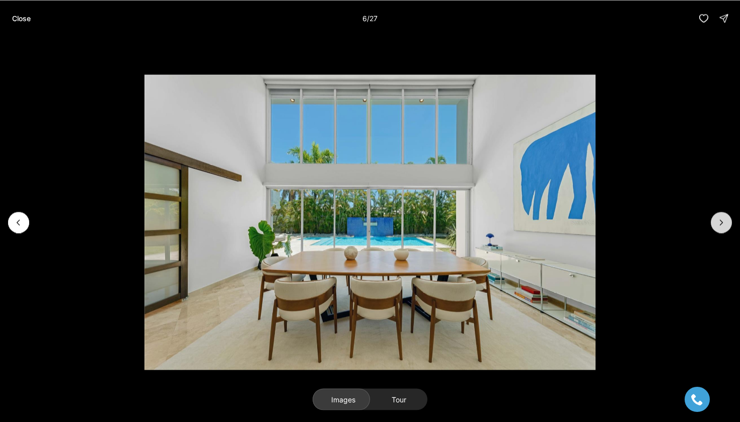
click at [724, 225] on icon "Next slide" at bounding box center [721, 222] width 10 height 10
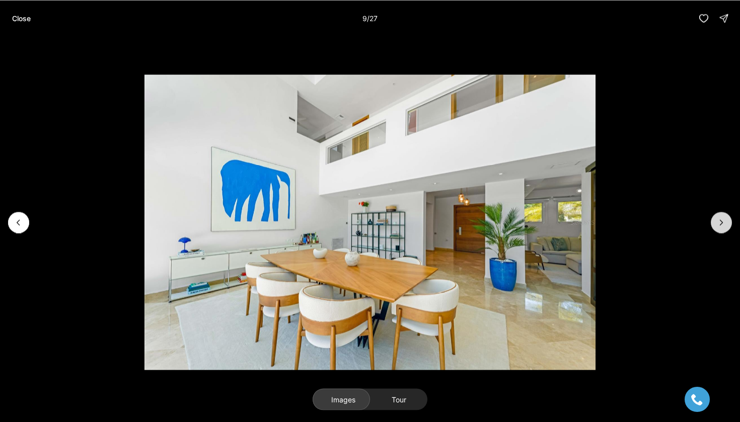
click at [724, 225] on icon "Next slide" at bounding box center [721, 222] width 10 height 10
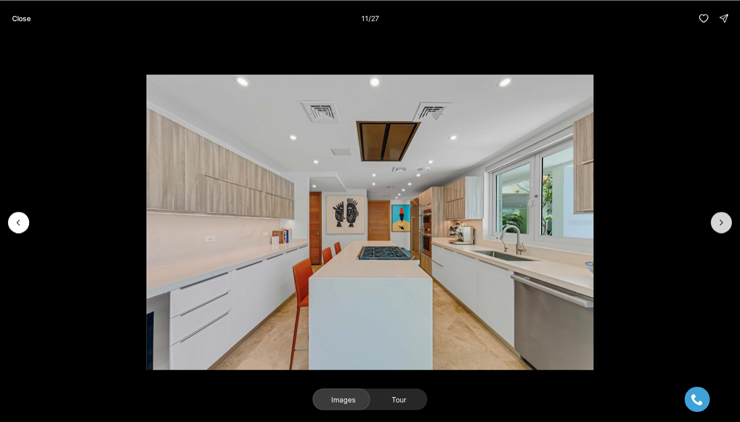
click at [724, 225] on icon "Next slide" at bounding box center [721, 222] width 10 height 10
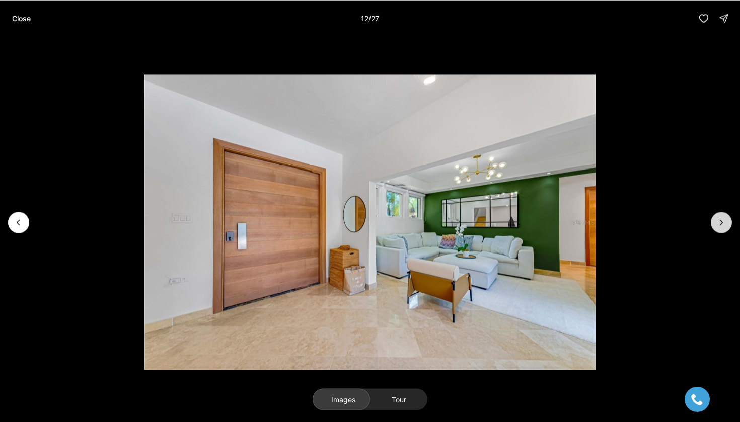
click at [724, 225] on icon "Next slide" at bounding box center [721, 222] width 10 height 10
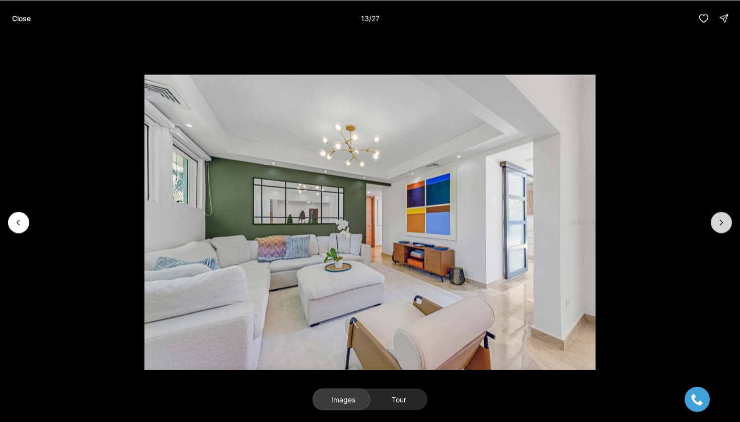
click at [724, 225] on icon "Next slide" at bounding box center [721, 222] width 10 height 10
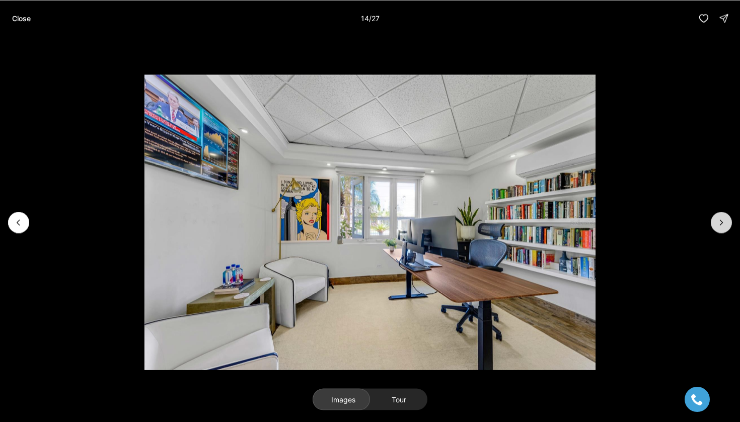
click at [724, 225] on icon "Next slide" at bounding box center [721, 222] width 10 height 10
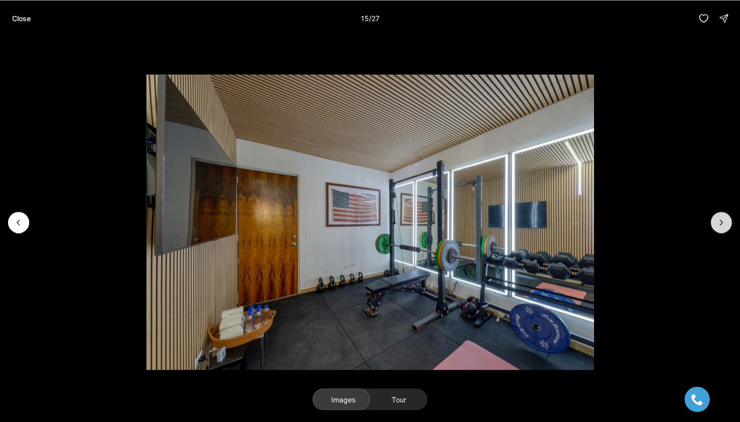
click at [724, 225] on icon "Next slide" at bounding box center [721, 222] width 10 height 10
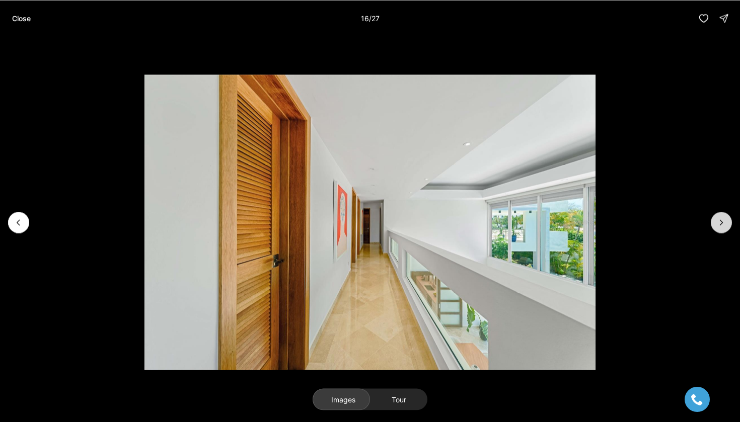
click at [724, 225] on icon "Next slide" at bounding box center [721, 222] width 10 height 10
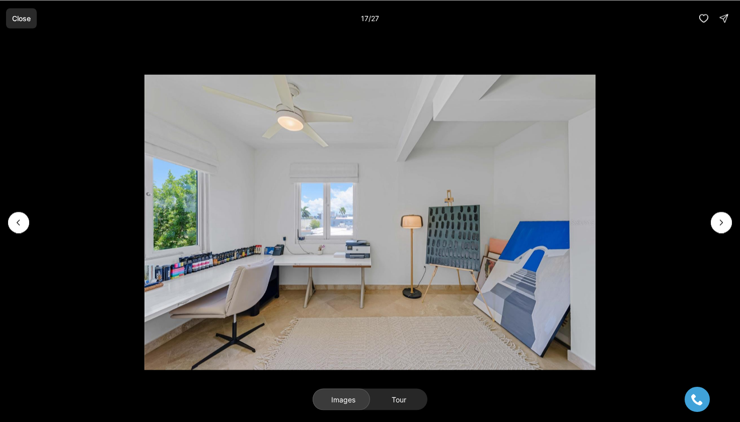
click at [18, 22] on button "Close" at bounding box center [21, 18] width 31 height 20
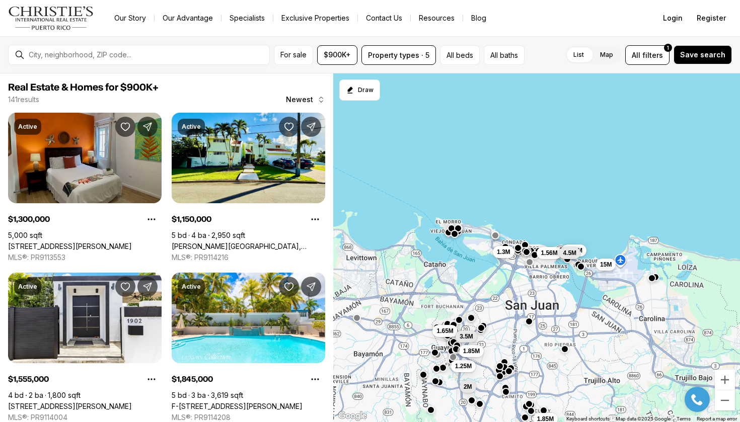
scroll to position [746, 0]
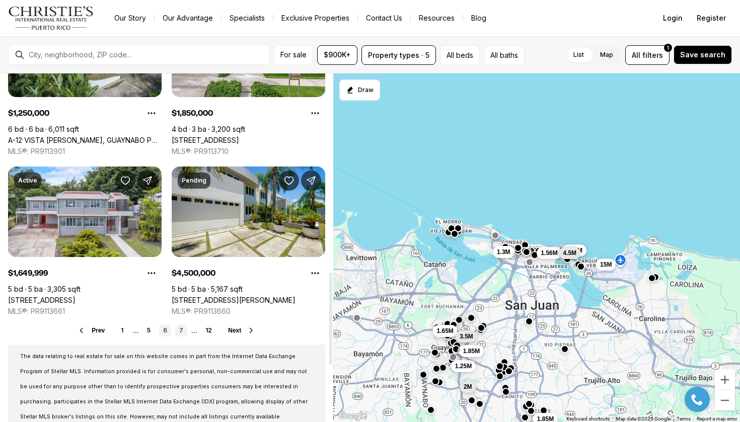
click at [180, 331] on link "7" at bounding box center [181, 331] width 12 height 12
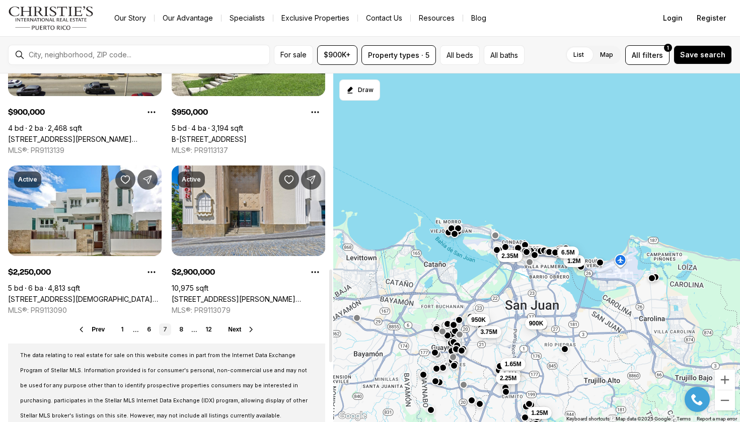
scroll to position [750, 0]
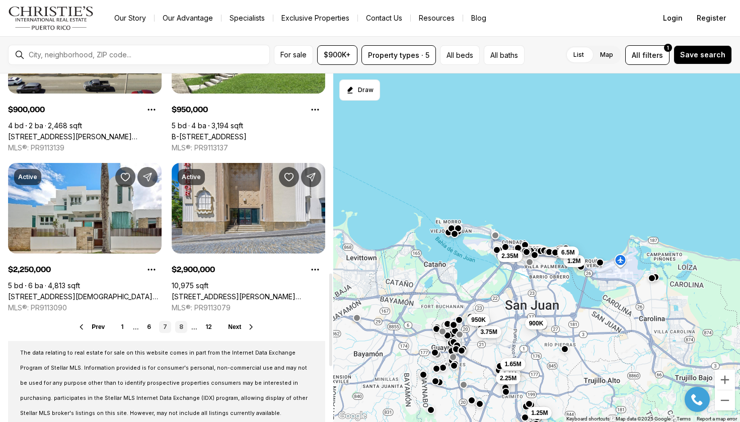
click at [182, 324] on link "8" at bounding box center [181, 327] width 12 height 12
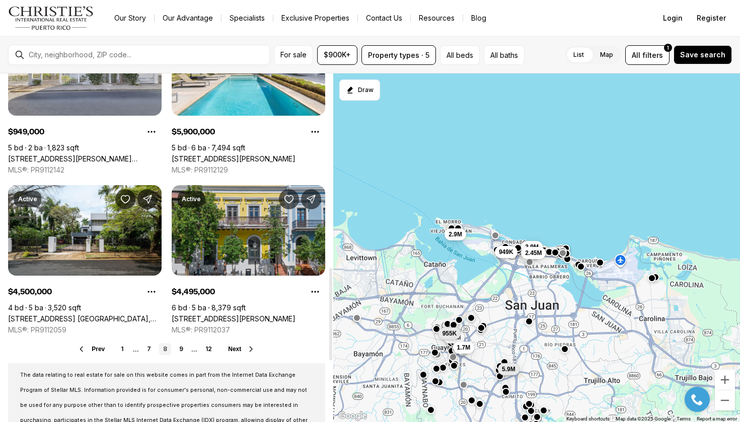
scroll to position [729, 0]
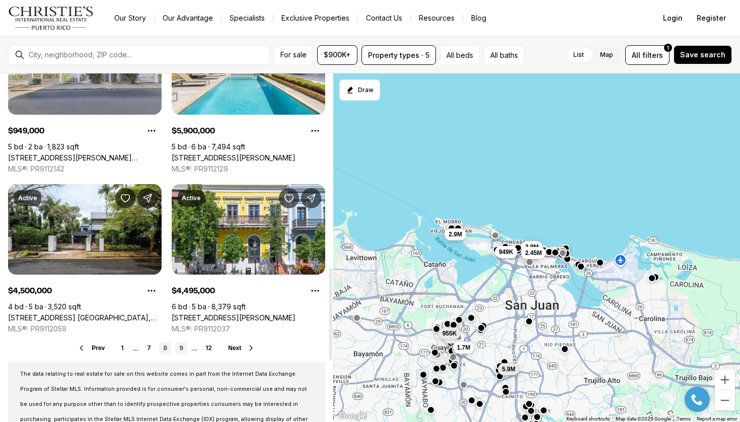
click at [182, 344] on link "9" at bounding box center [181, 348] width 12 height 12
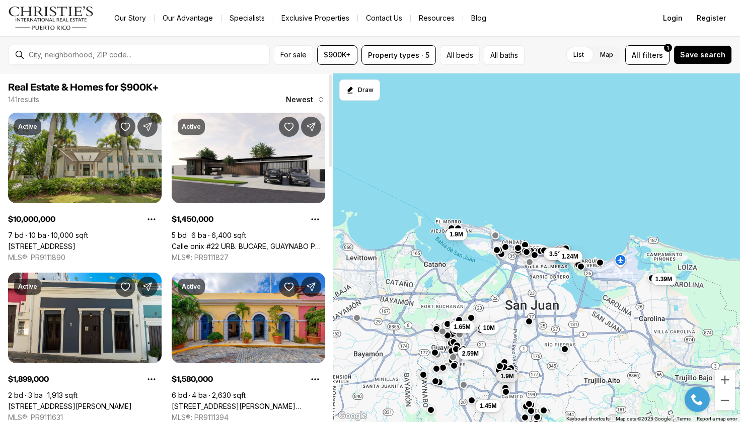
click at [75, 242] on link "[STREET_ADDRESS]" at bounding box center [41, 246] width 67 height 9
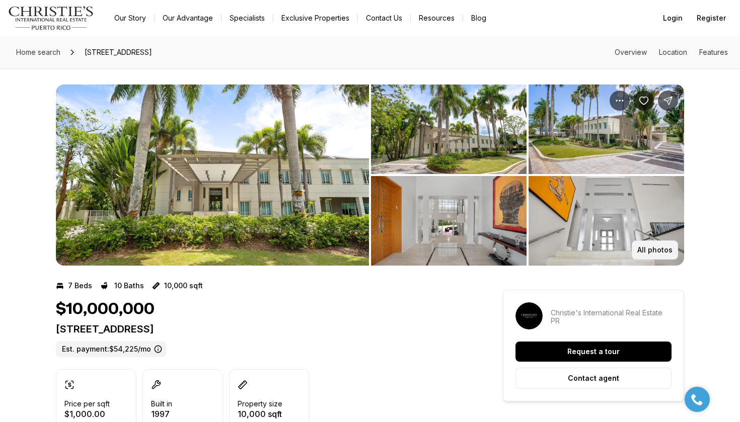
click at [651, 250] on p "All photos" at bounding box center [654, 250] width 35 height 8
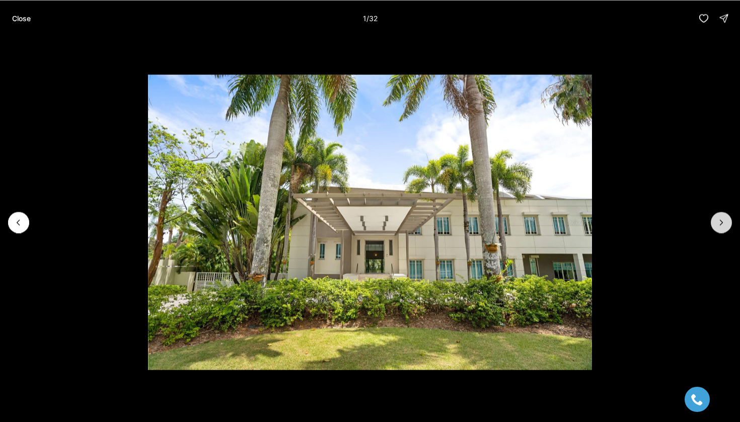
click at [715, 221] on button "Next slide" at bounding box center [721, 222] width 21 height 21
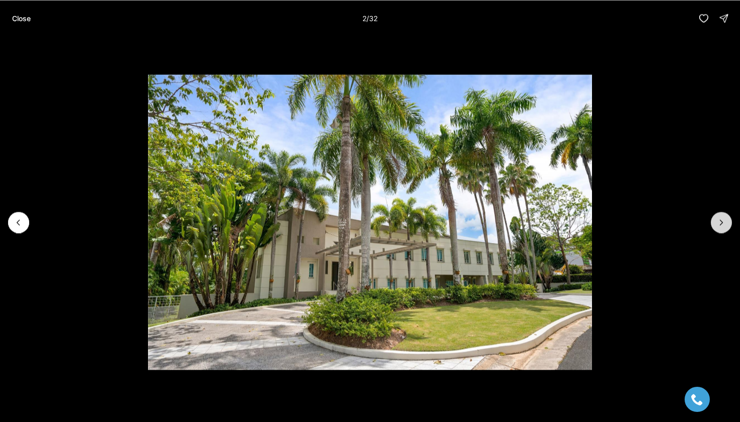
click at [715, 221] on button "Next slide" at bounding box center [721, 222] width 21 height 21
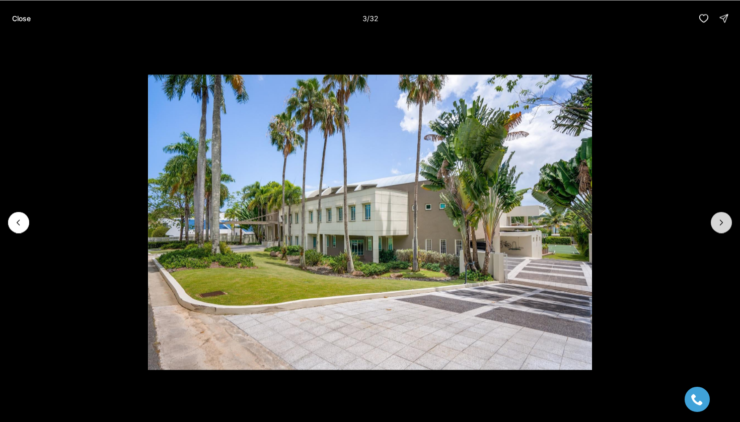
click at [715, 221] on button "Next slide" at bounding box center [721, 222] width 21 height 21
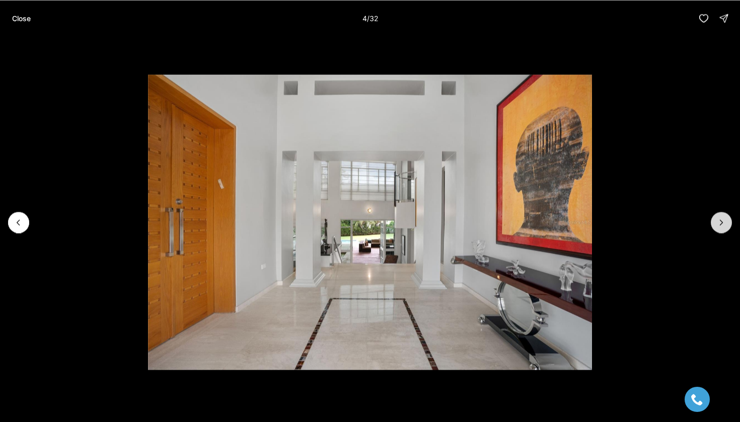
click at [715, 221] on button "Next slide" at bounding box center [721, 222] width 21 height 21
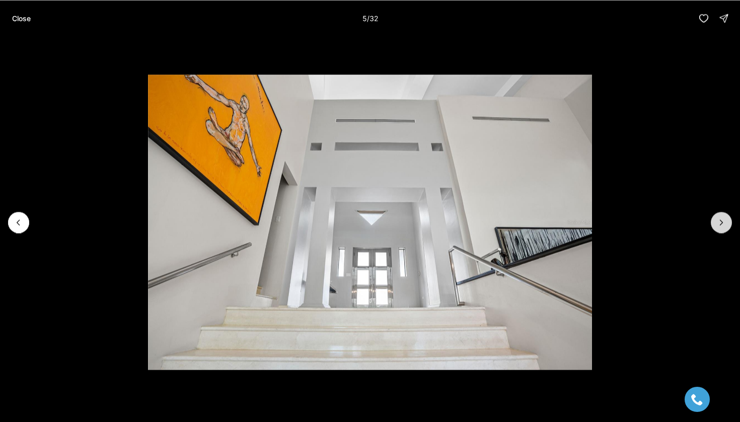
click at [715, 221] on button "Next slide" at bounding box center [721, 222] width 21 height 21
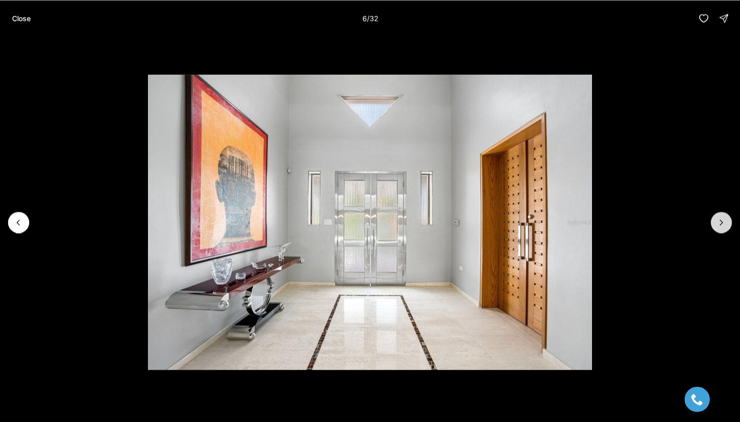
click at [715, 221] on button "Next slide" at bounding box center [721, 222] width 21 height 21
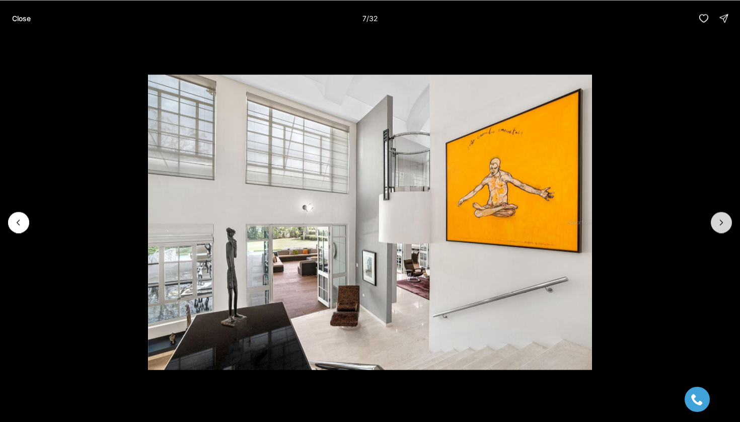
click at [715, 221] on button "Next slide" at bounding box center [721, 222] width 21 height 21
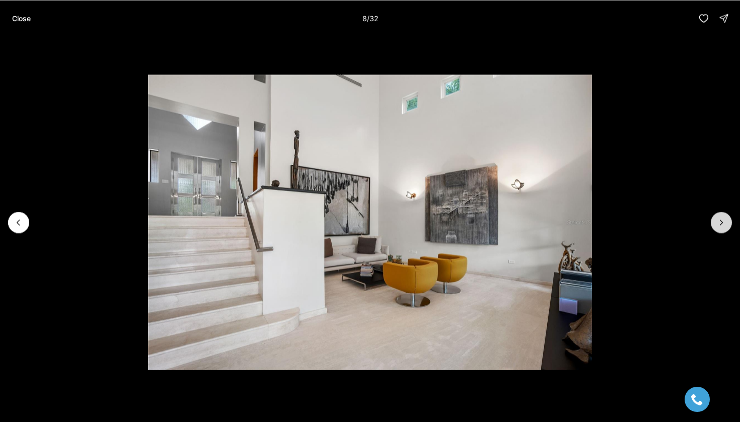
click at [715, 221] on button "Next slide" at bounding box center [721, 222] width 21 height 21
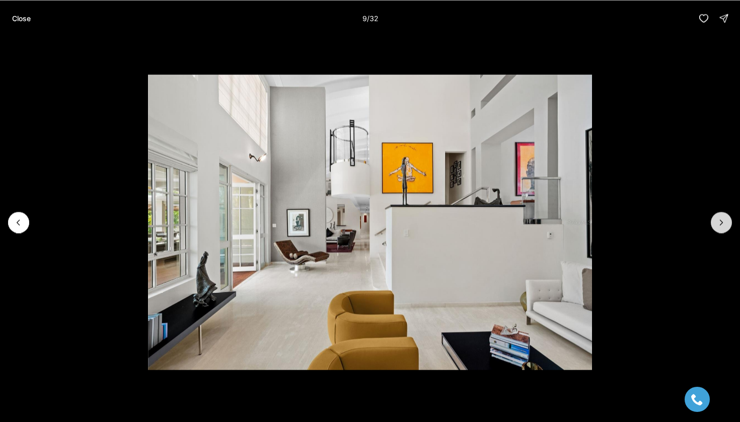
click at [715, 221] on button "Next slide" at bounding box center [721, 222] width 21 height 21
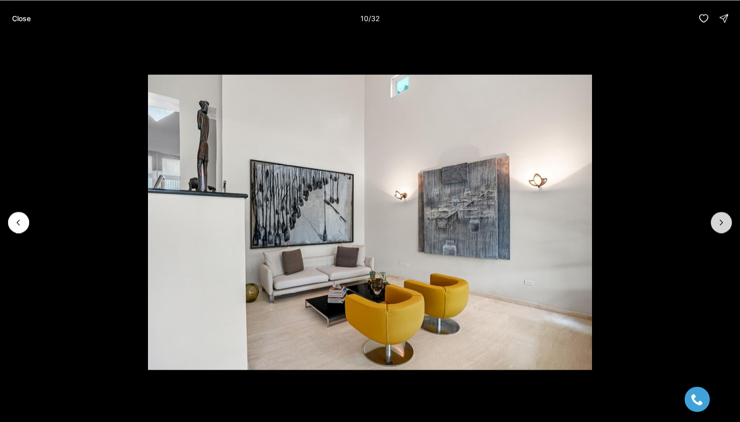
click at [715, 221] on button "Next slide" at bounding box center [721, 222] width 21 height 21
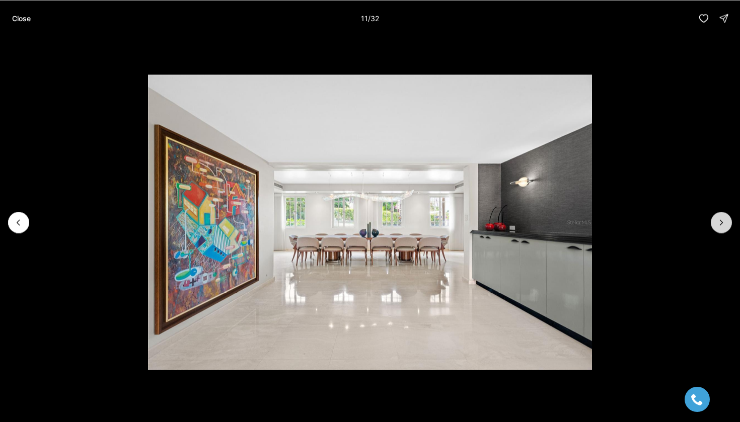
click at [715, 221] on button "Next slide" at bounding box center [721, 222] width 21 height 21
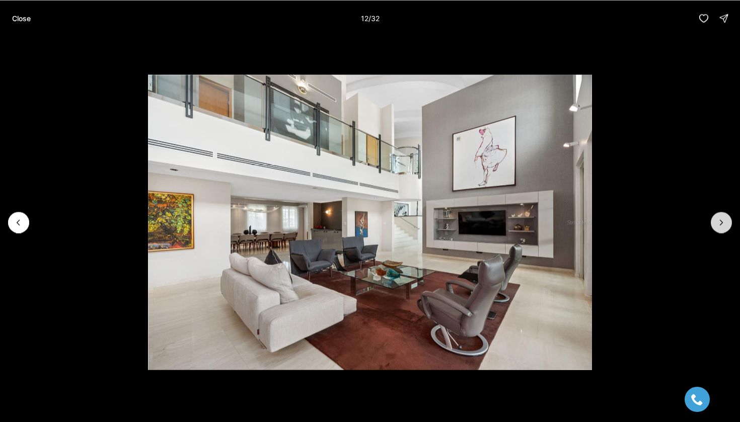
click at [715, 221] on button "Next slide" at bounding box center [721, 222] width 21 height 21
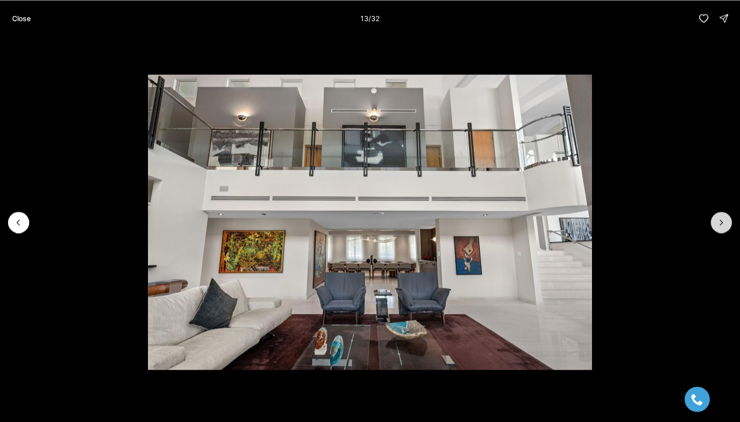
click at [715, 221] on button "Next slide" at bounding box center [721, 222] width 21 height 21
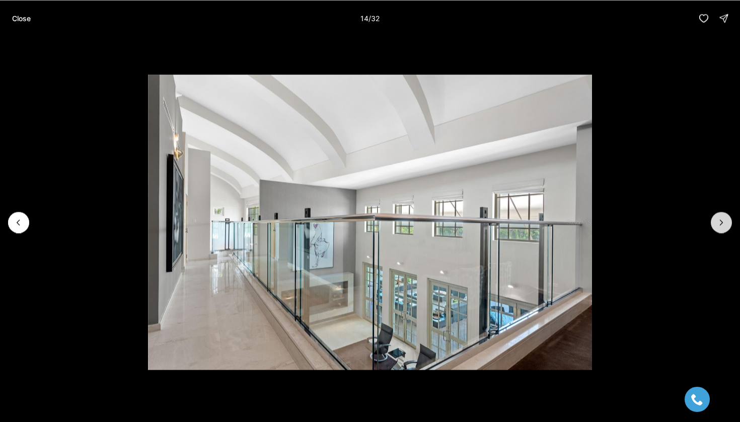
click at [715, 221] on button "Next slide" at bounding box center [721, 222] width 21 height 21
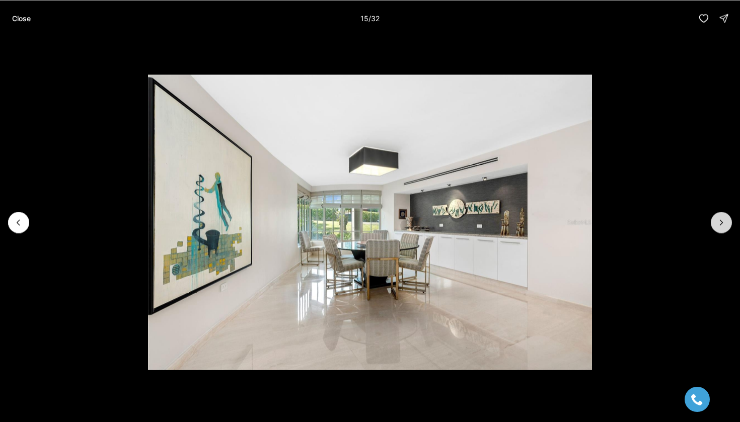
click at [715, 221] on button "Next slide" at bounding box center [721, 222] width 21 height 21
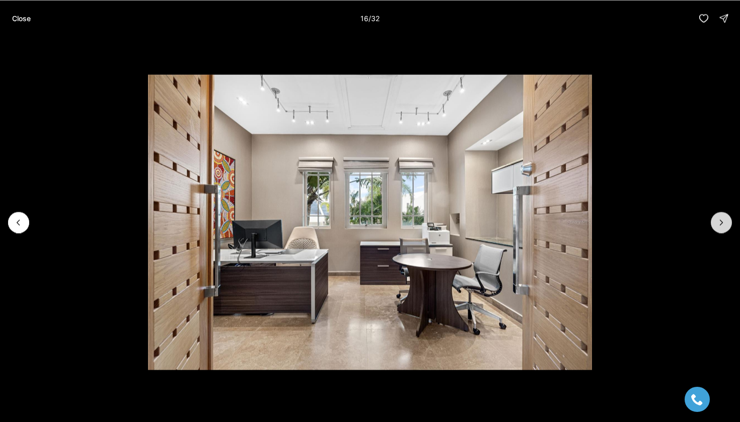
click at [715, 221] on button "Next slide" at bounding box center [721, 222] width 21 height 21
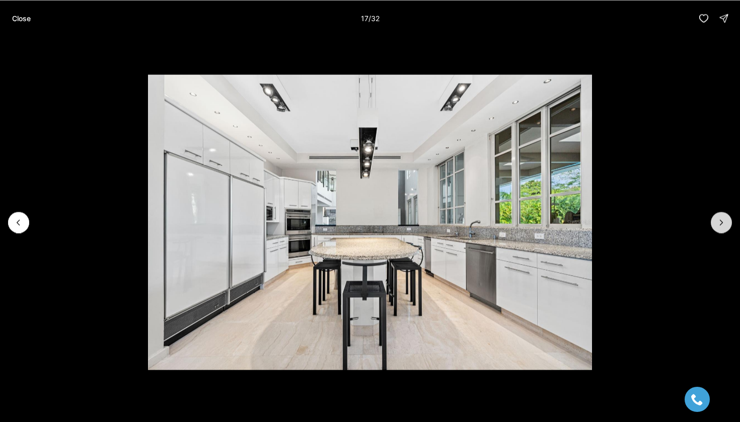
click at [715, 221] on button "Next slide" at bounding box center [721, 222] width 21 height 21
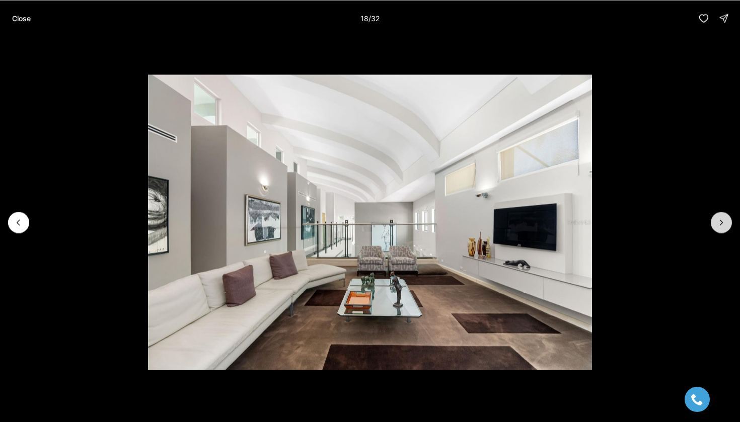
click at [715, 221] on button "Next slide" at bounding box center [721, 222] width 21 height 21
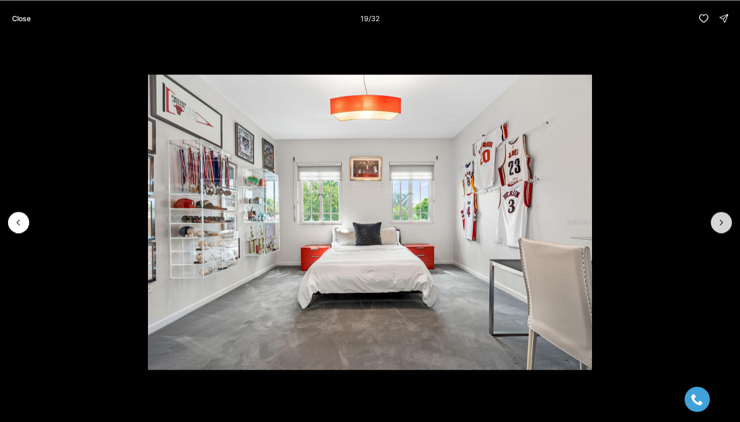
click at [715, 221] on button "Next slide" at bounding box center [721, 222] width 21 height 21
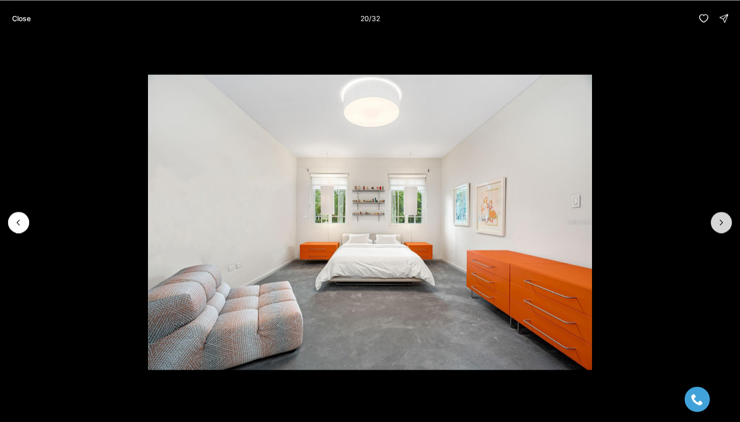
click at [715, 221] on button "Next slide" at bounding box center [721, 222] width 21 height 21
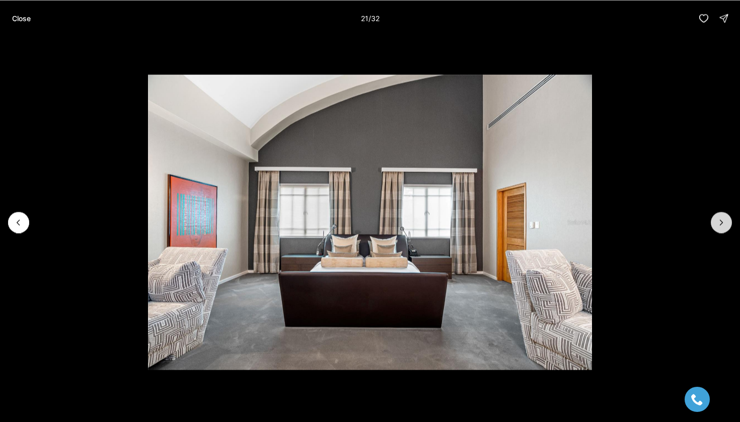
click at [715, 221] on button "Next slide" at bounding box center [721, 222] width 21 height 21
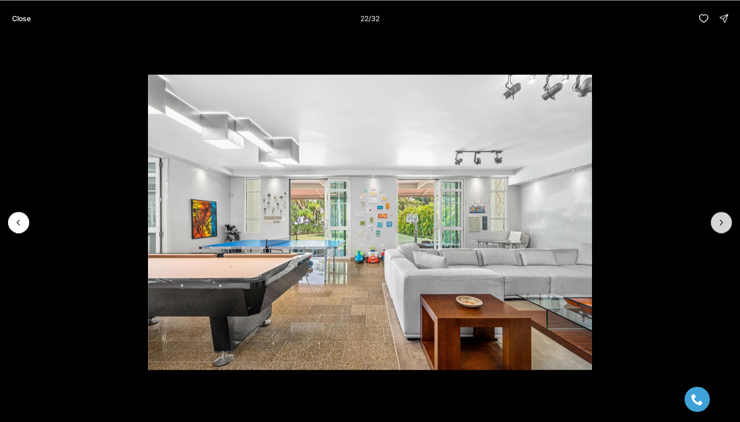
click at [715, 221] on button "Next slide" at bounding box center [721, 222] width 21 height 21
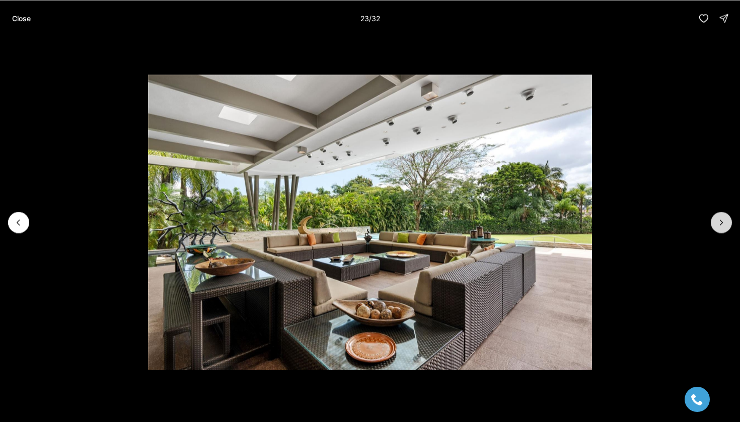
click at [715, 221] on button "Next slide" at bounding box center [721, 222] width 21 height 21
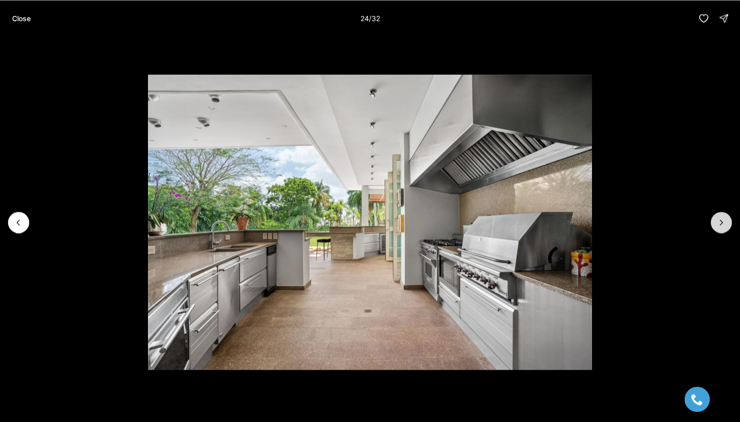
click at [715, 221] on button "Next slide" at bounding box center [721, 222] width 21 height 21
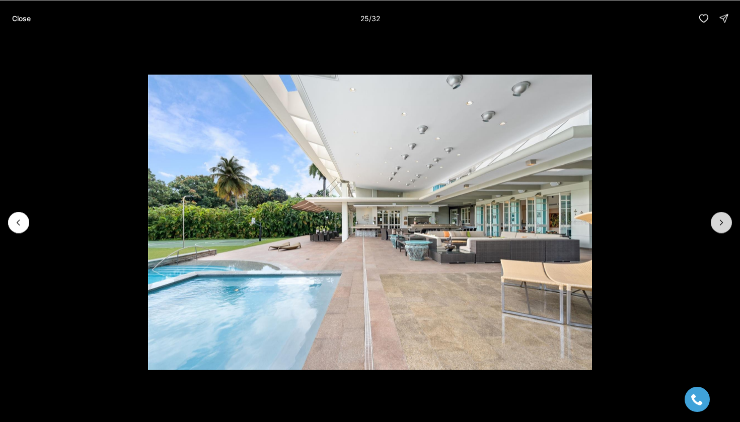
click at [715, 221] on button "Next slide" at bounding box center [721, 222] width 21 height 21
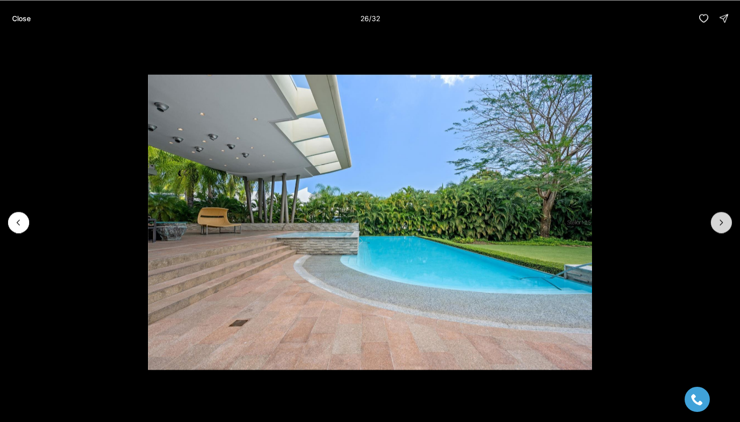
click at [715, 221] on button "Next slide" at bounding box center [721, 222] width 21 height 21
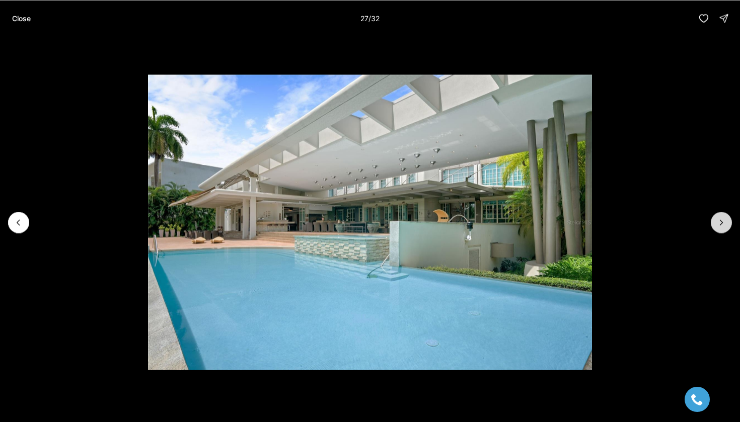
click at [715, 221] on button "Next slide" at bounding box center [721, 222] width 21 height 21
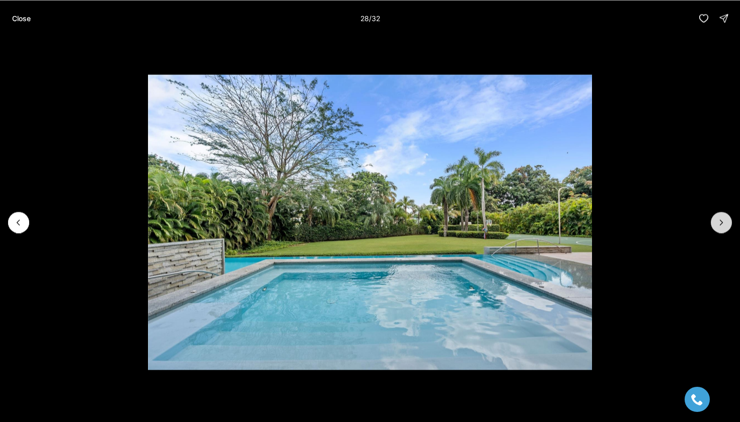
click at [715, 221] on button "Next slide" at bounding box center [721, 222] width 21 height 21
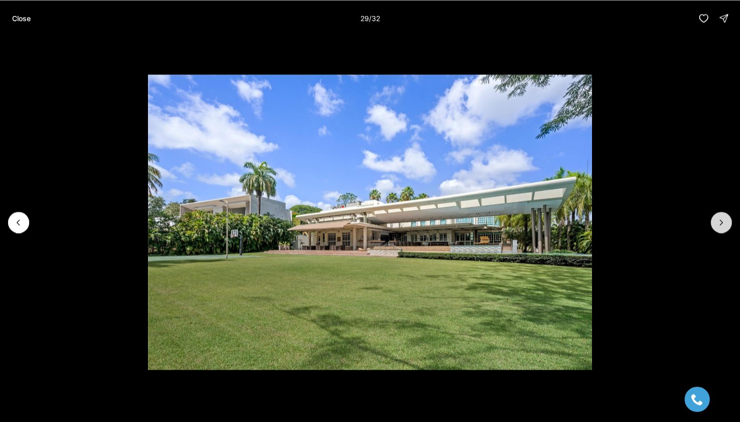
click at [715, 221] on button "Next slide" at bounding box center [721, 222] width 21 height 21
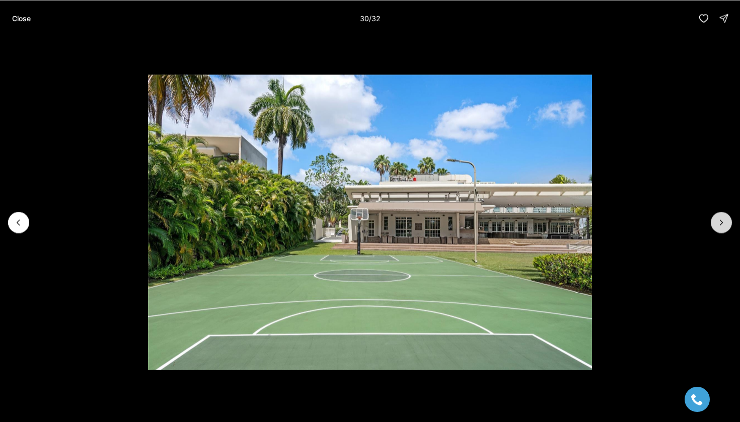
click at [715, 221] on button "Next slide" at bounding box center [721, 222] width 21 height 21
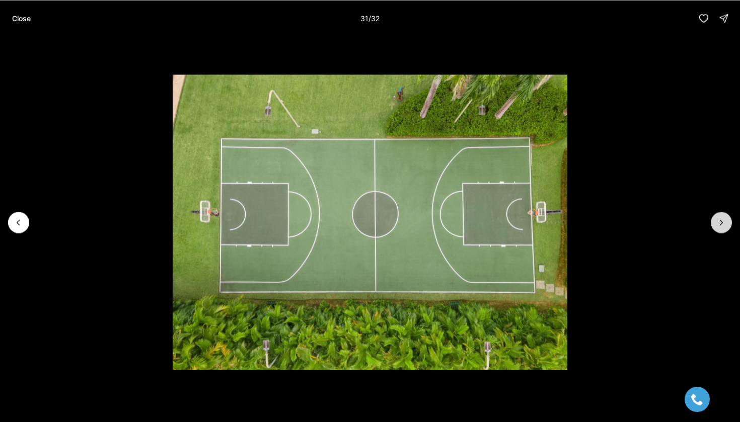
click at [715, 221] on button "Next slide" at bounding box center [721, 222] width 21 height 21
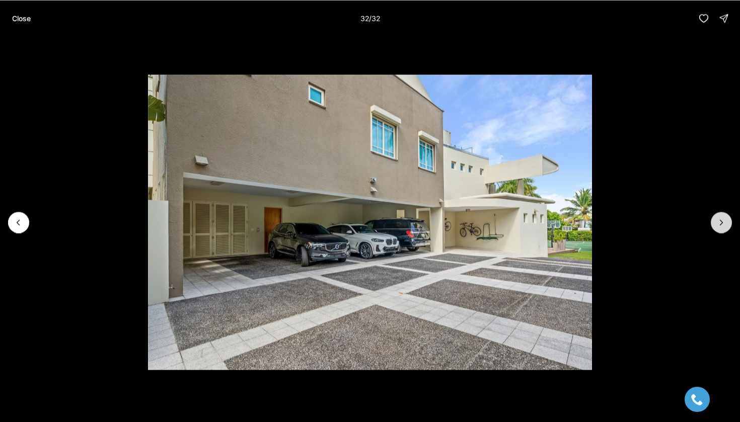
click at [715, 221] on div at bounding box center [721, 222] width 21 height 21
click at [19, 10] on button "Close" at bounding box center [21, 18] width 31 height 20
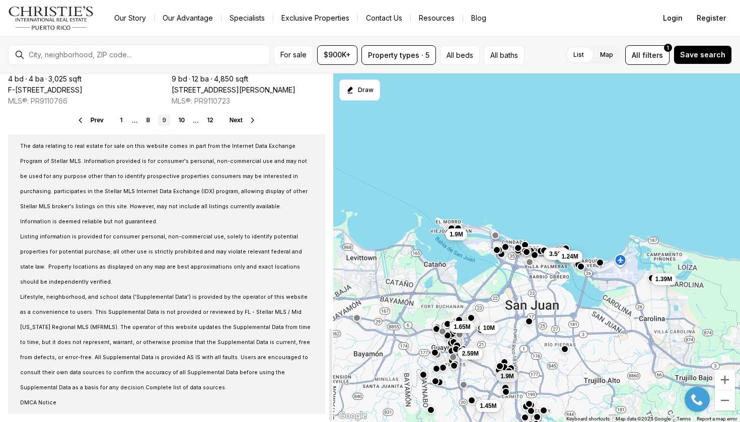
scroll to position [957, 0]
click at [182, 123] on link "10" at bounding box center [181, 120] width 15 height 12
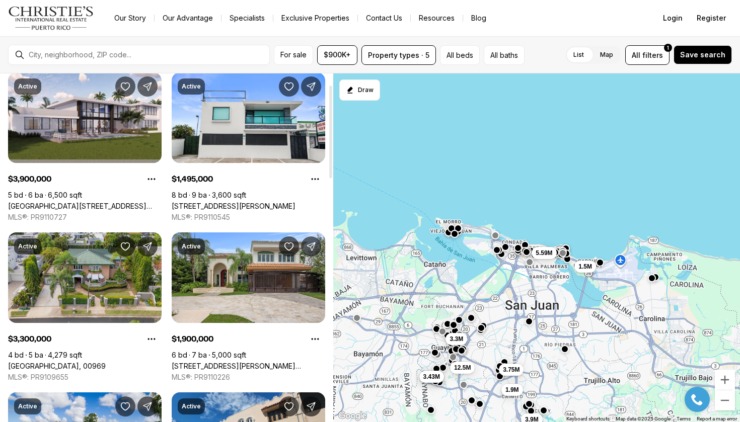
scroll to position [42, 0]
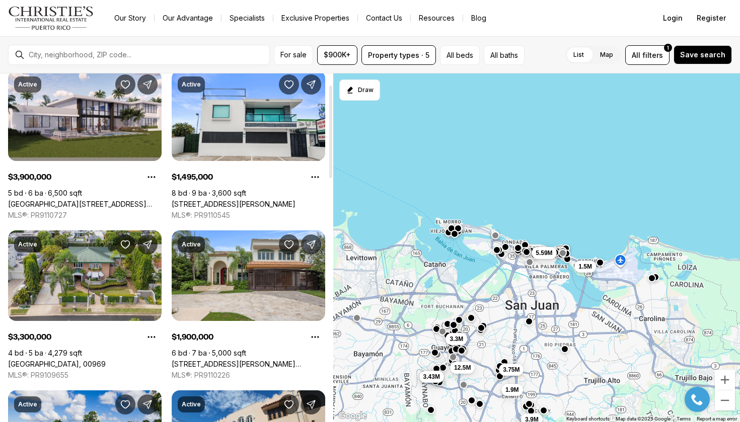
click at [106, 360] on link "A2 MONTEBELLO ST, GUAYNABO PR, 00969" at bounding box center [57, 364] width 98 height 9
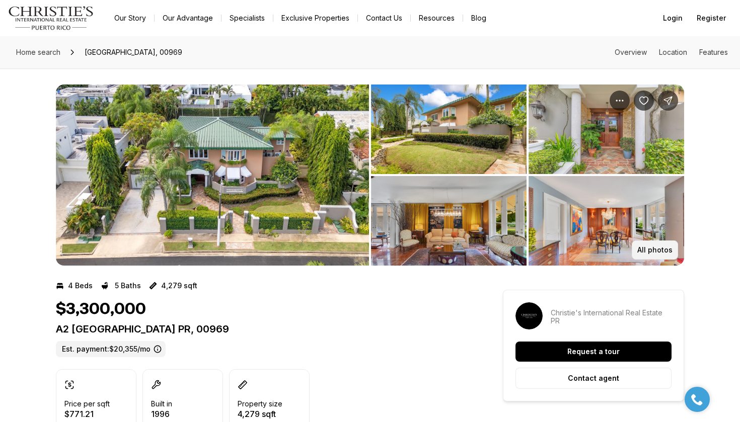
click at [664, 254] on button "All photos" at bounding box center [655, 250] width 46 height 19
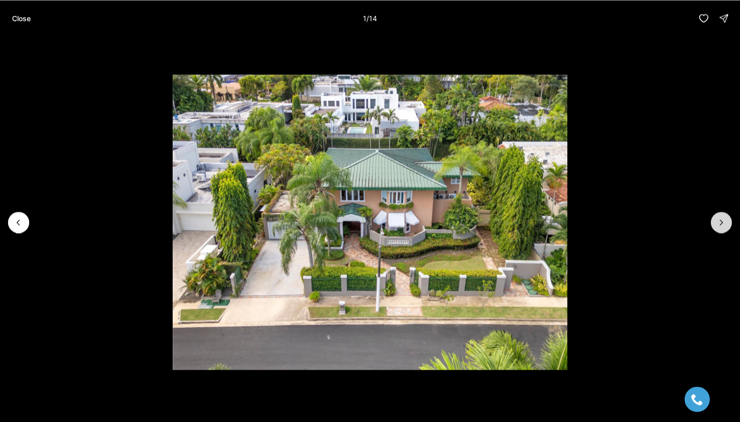
click at [716, 221] on icon "Next slide" at bounding box center [721, 222] width 10 height 10
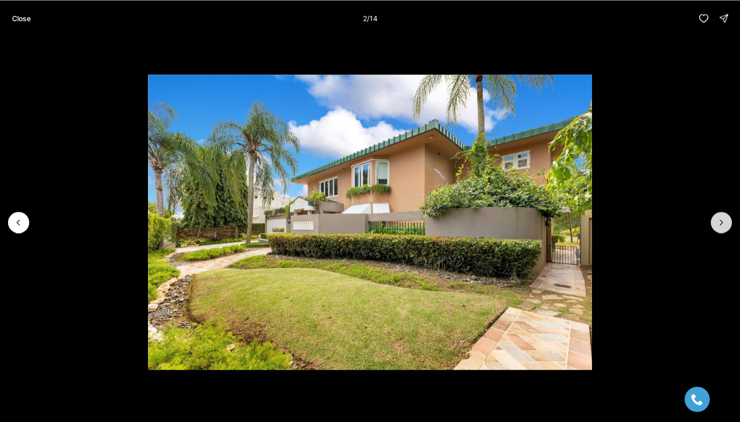
click at [716, 221] on icon "Next slide" at bounding box center [721, 222] width 10 height 10
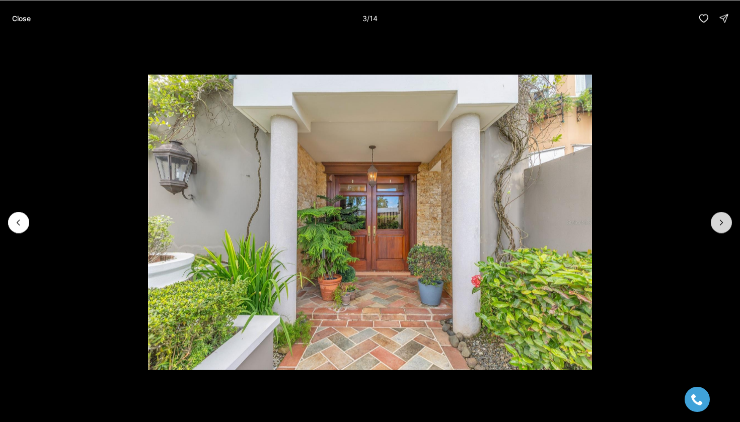
click at [716, 221] on icon "Next slide" at bounding box center [721, 222] width 10 height 10
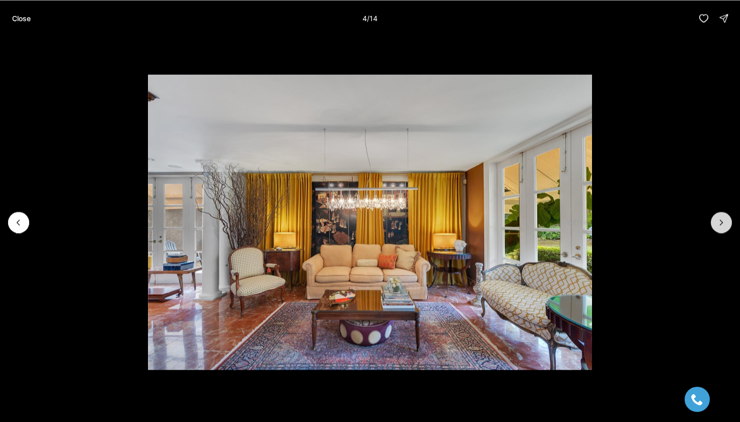
click at [716, 221] on icon "Next slide" at bounding box center [721, 222] width 10 height 10
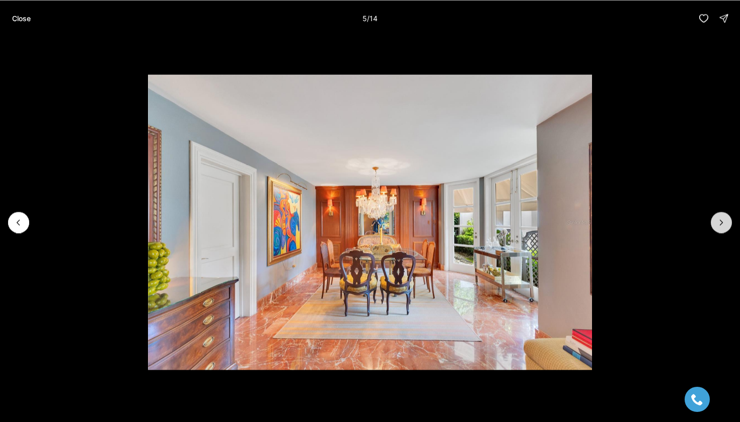
click at [716, 221] on icon "Next slide" at bounding box center [721, 222] width 10 height 10
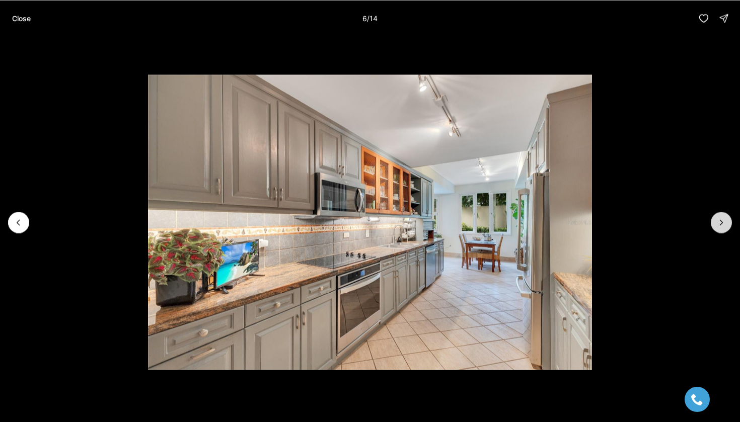
click at [716, 221] on icon "Next slide" at bounding box center [721, 222] width 10 height 10
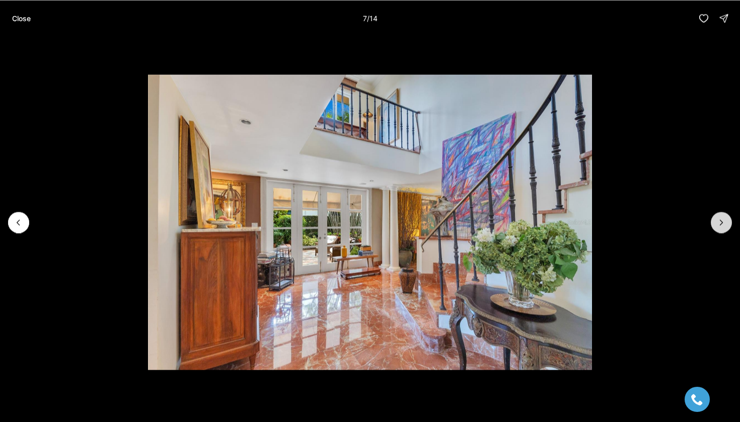
click at [716, 221] on icon "Next slide" at bounding box center [721, 222] width 10 height 10
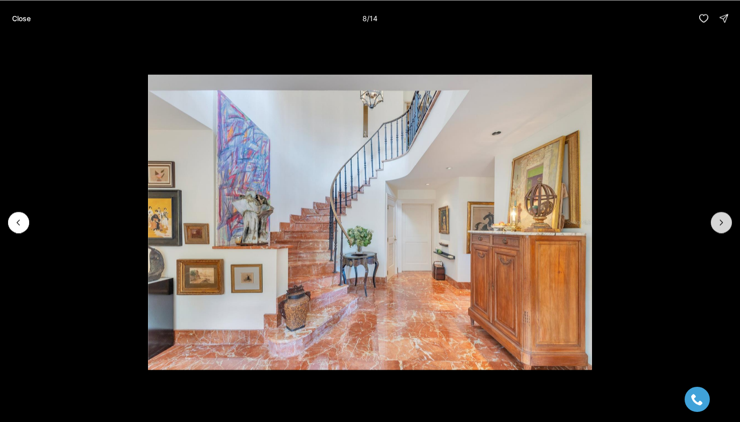
click at [716, 221] on icon "Next slide" at bounding box center [721, 222] width 10 height 10
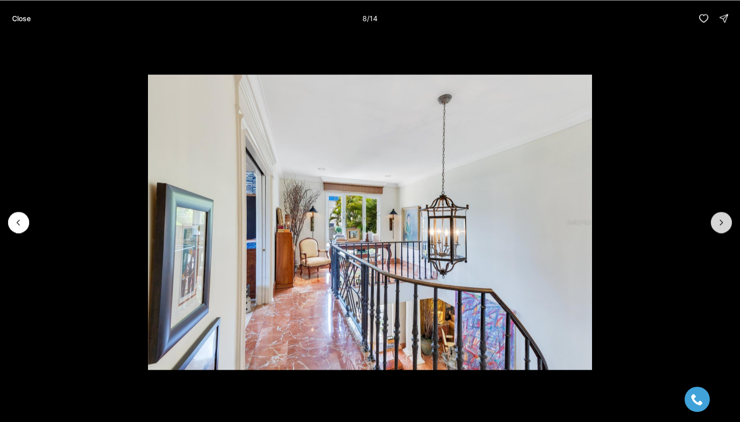
click at [716, 221] on icon "Next slide" at bounding box center [721, 222] width 10 height 10
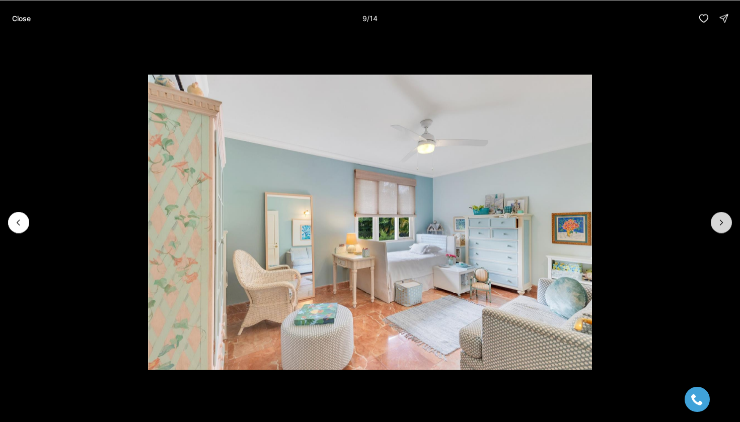
click at [716, 221] on icon "Next slide" at bounding box center [721, 222] width 10 height 10
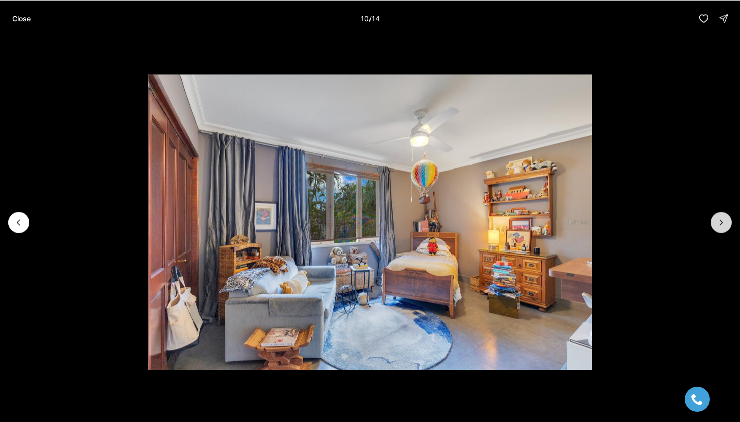
click at [716, 221] on icon "Next slide" at bounding box center [721, 222] width 10 height 10
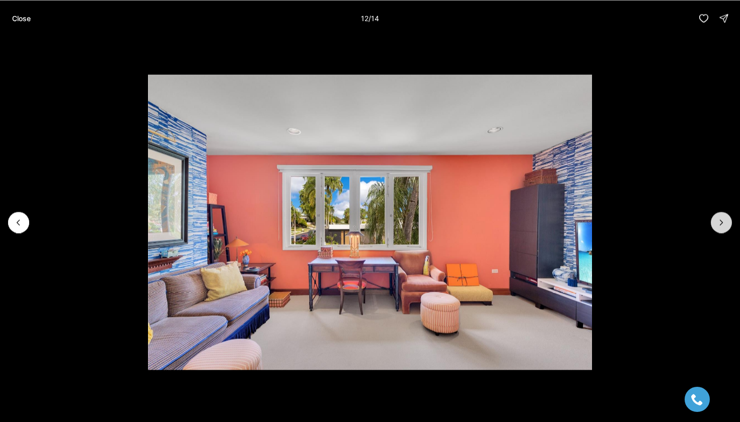
click at [716, 221] on icon "Next slide" at bounding box center [721, 222] width 10 height 10
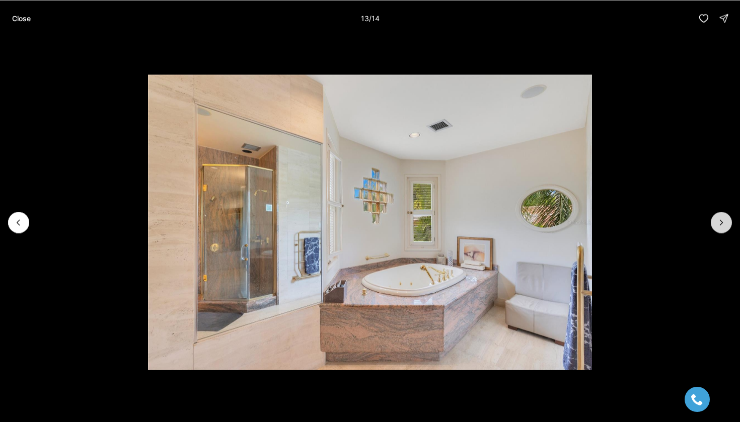
click at [716, 221] on icon "Next slide" at bounding box center [721, 222] width 10 height 10
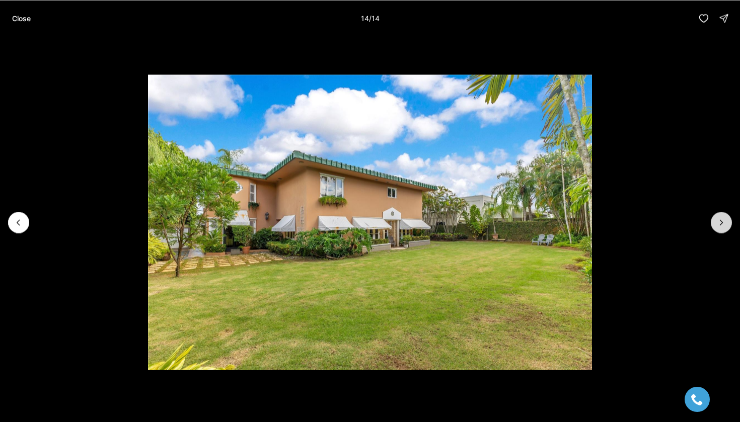
click at [716, 221] on div at bounding box center [721, 222] width 21 height 21
click at [28, 13] on button "Close" at bounding box center [21, 18] width 31 height 20
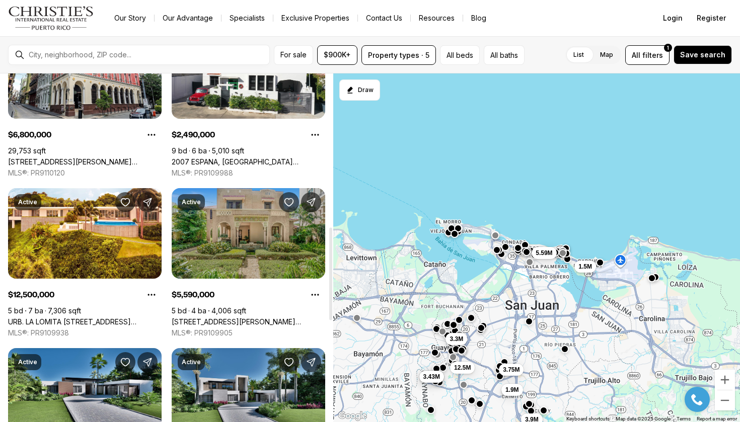
scroll to position [577, 0]
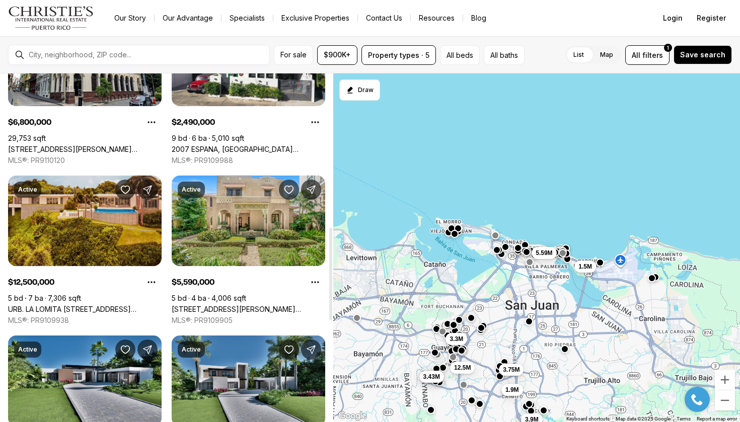
click at [128, 305] on link "URB. LA LOMITA CALLE VISTA LINDA, GUAYNABO PR, 00969" at bounding box center [84, 309] width 153 height 9
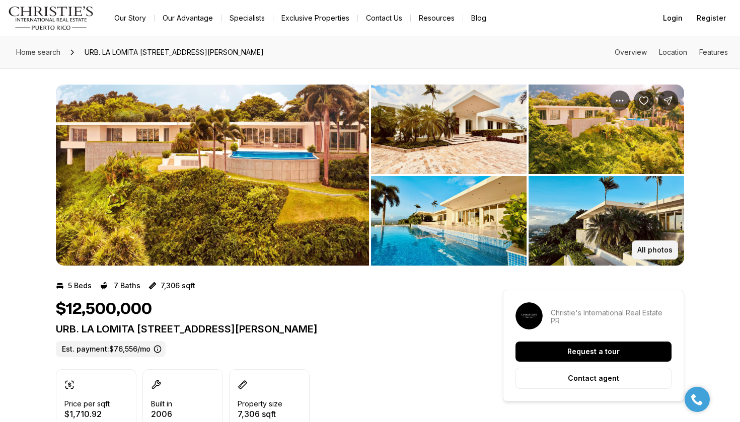
click at [666, 250] on p "All photos" at bounding box center [654, 250] width 35 height 8
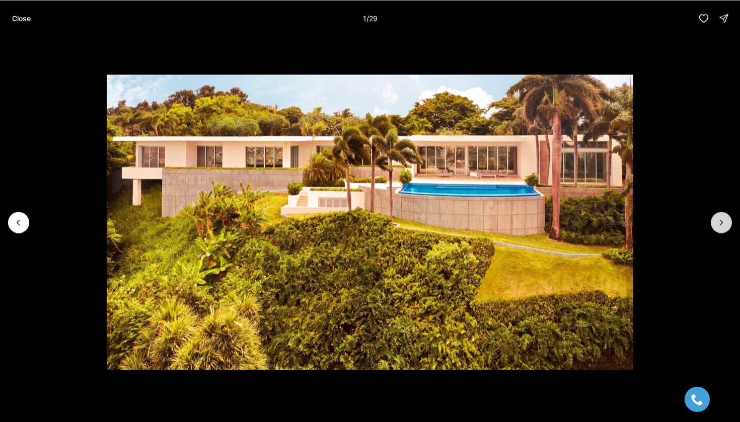
click at [727, 218] on button "Next slide" at bounding box center [721, 222] width 21 height 21
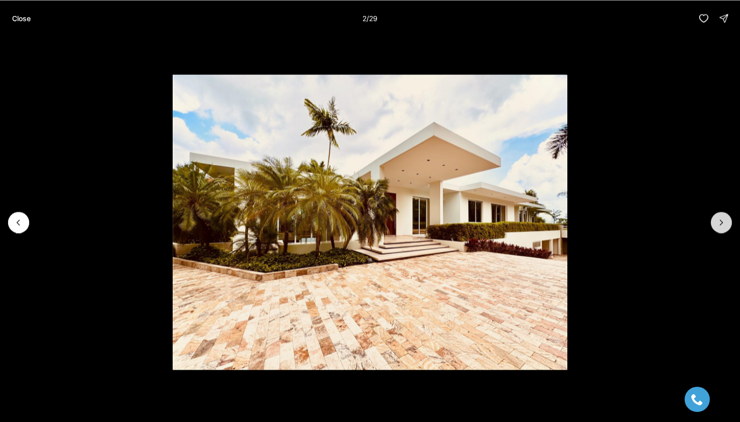
click at [724, 219] on icon "Next slide" at bounding box center [721, 222] width 10 height 10
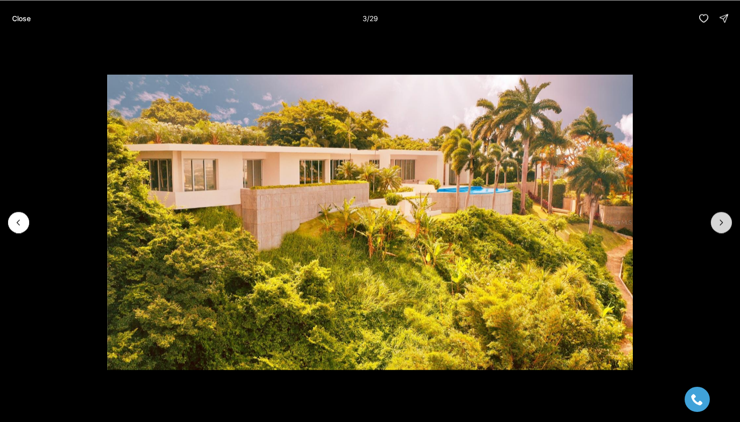
click at [724, 219] on icon "Next slide" at bounding box center [721, 222] width 10 height 10
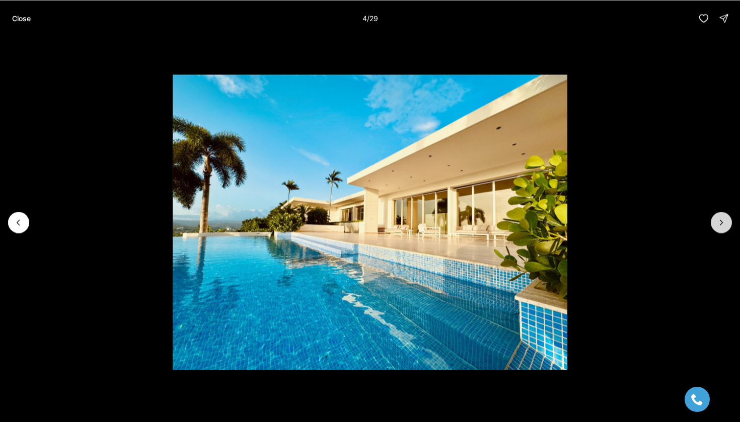
click at [724, 219] on icon "Next slide" at bounding box center [721, 222] width 10 height 10
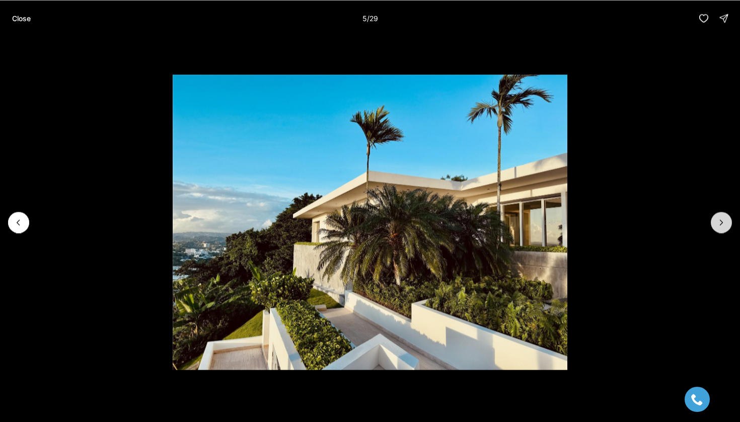
click at [724, 219] on icon "Next slide" at bounding box center [721, 222] width 10 height 10
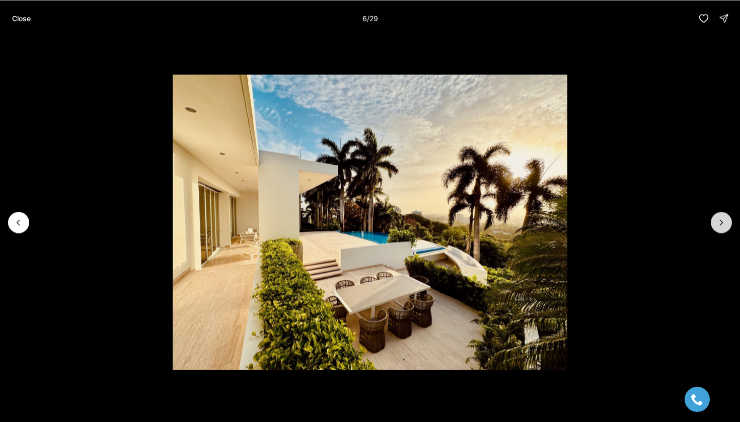
click at [724, 219] on icon "Next slide" at bounding box center [721, 222] width 10 height 10
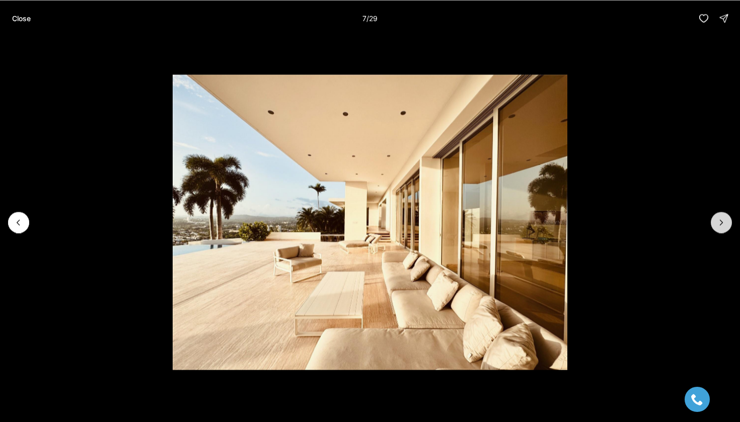
click at [724, 219] on icon "Next slide" at bounding box center [721, 222] width 10 height 10
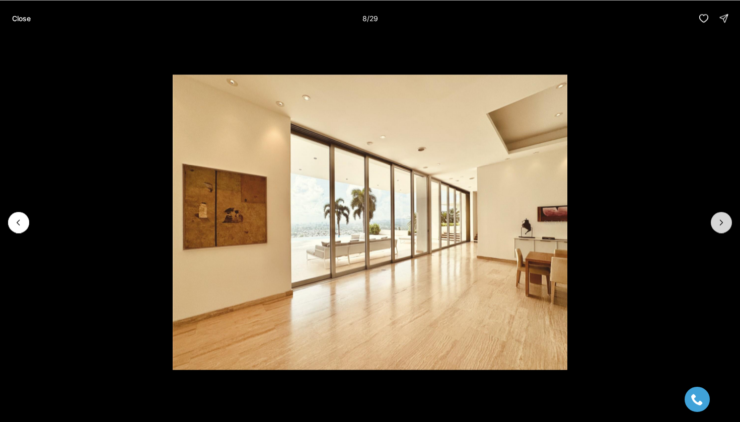
click at [724, 219] on icon "Next slide" at bounding box center [721, 222] width 10 height 10
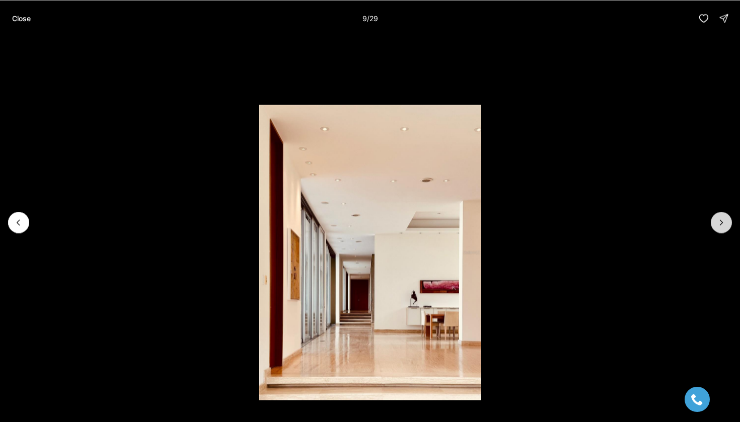
click at [724, 219] on icon "Next slide" at bounding box center [721, 222] width 10 height 10
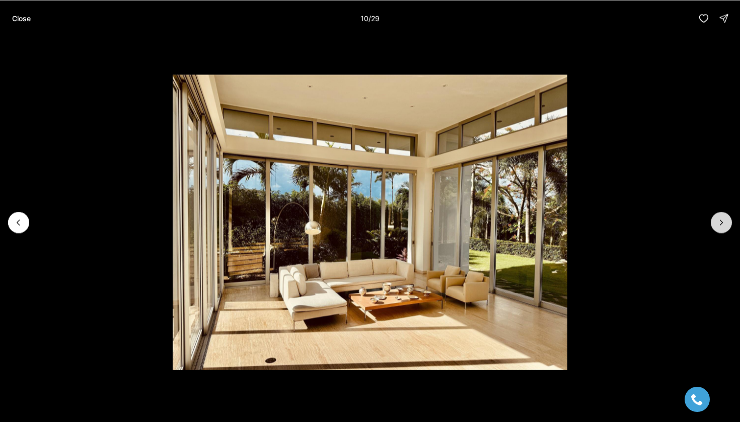
click at [724, 219] on icon "Next slide" at bounding box center [721, 222] width 10 height 10
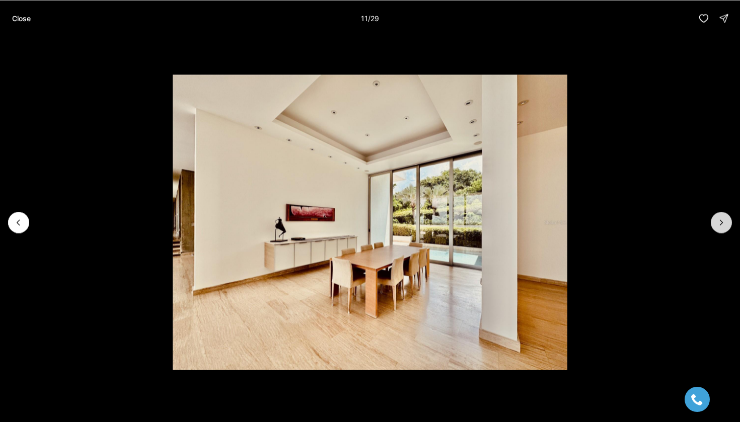
click at [724, 219] on icon "Next slide" at bounding box center [721, 222] width 10 height 10
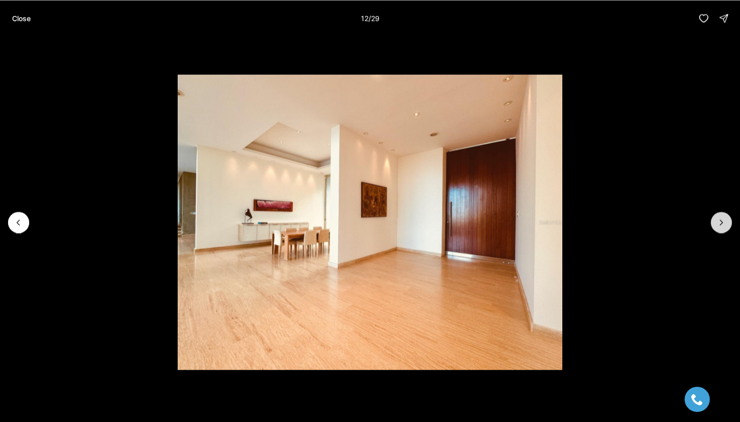
click at [724, 219] on icon "Next slide" at bounding box center [721, 222] width 10 height 10
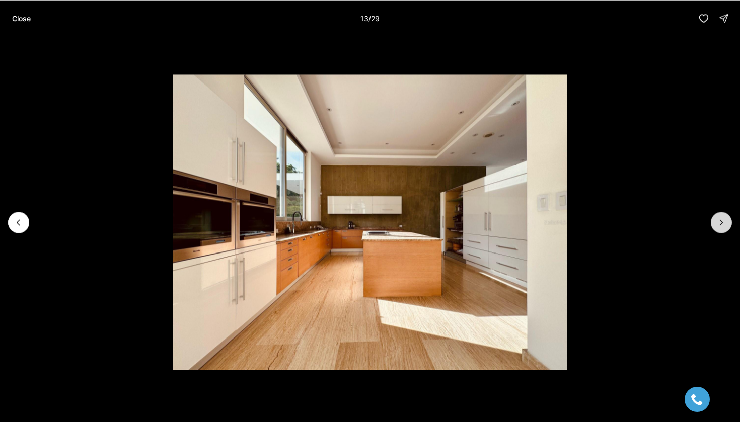
click at [724, 219] on icon "Next slide" at bounding box center [721, 222] width 10 height 10
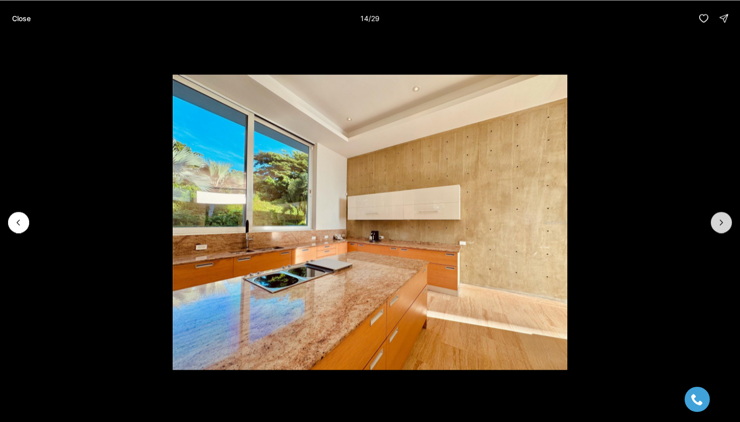
click at [724, 219] on icon "Next slide" at bounding box center [721, 222] width 10 height 10
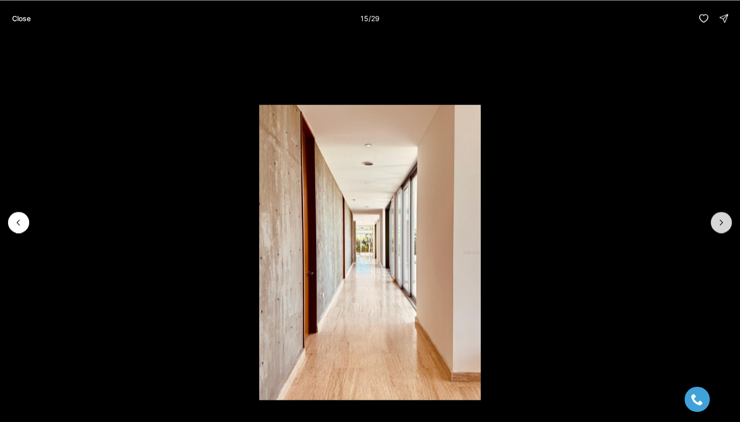
click at [724, 219] on icon "Next slide" at bounding box center [721, 222] width 10 height 10
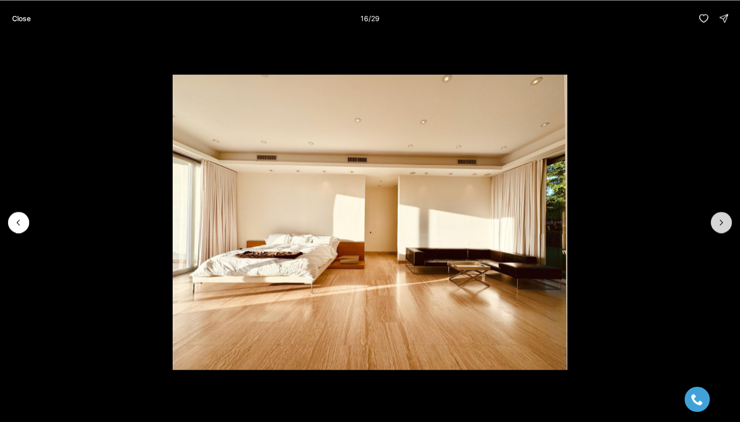
click at [724, 219] on icon "Next slide" at bounding box center [721, 222] width 10 height 10
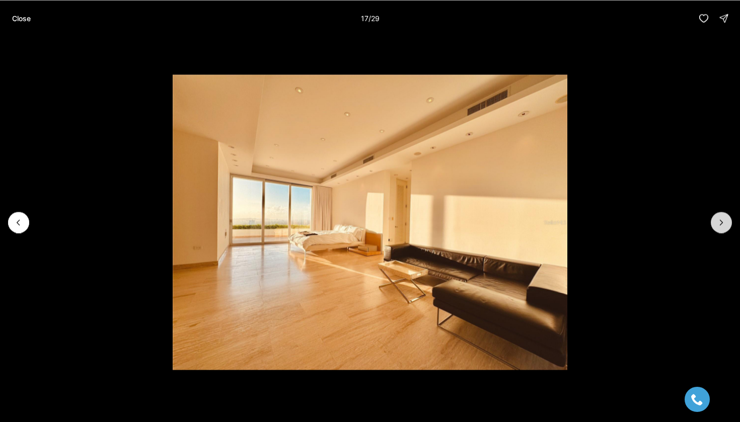
click at [724, 219] on icon "Next slide" at bounding box center [721, 222] width 10 height 10
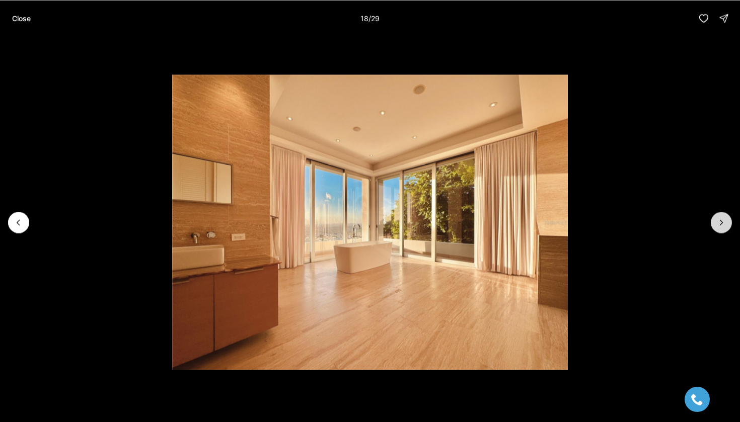
click at [724, 219] on icon "Next slide" at bounding box center [721, 222] width 10 height 10
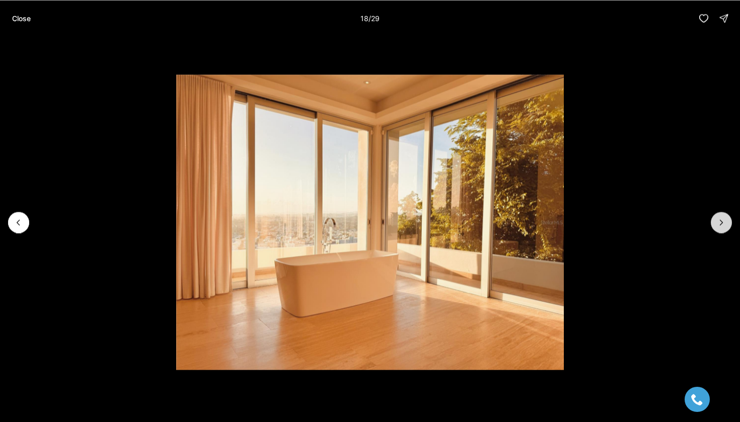
click at [724, 219] on icon "Next slide" at bounding box center [721, 222] width 10 height 10
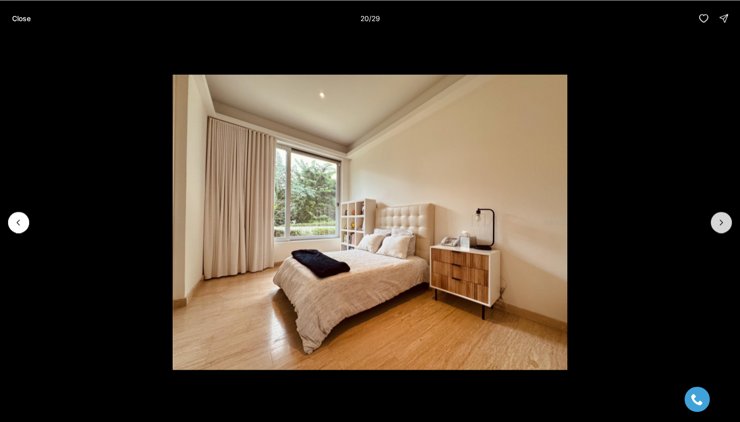
click at [724, 219] on icon "Next slide" at bounding box center [721, 222] width 10 height 10
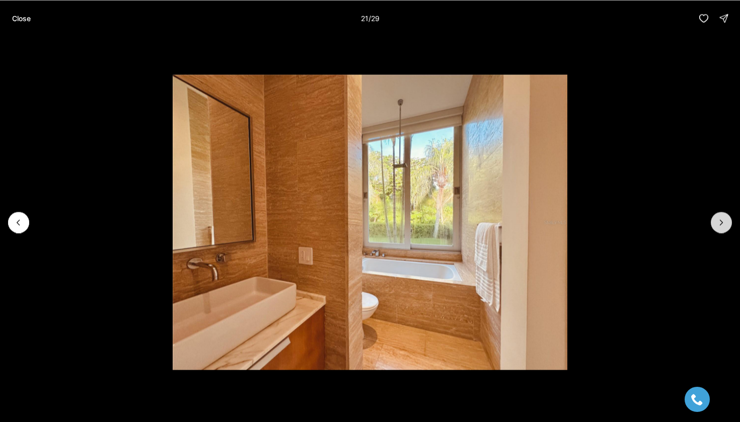
click at [724, 219] on icon "Next slide" at bounding box center [721, 222] width 10 height 10
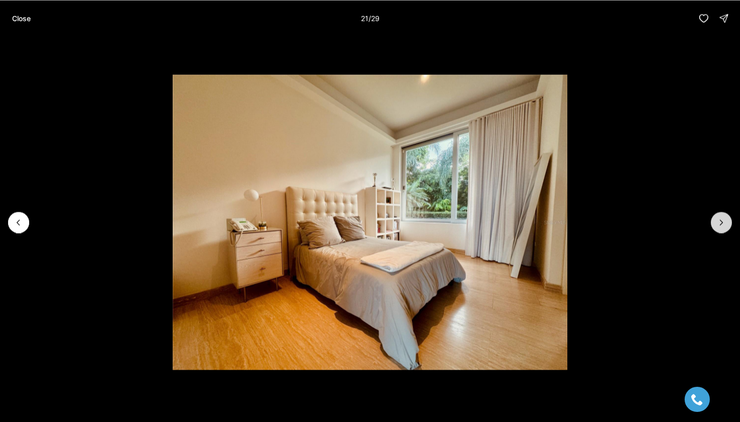
click at [724, 219] on icon "Next slide" at bounding box center [721, 222] width 10 height 10
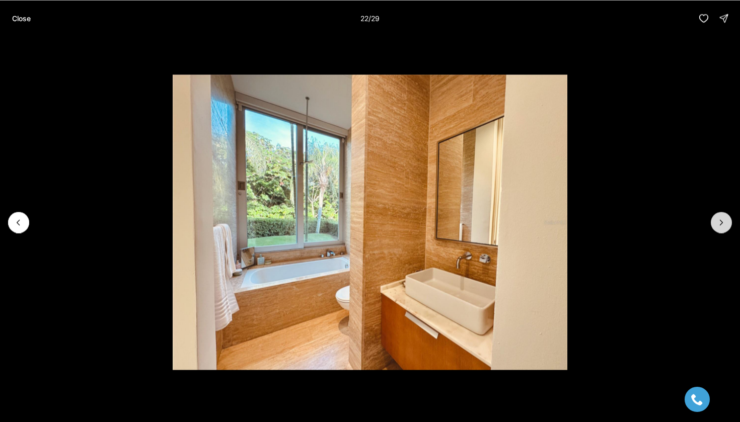
click at [724, 219] on icon "Next slide" at bounding box center [721, 222] width 10 height 10
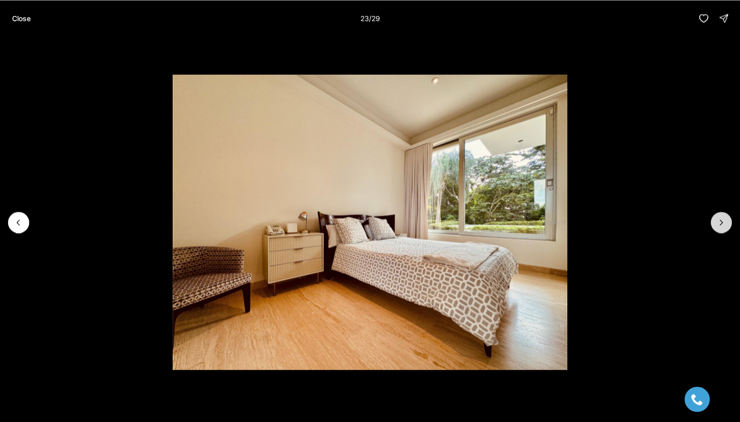
click at [724, 219] on icon "Next slide" at bounding box center [721, 222] width 10 height 10
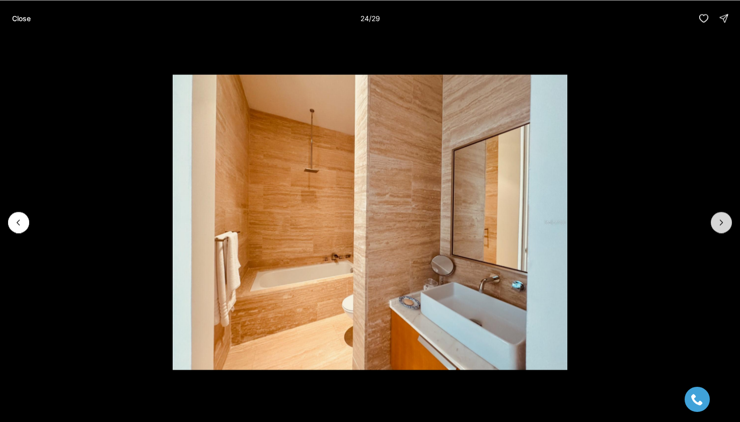
click at [724, 219] on icon "Next slide" at bounding box center [721, 222] width 10 height 10
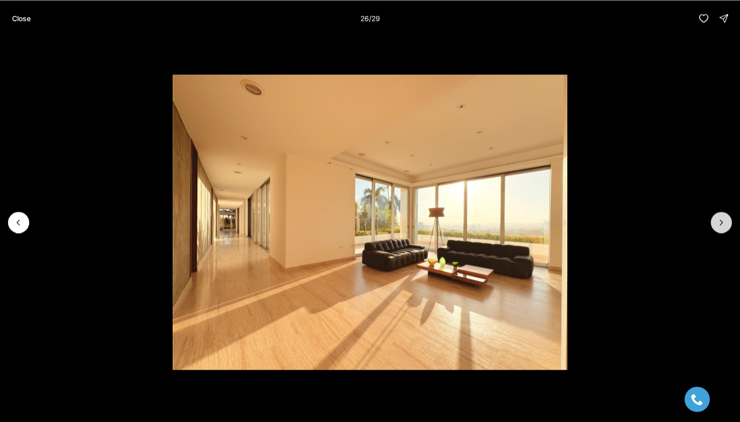
click at [724, 219] on icon "Next slide" at bounding box center [721, 222] width 10 height 10
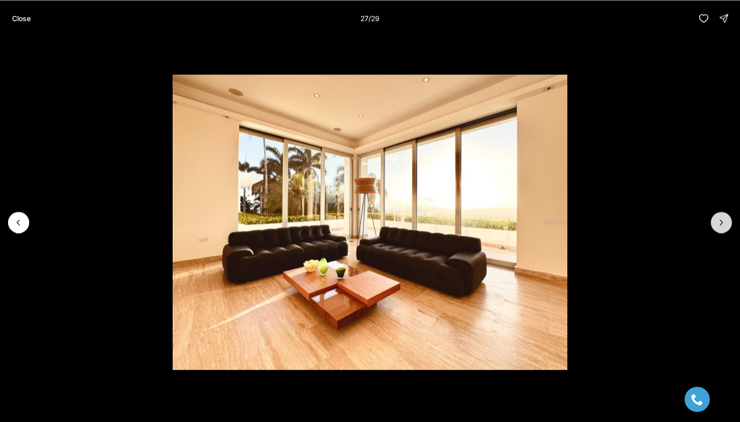
click at [724, 219] on icon "Next slide" at bounding box center [721, 222] width 10 height 10
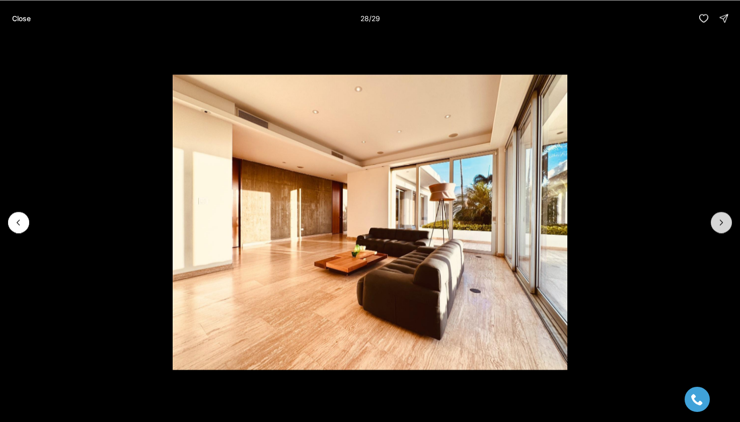
click at [724, 219] on icon "Next slide" at bounding box center [721, 222] width 10 height 10
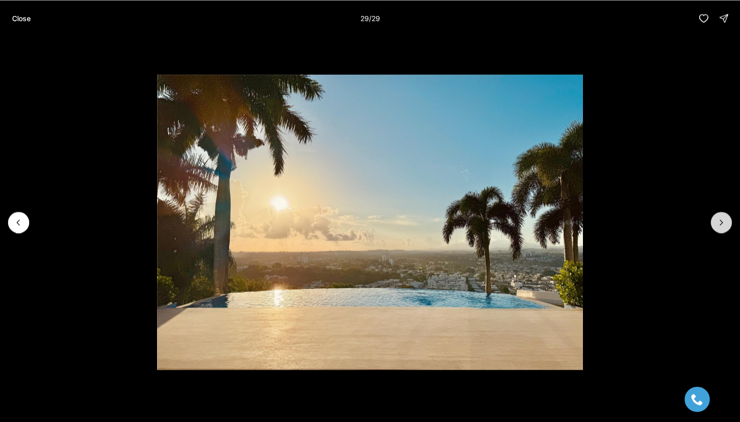
click at [724, 219] on div at bounding box center [721, 222] width 21 height 21
click at [22, 18] on p "Close" at bounding box center [21, 18] width 19 height 8
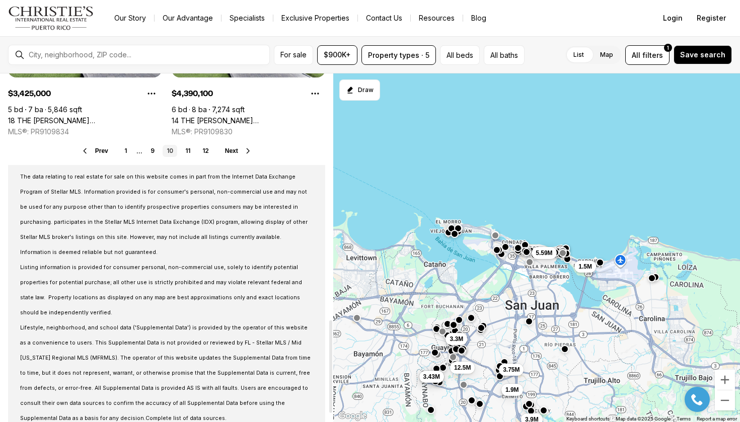
scroll to position [896, 0]
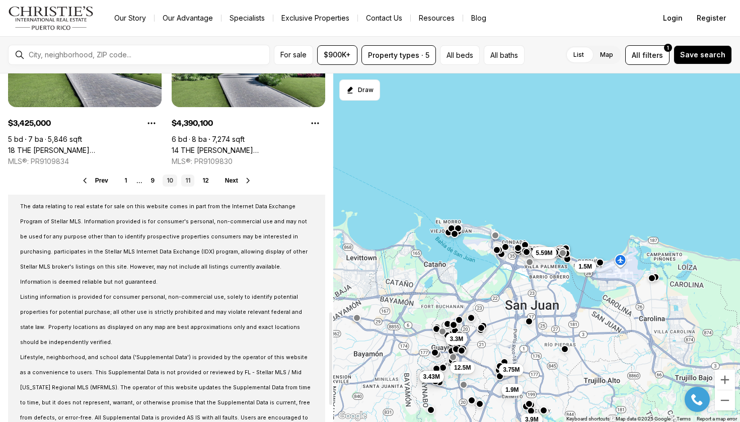
click at [188, 185] on link "11" at bounding box center [187, 181] width 13 height 12
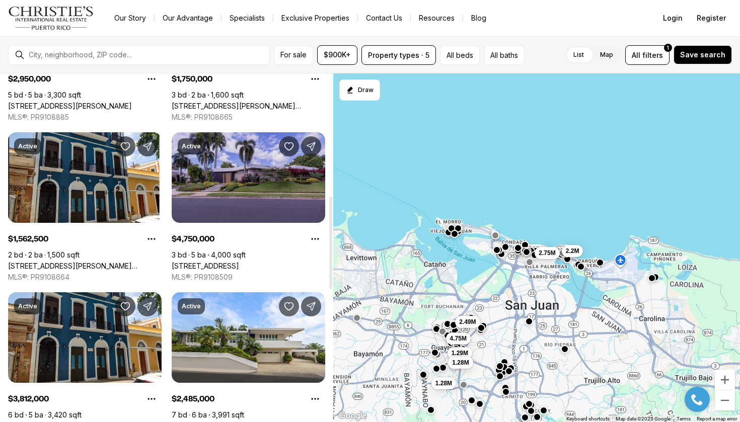
scroll to position [460, 0]
click at [239, 262] on link "[STREET_ADDRESS]" at bounding box center [205, 266] width 67 height 9
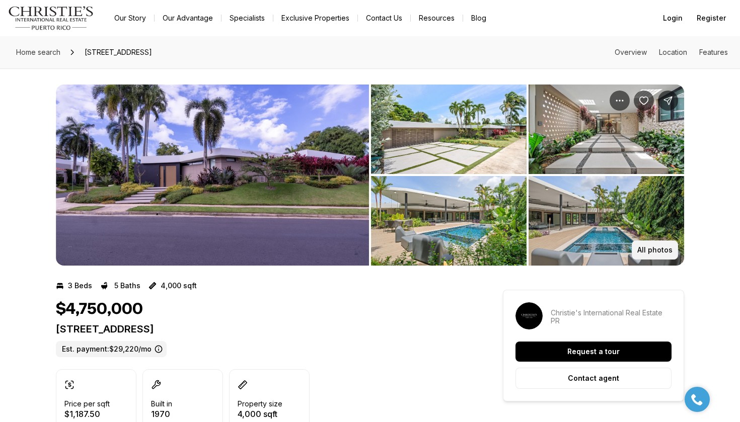
click at [654, 242] on button "All photos" at bounding box center [655, 250] width 46 height 19
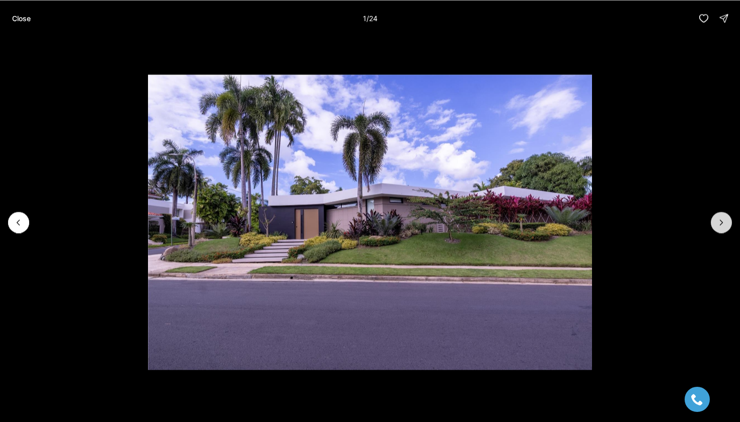
click at [725, 225] on icon "Next slide" at bounding box center [721, 222] width 10 height 10
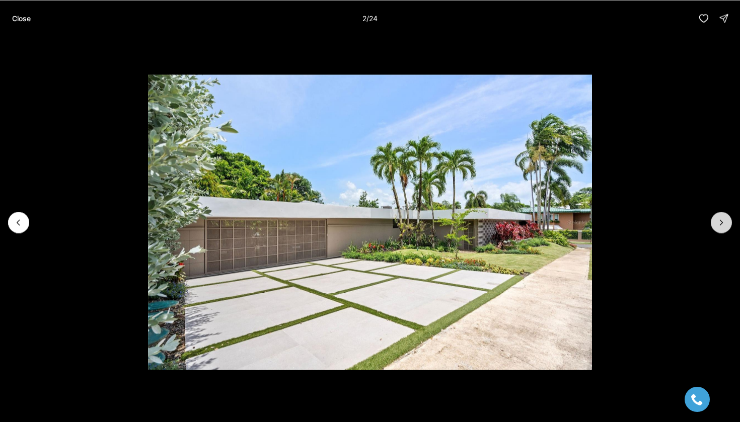
click at [725, 225] on icon "Next slide" at bounding box center [721, 222] width 10 height 10
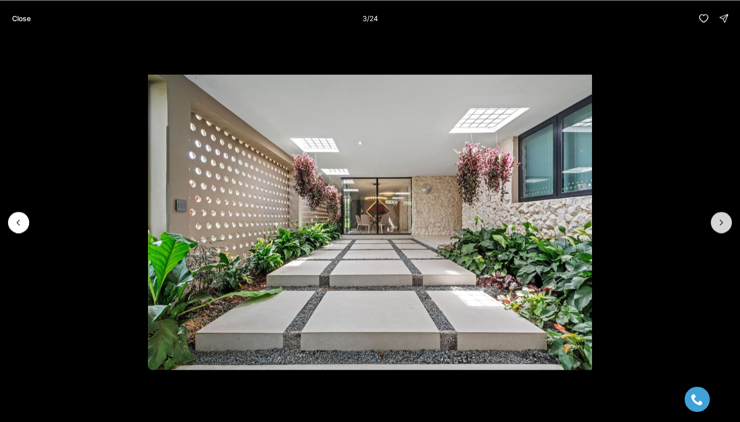
click at [725, 225] on icon "Next slide" at bounding box center [721, 222] width 10 height 10
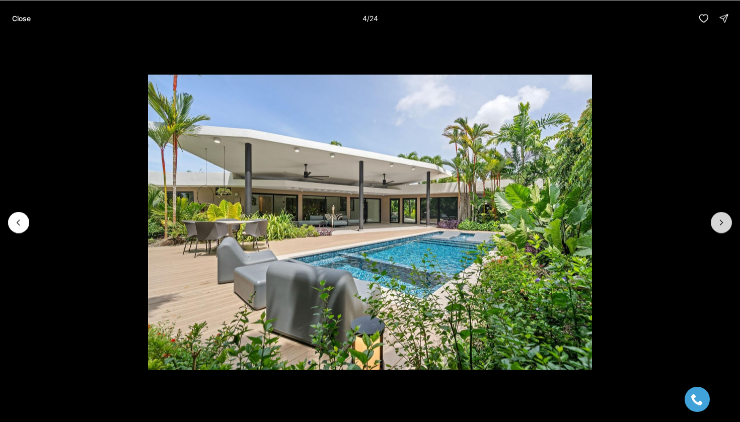
click at [725, 225] on icon "Next slide" at bounding box center [721, 222] width 10 height 10
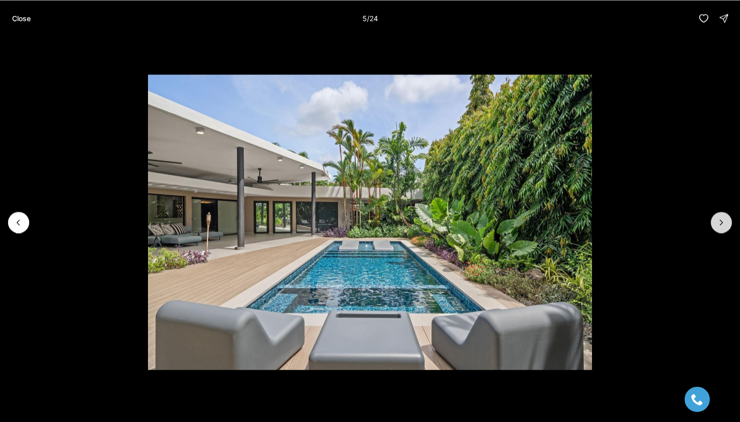
click at [725, 225] on icon "Next slide" at bounding box center [721, 222] width 10 height 10
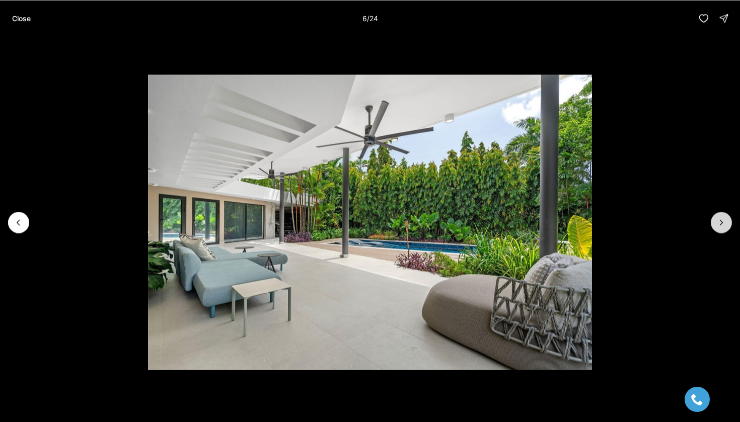
click at [725, 225] on icon "Next slide" at bounding box center [721, 222] width 10 height 10
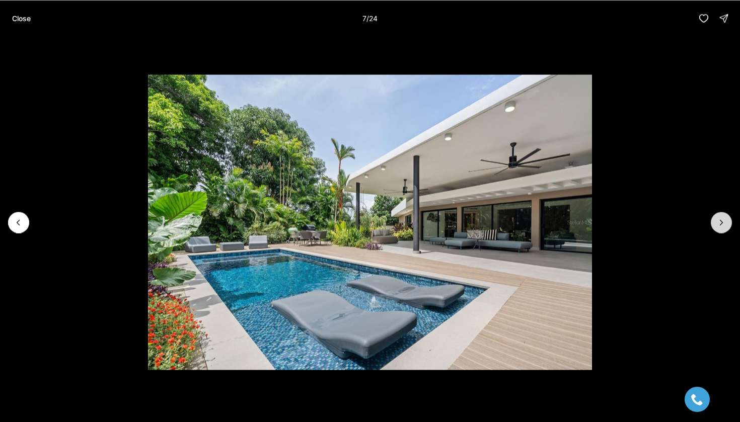
click at [725, 225] on icon "Next slide" at bounding box center [721, 222] width 10 height 10
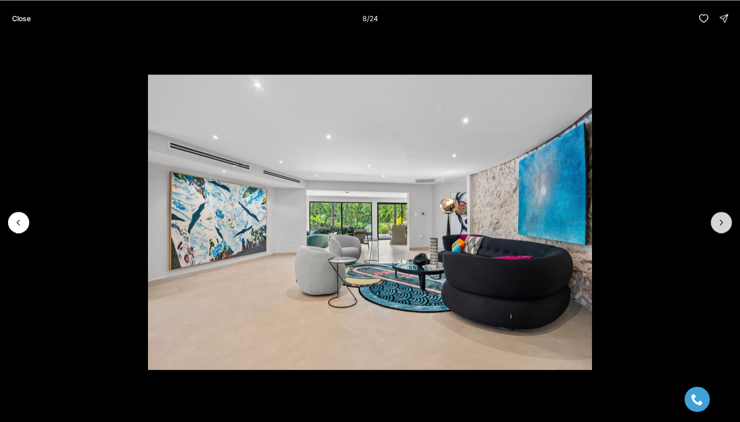
click at [725, 225] on icon "Next slide" at bounding box center [721, 222] width 10 height 10
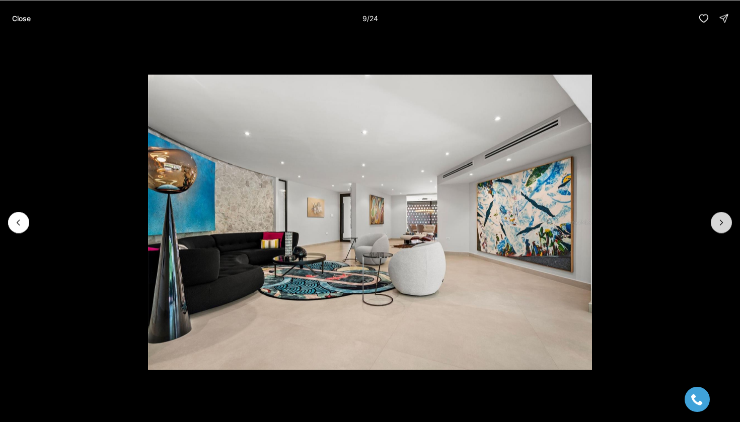
click at [725, 225] on icon "Next slide" at bounding box center [721, 222] width 10 height 10
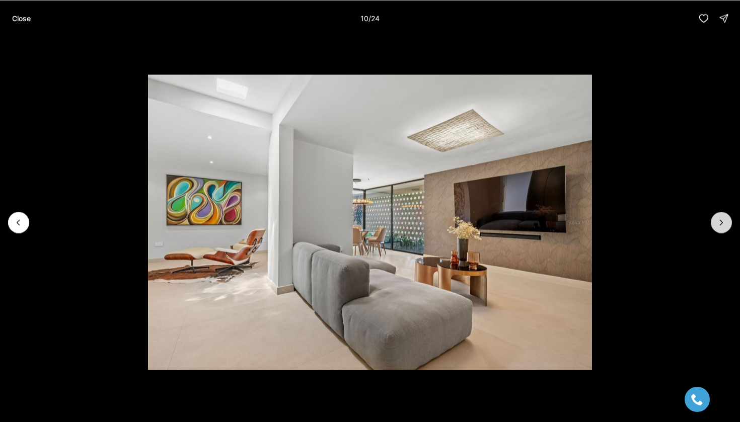
click at [725, 225] on icon "Next slide" at bounding box center [721, 222] width 10 height 10
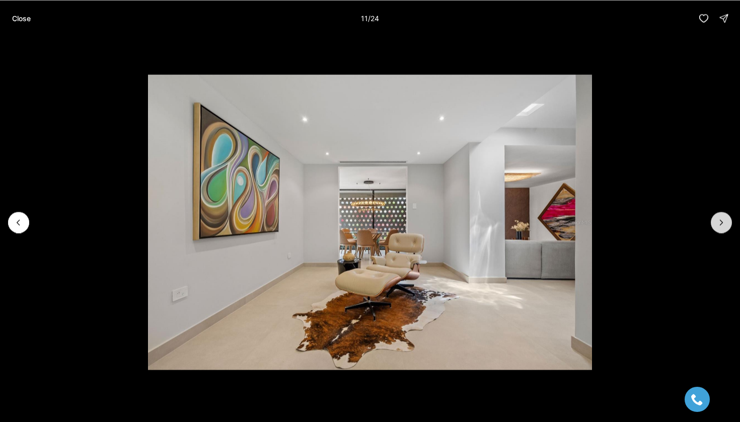
click at [725, 225] on icon "Next slide" at bounding box center [721, 222] width 10 height 10
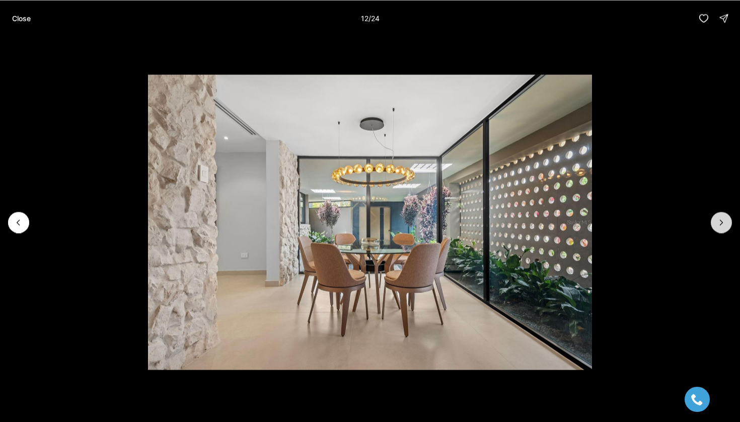
click at [725, 225] on icon "Next slide" at bounding box center [721, 222] width 10 height 10
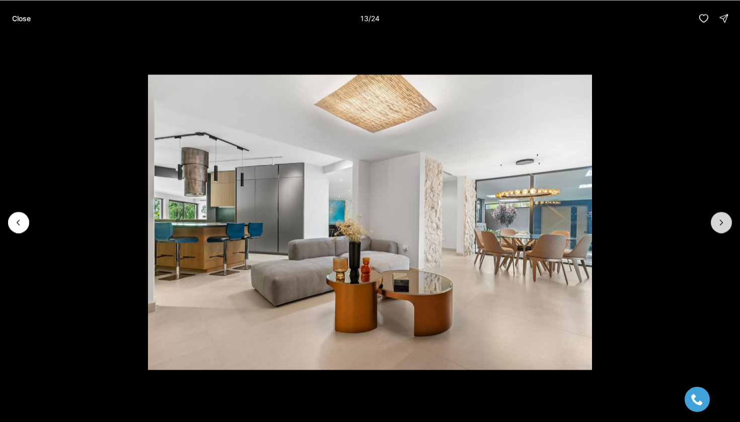
click at [725, 225] on icon "Next slide" at bounding box center [721, 222] width 10 height 10
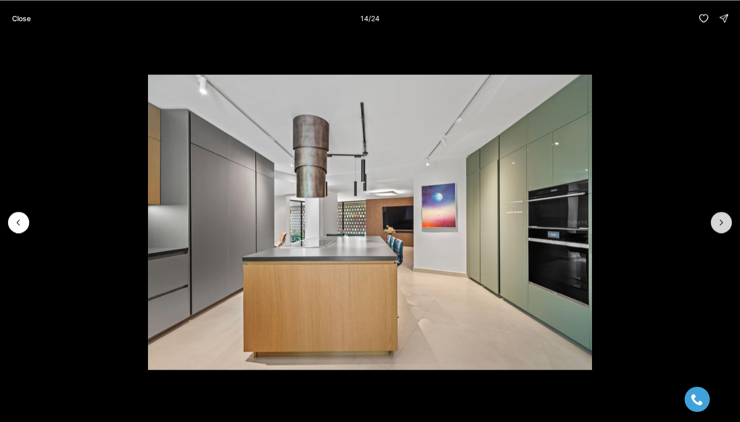
click at [725, 225] on icon "Next slide" at bounding box center [721, 222] width 10 height 10
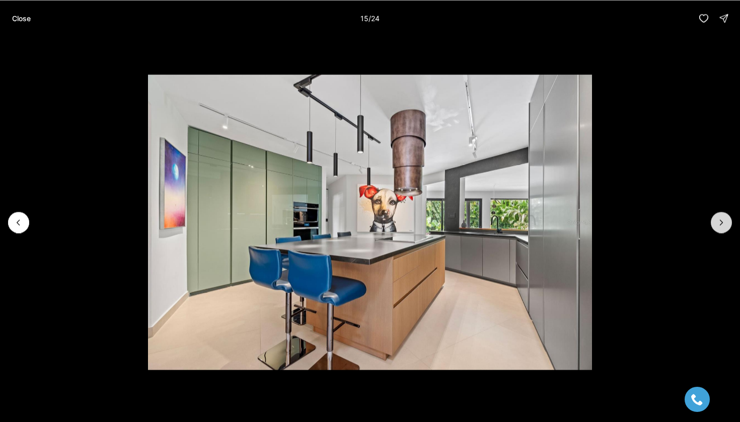
click at [725, 225] on icon "Next slide" at bounding box center [721, 222] width 10 height 10
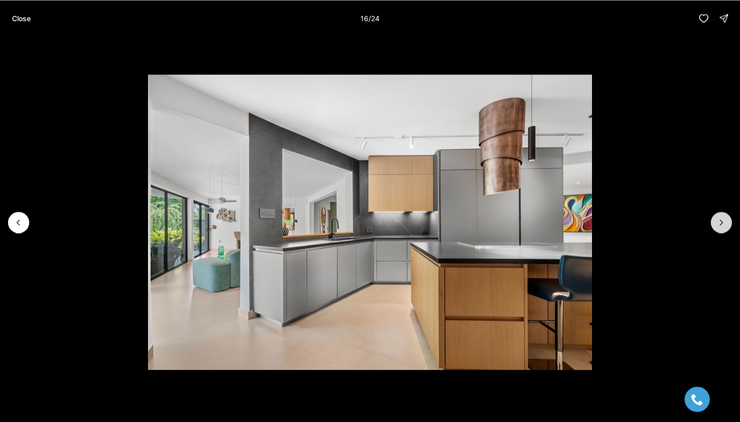
click at [725, 225] on icon "Next slide" at bounding box center [721, 222] width 10 height 10
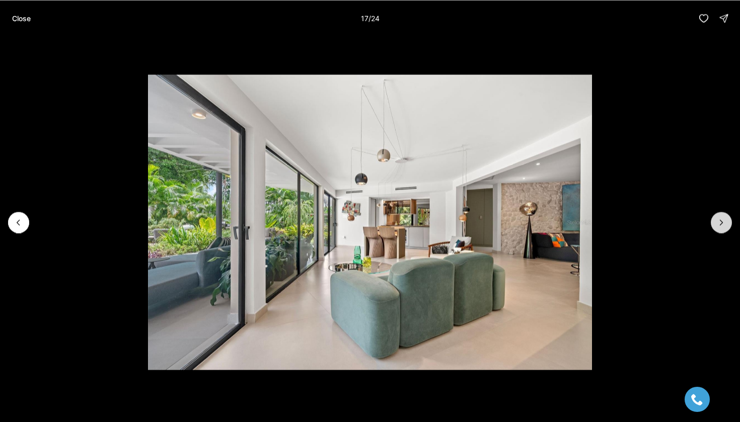
click at [725, 225] on icon "Next slide" at bounding box center [721, 222] width 10 height 10
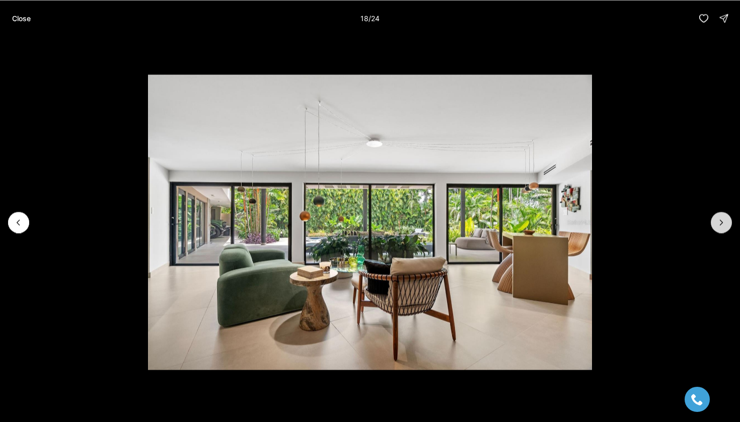
click at [725, 225] on icon "Next slide" at bounding box center [721, 222] width 10 height 10
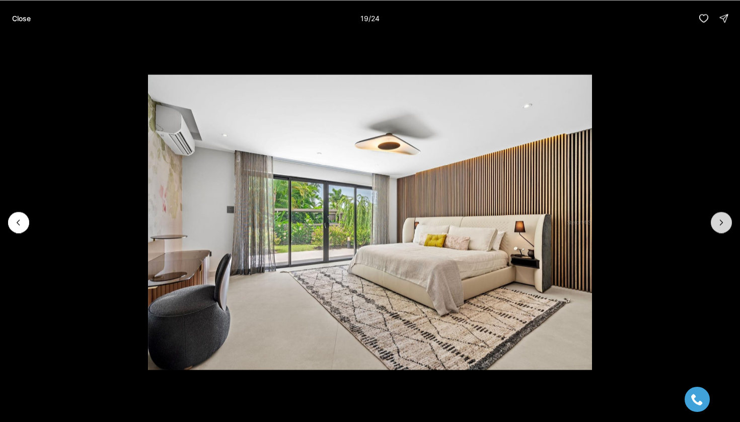
click at [725, 225] on icon "Next slide" at bounding box center [721, 222] width 10 height 10
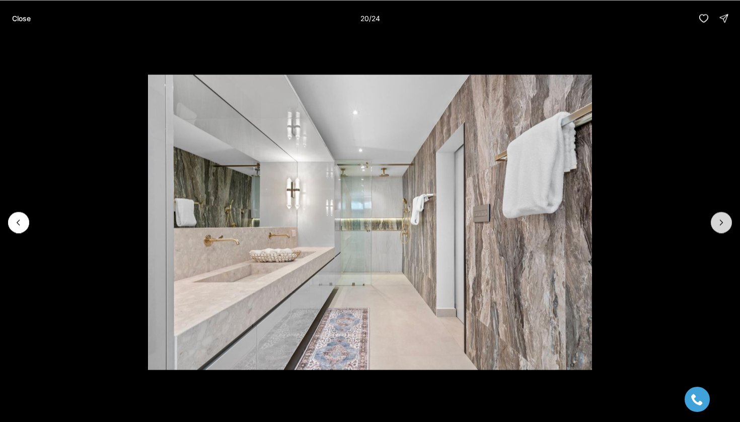
click at [725, 225] on icon "Next slide" at bounding box center [721, 222] width 10 height 10
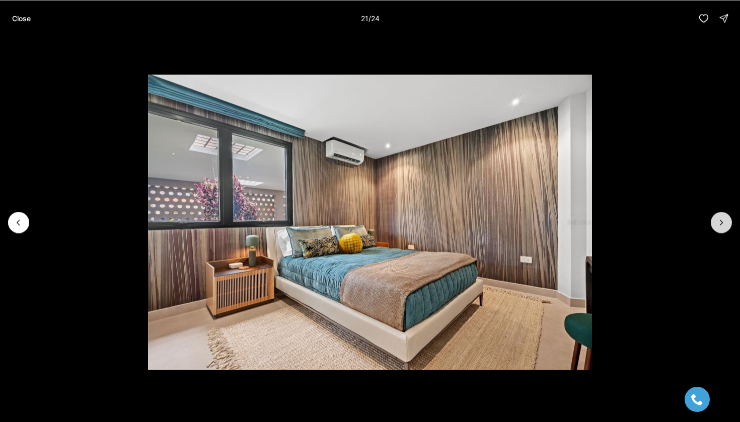
click at [725, 225] on icon "Next slide" at bounding box center [721, 222] width 10 height 10
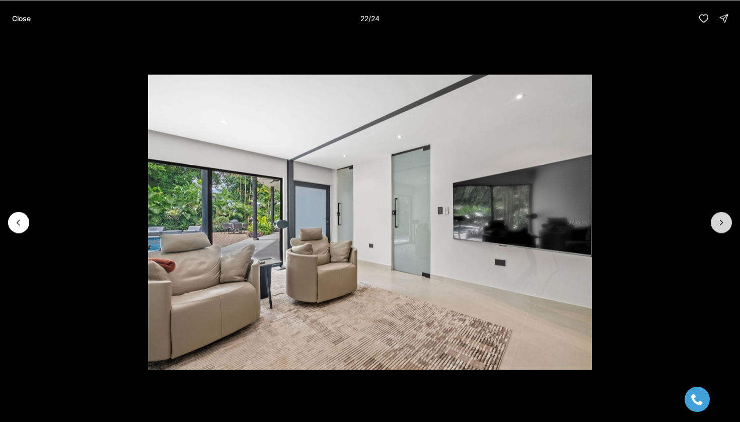
click at [725, 225] on icon "Next slide" at bounding box center [721, 222] width 10 height 10
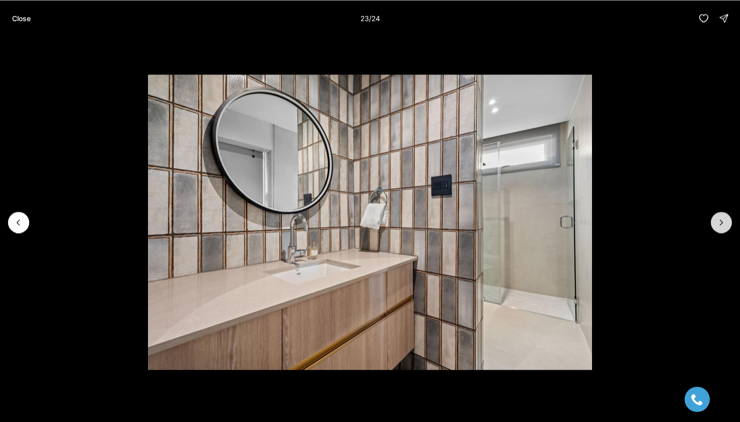
click at [725, 225] on icon "Next slide" at bounding box center [721, 222] width 10 height 10
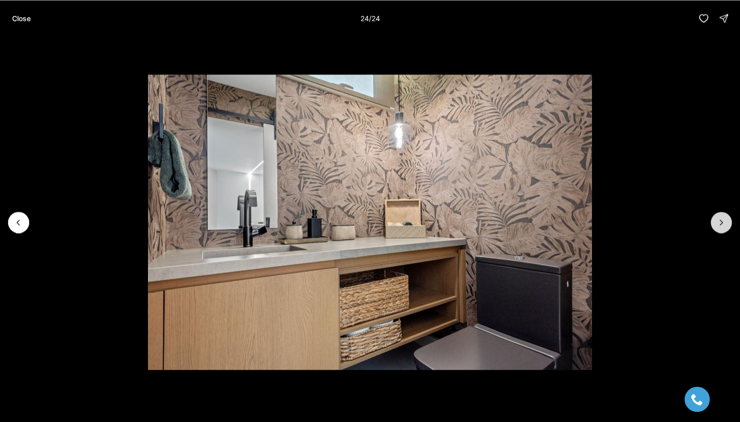
click at [725, 225] on div at bounding box center [721, 222] width 21 height 21
click at [725, 224] on div at bounding box center [721, 222] width 21 height 21
click at [22, 21] on p "Close" at bounding box center [21, 18] width 19 height 8
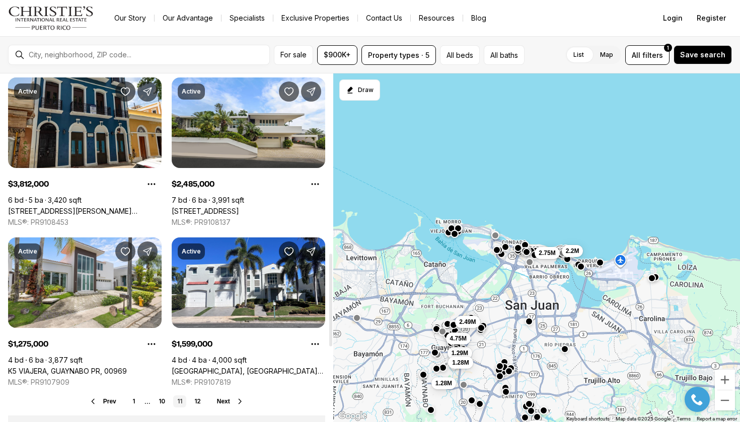
scroll to position [640, 0]
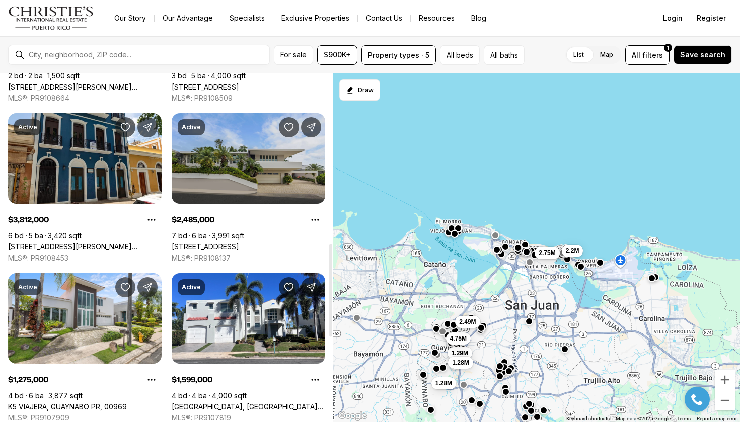
click at [239, 243] on link "30 H ST., GUAYNABO PR, 00966" at bounding box center [205, 247] width 67 height 9
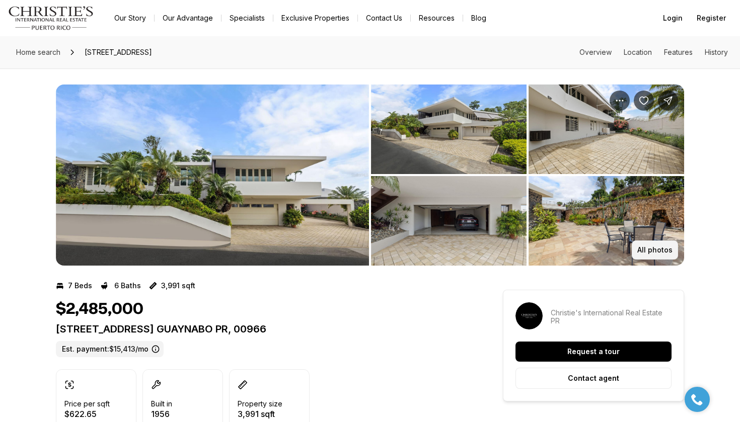
click at [650, 256] on button "All photos" at bounding box center [655, 250] width 46 height 19
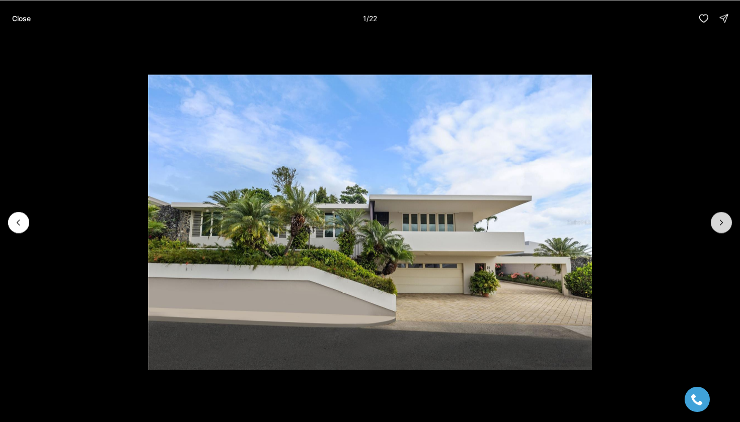
click at [726, 218] on icon "Next slide" at bounding box center [721, 222] width 10 height 10
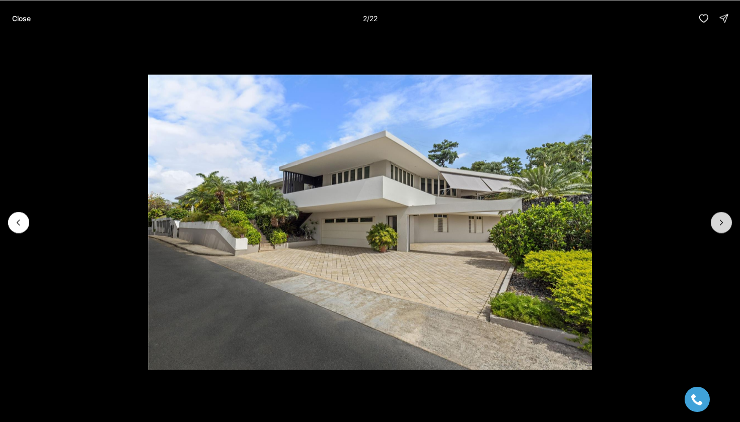
click at [726, 218] on icon "Next slide" at bounding box center [721, 222] width 10 height 10
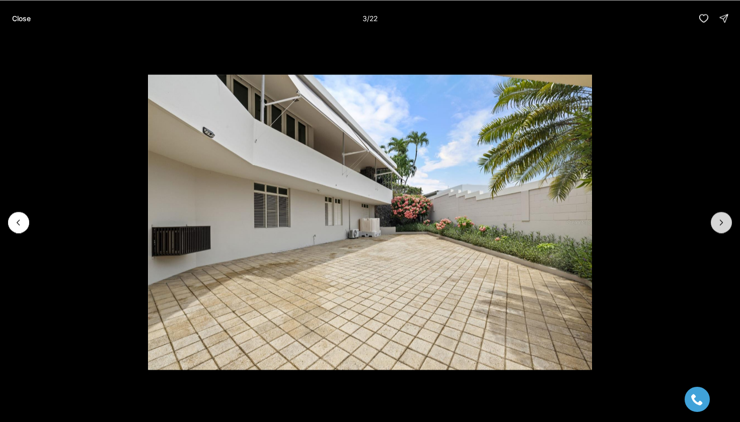
click at [726, 218] on icon "Next slide" at bounding box center [721, 222] width 10 height 10
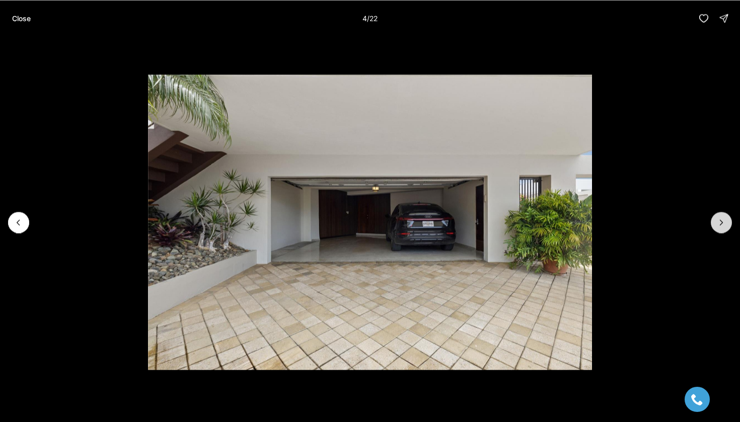
click at [725, 218] on icon "Next slide" at bounding box center [721, 222] width 10 height 10
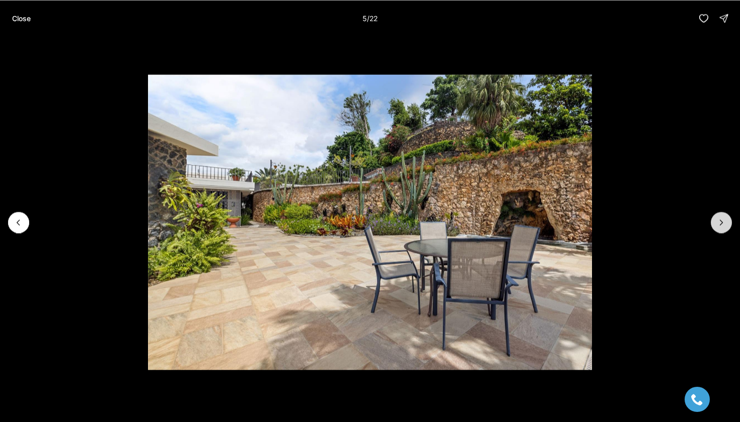
click at [725, 218] on icon "Next slide" at bounding box center [721, 222] width 10 height 10
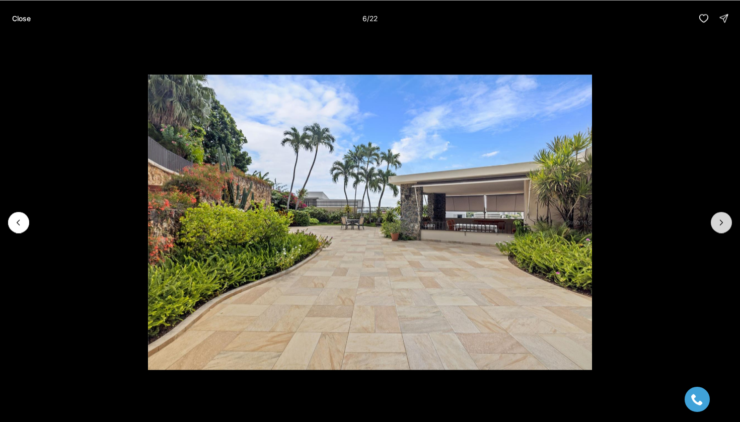
click at [725, 218] on icon "Next slide" at bounding box center [721, 222] width 10 height 10
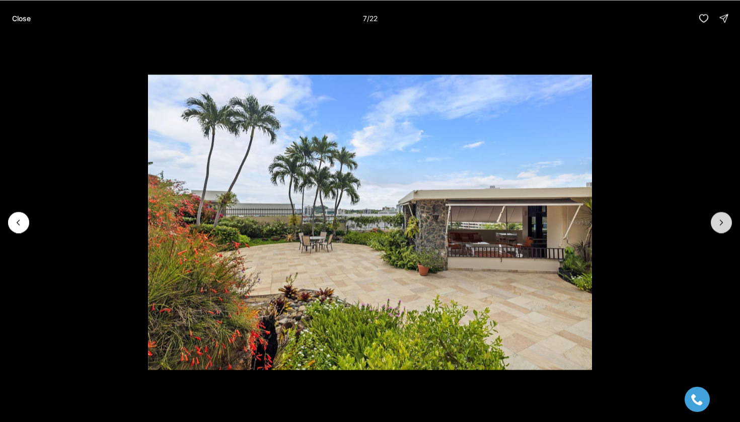
click at [725, 218] on icon "Next slide" at bounding box center [721, 222] width 10 height 10
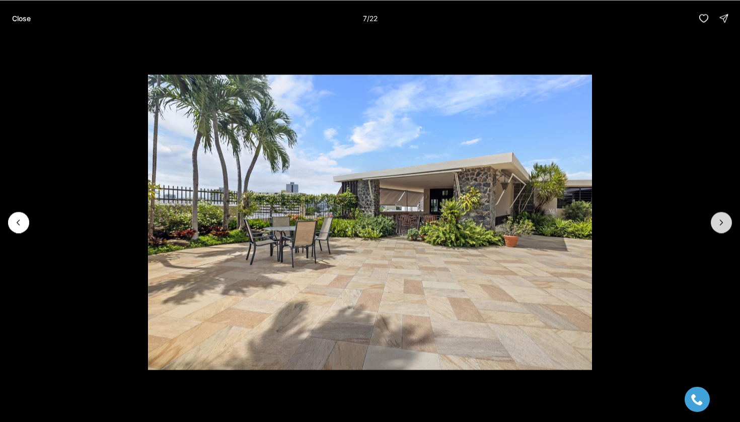
click at [725, 218] on icon "Next slide" at bounding box center [721, 222] width 10 height 10
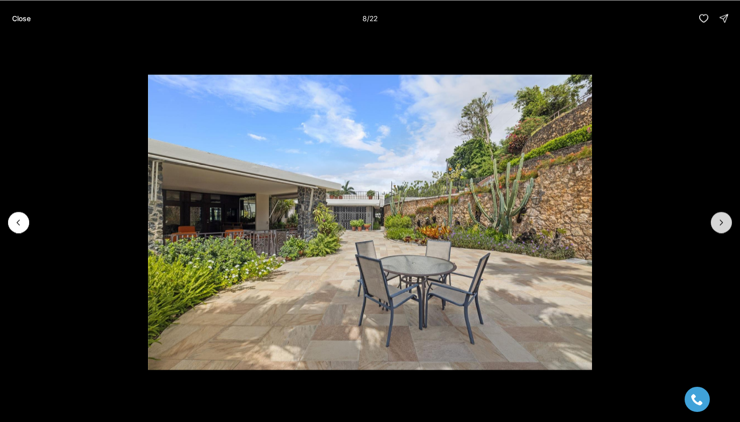
click at [725, 218] on icon "Next slide" at bounding box center [721, 222] width 10 height 10
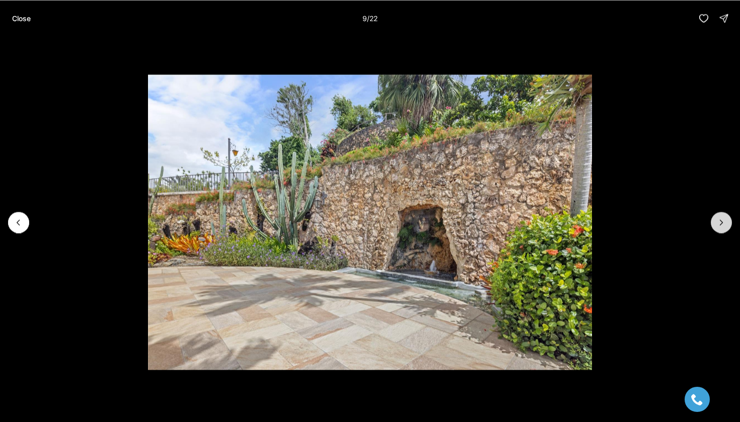
click at [725, 218] on icon "Next slide" at bounding box center [721, 222] width 10 height 10
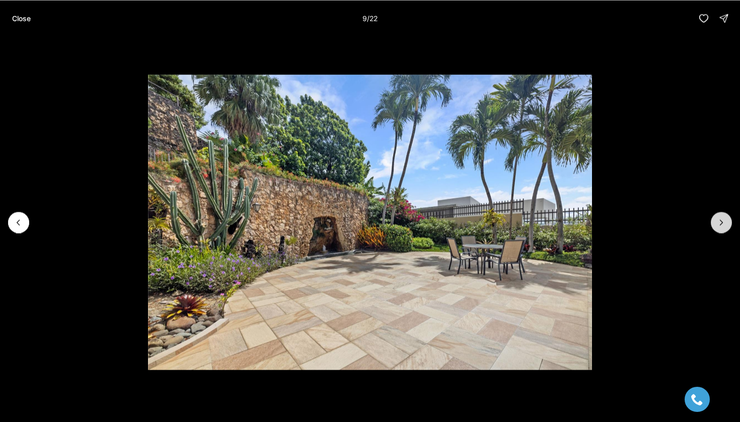
click at [725, 218] on icon "Next slide" at bounding box center [721, 222] width 10 height 10
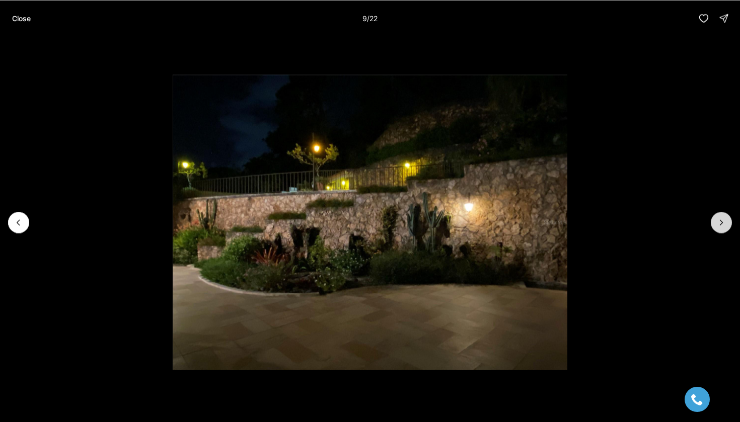
click at [725, 218] on icon "Next slide" at bounding box center [721, 222] width 10 height 10
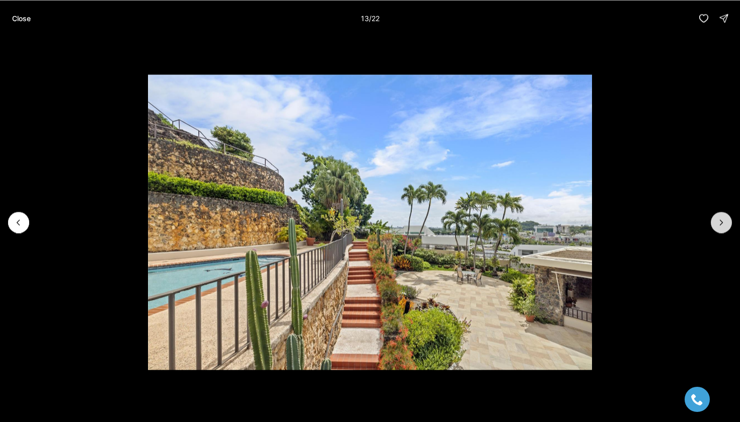
click at [725, 218] on icon "Next slide" at bounding box center [721, 222] width 10 height 10
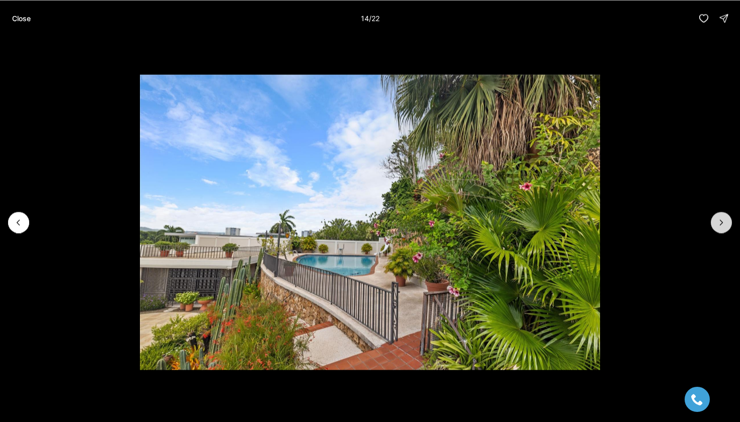
click at [725, 218] on icon "Next slide" at bounding box center [721, 222] width 10 height 10
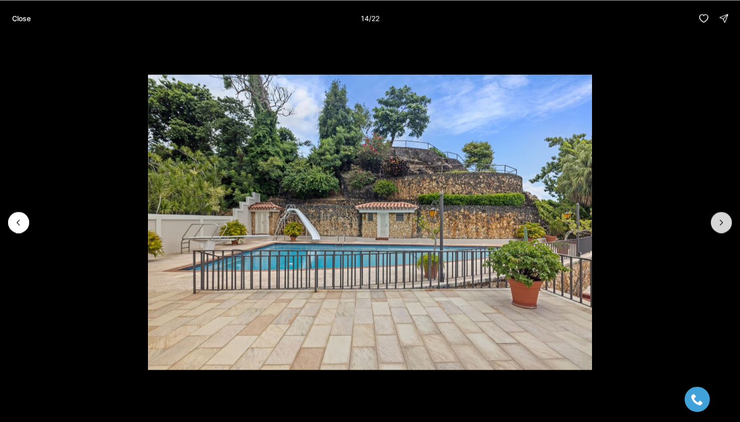
click at [725, 218] on icon "Next slide" at bounding box center [721, 222] width 10 height 10
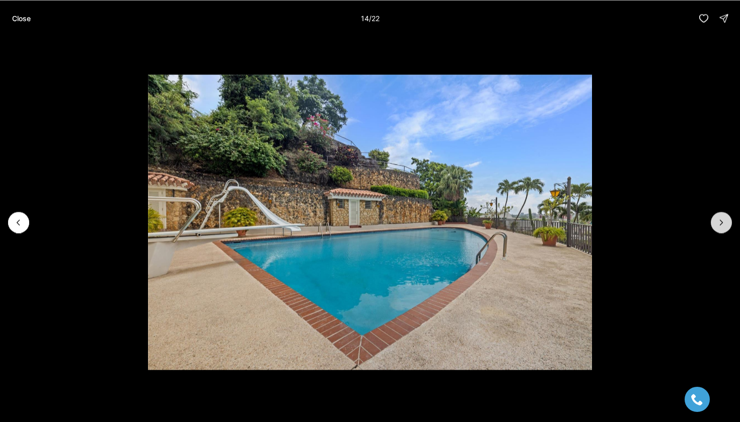
click at [725, 218] on icon "Next slide" at bounding box center [721, 222] width 10 height 10
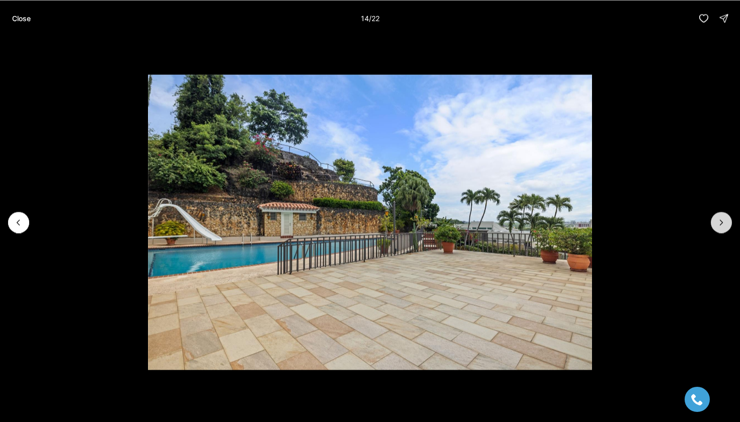
click at [725, 218] on icon "Next slide" at bounding box center [721, 222] width 10 height 10
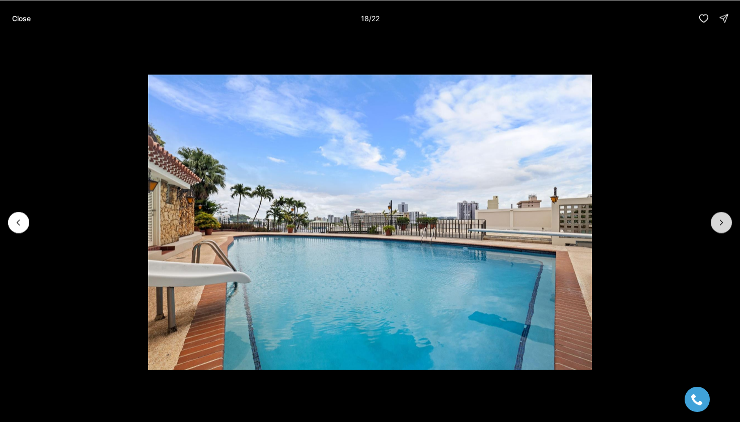
click at [725, 218] on icon "Next slide" at bounding box center [721, 222] width 10 height 10
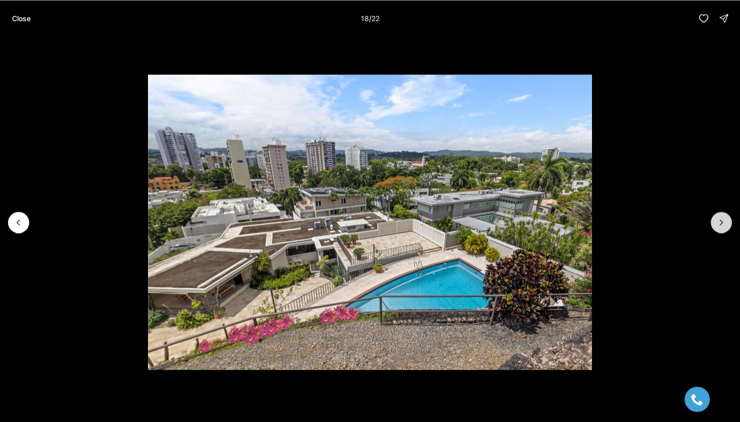
click at [725, 218] on icon "Next slide" at bounding box center [721, 222] width 10 height 10
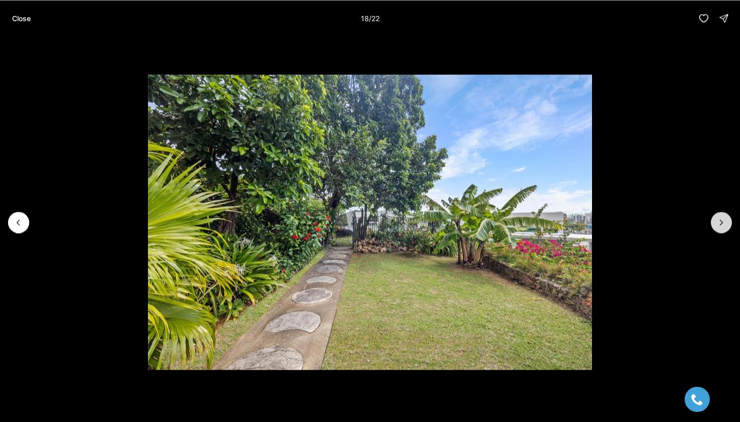
click at [725, 218] on icon "Next slide" at bounding box center [721, 222] width 10 height 10
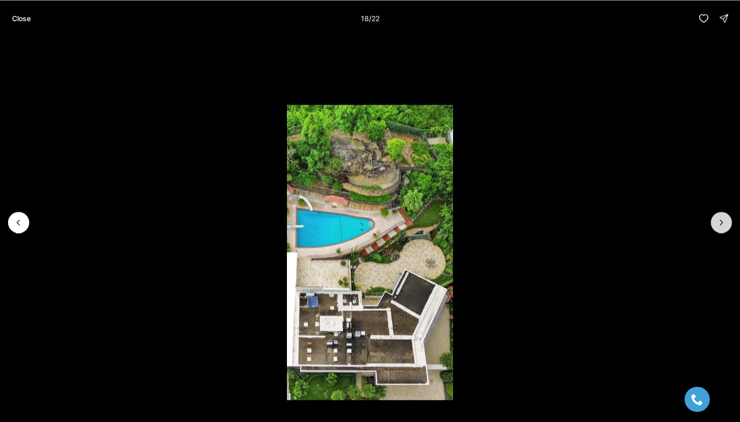
click at [725, 218] on icon "Next slide" at bounding box center [721, 222] width 10 height 10
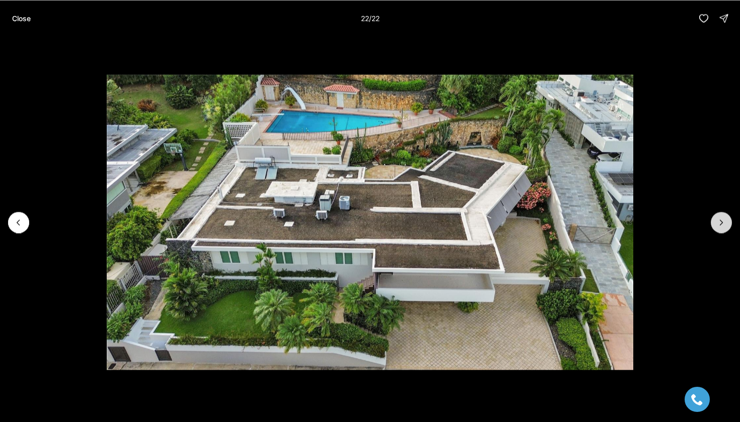
click at [725, 218] on div at bounding box center [721, 222] width 21 height 21
click at [23, 10] on button "Close" at bounding box center [21, 18] width 31 height 20
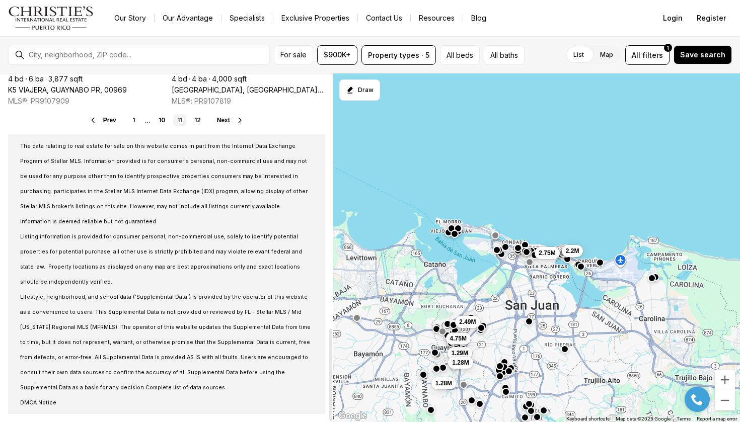
scroll to position [957, 0]
click at [199, 120] on link "12" at bounding box center [197, 120] width 15 height 12
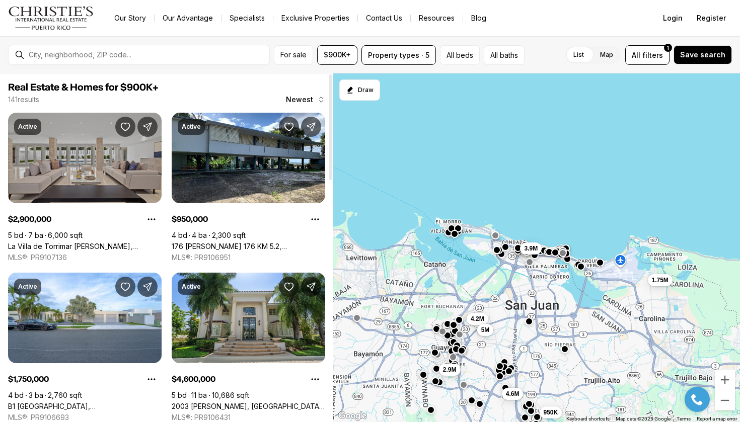
click at [97, 242] on link "La Villa de Torrimar [PERSON_NAME], GUAYNABO PR, 00969" at bounding box center [84, 246] width 153 height 9
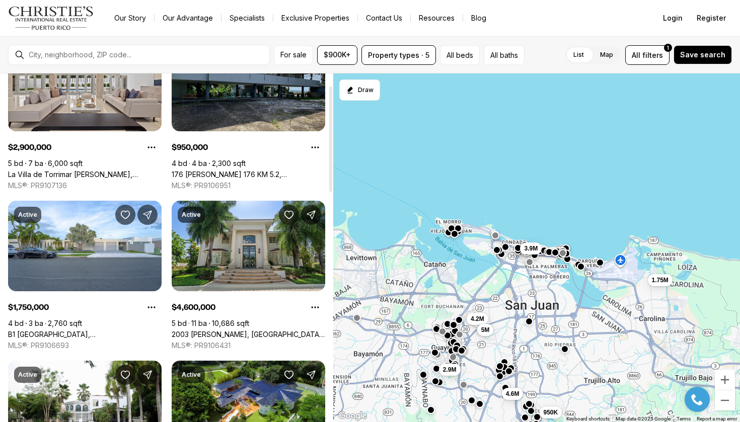
scroll to position [74, 0]
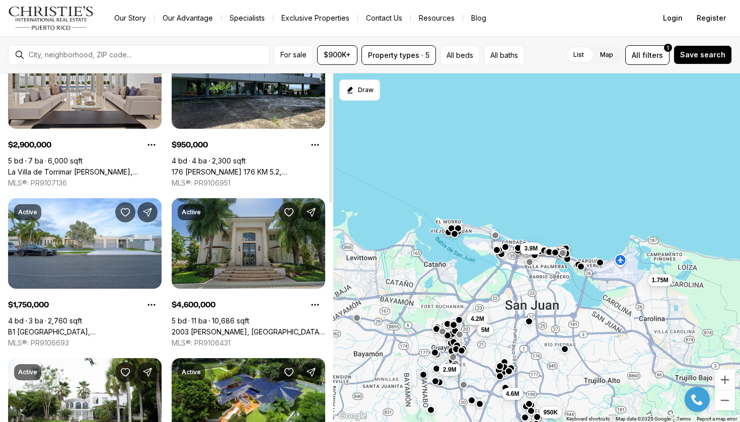
click at [260, 328] on link "2003 [PERSON_NAME], [GEOGRAPHIC_DATA][PERSON_NAME], 00926" at bounding box center [248, 332] width 153 height 9
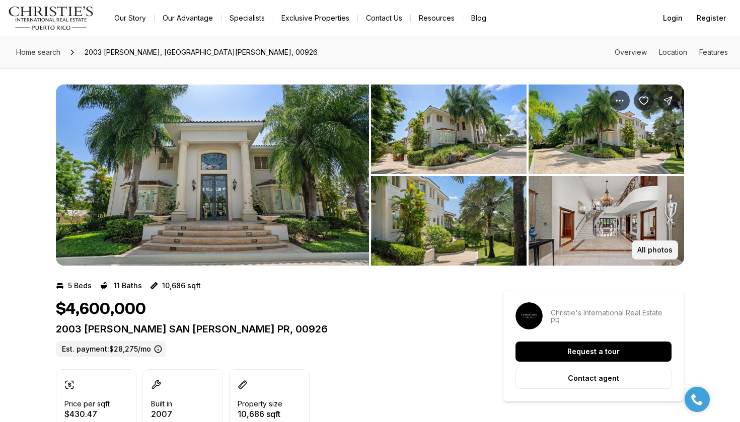
click at [669, 254] on button "All photos" at bounding box center [655, 250] width 46 height 19
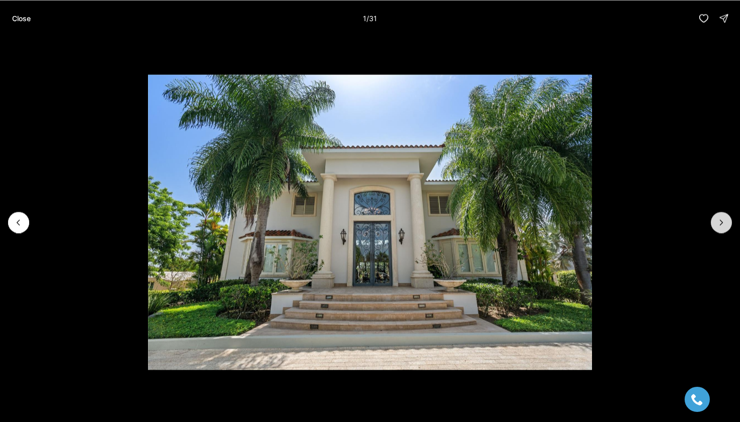
click at [717, 220] on icon "Next slide" at bounding box center [721, 222] width 10 height 10
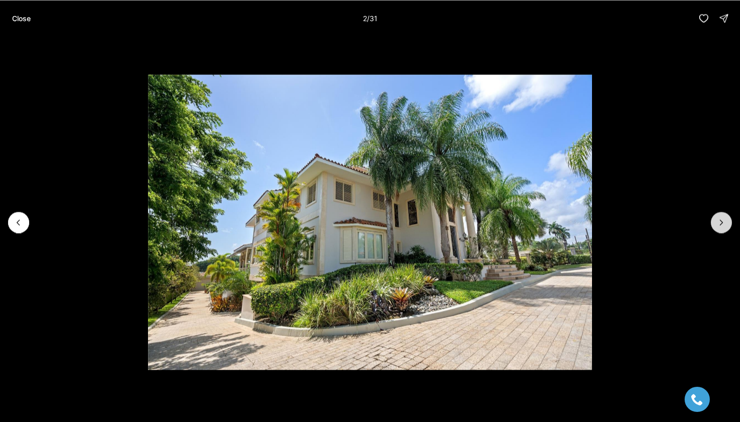
click at [714, 217] on button "Next slide" at bounding box center [721, 222] width 21 height 21
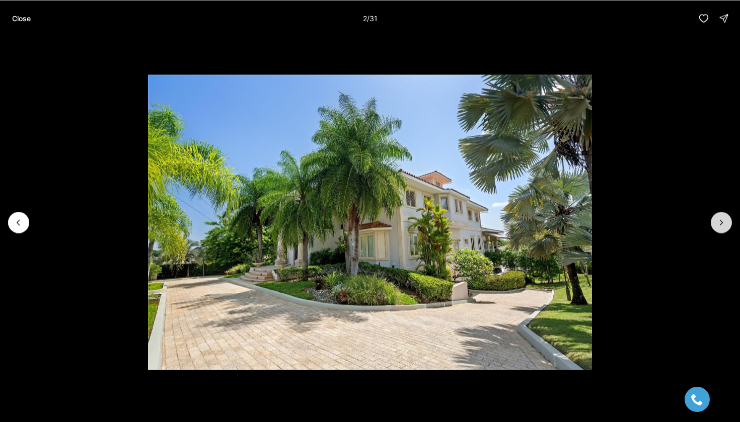
click at [714, 217] on button "Next slide" at bounding box center [721, 222] width 21 height 21
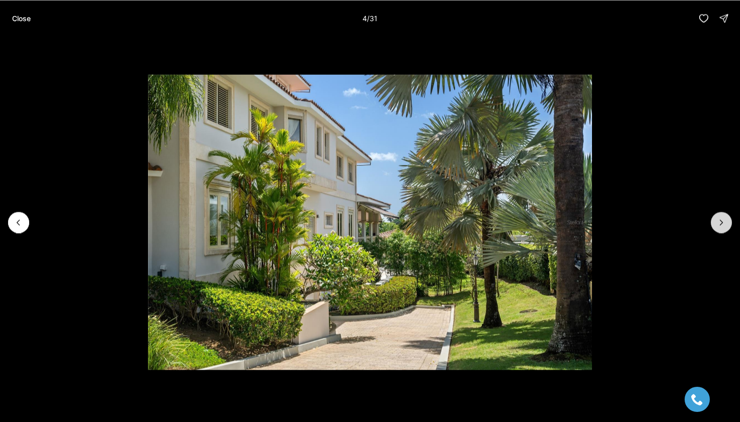
click at [714, 217] on button "Next slide" at bounding box center [721, 222] width 21 height 21
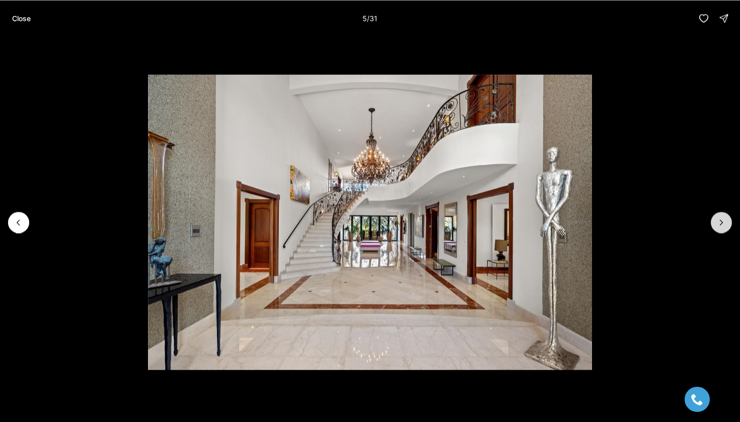
click at [714, 216] on button "Next slide" at bounding box center [721, 222] width 21 height 21
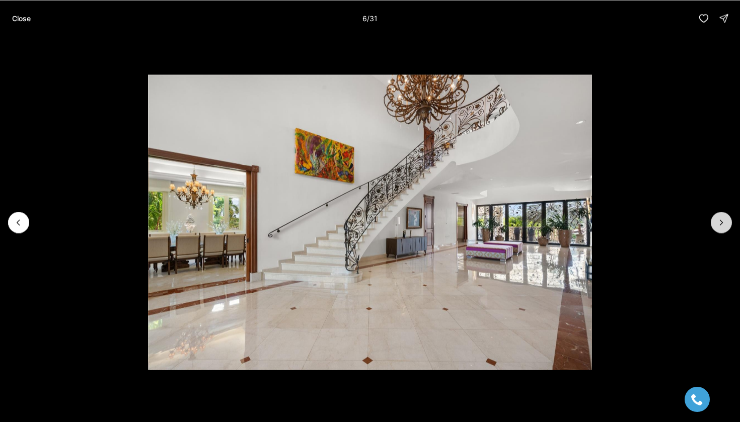
click at [714, 216] on button "Next slide" at bounding box center [721, 222] width 21 height 21
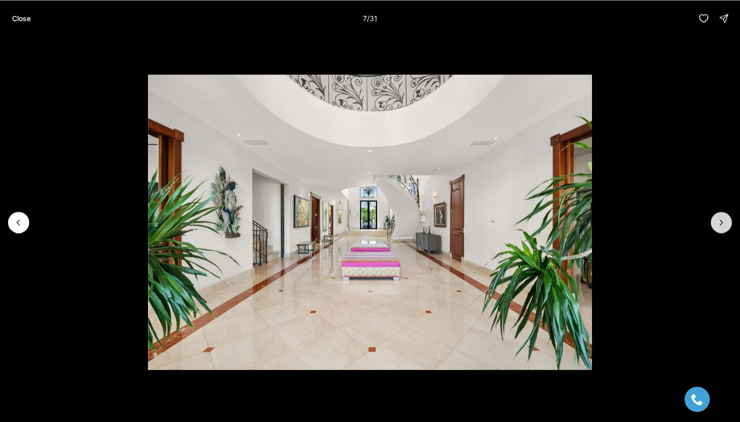
click at [714, 216] on button "Next slide" at bounding box center [721, 222] width 21 height 21
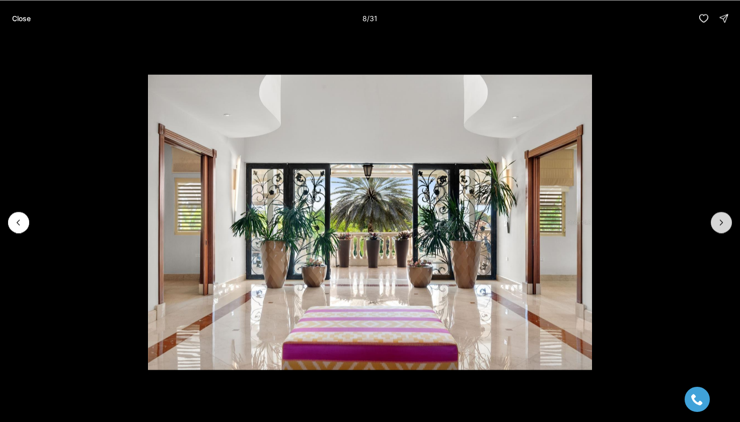
click at [714, 216] on button "Next slide" at bounding box center [721, 222] width 21 height 21
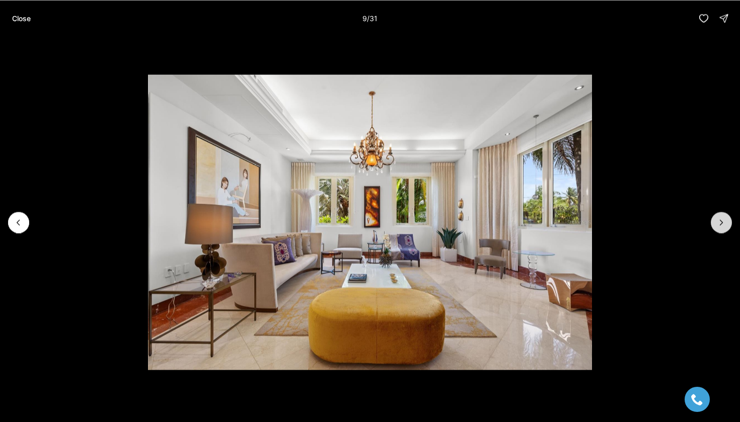
click at [714, 216] on button "Next slide" at bounding box center [721, 222] width 21 height 21
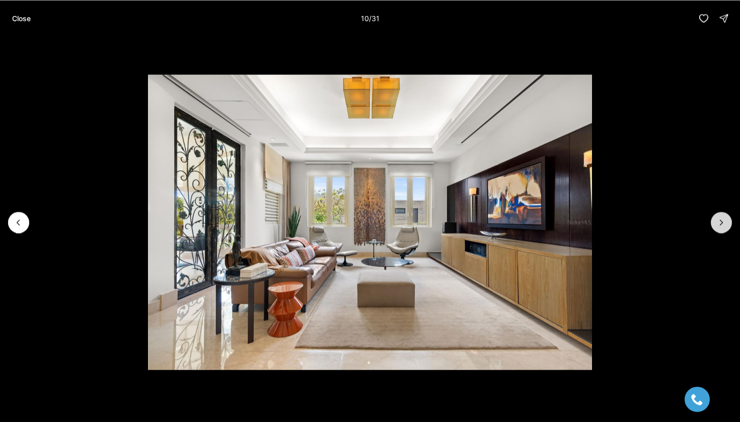
click at [714, 216] on button "Next slide" at bounding box center [721, 222] width 21 height 21
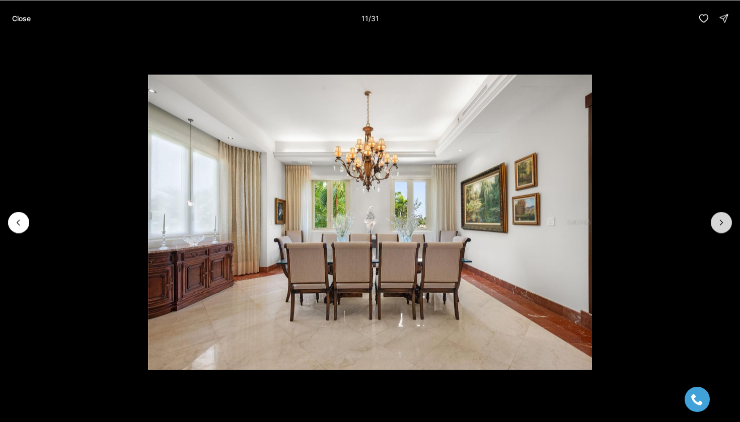
click at [714, 216] on button "Next slide" at bounding box center [721, 222] width 21 height 21
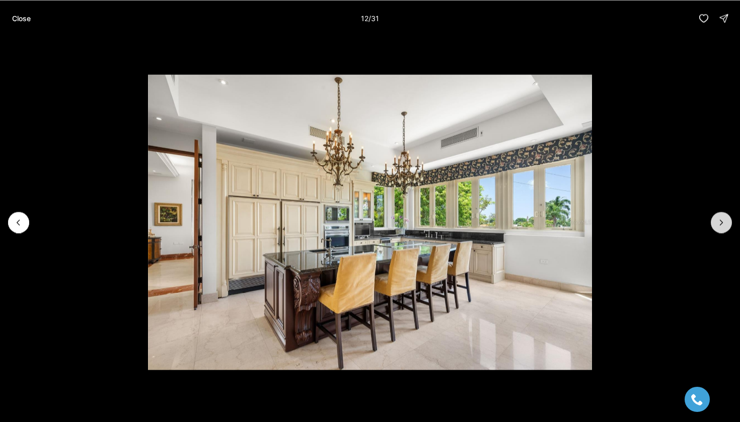
click at [714, 216] on button "Next slide" at bounding box center [721, 222] width 21 height 21
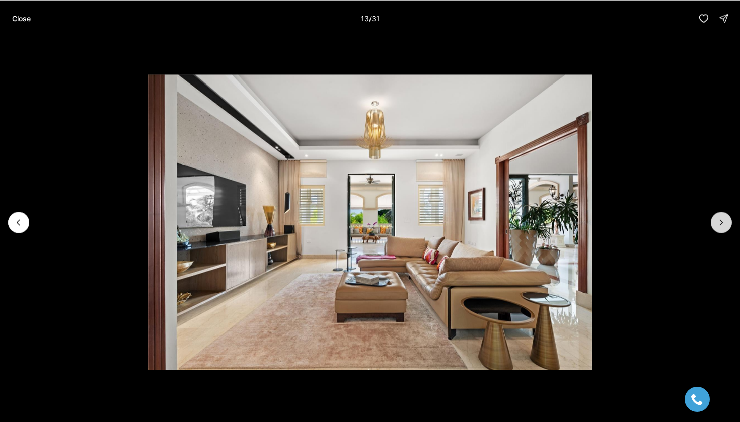
click at [714, 216] on button "Next slide" at bounding box center [721, 222] width 21 height 21
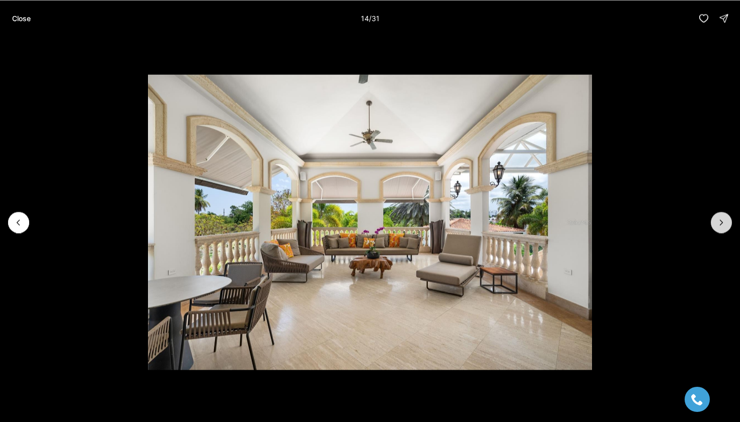
click at [714, 216] on button "Next slide" at bounding box center [721, 222] width 21 height 21
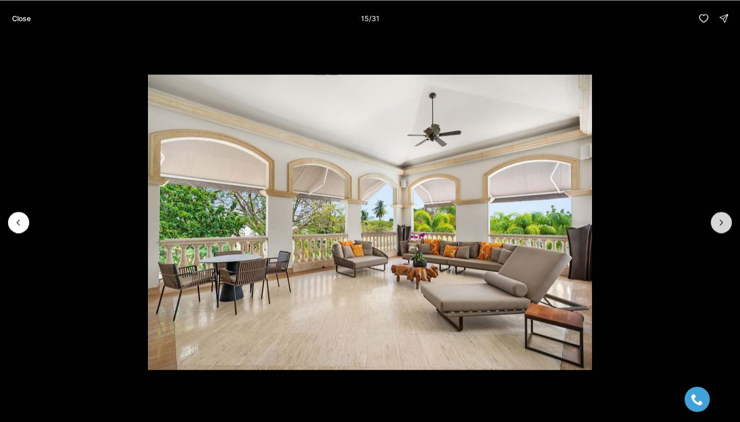
click at [714, 216] on button "Next slide" at bounding box center [721, 222] width 21 height 21
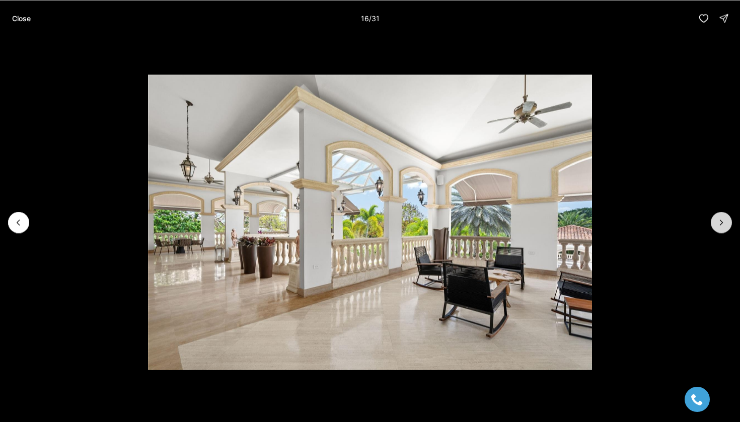
click at [714, 216] on button "Next slide" at bounding box center [721, 222] width 21 height 21
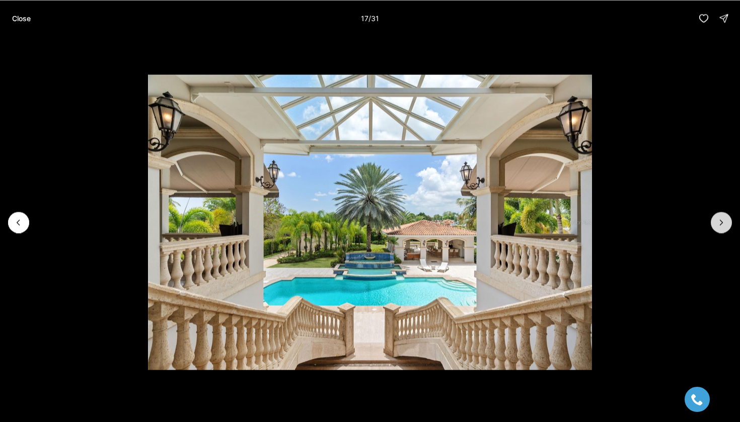
click at [714, 216] on button "Next slide" at bounding box center [721, 222] width 21 height 21
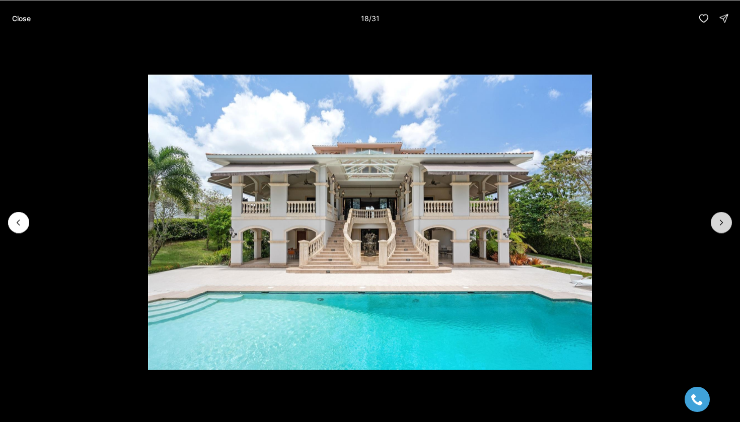
click at [714, 216] on button "Next slide" at bounding box center [721, 222] width 21 height 21
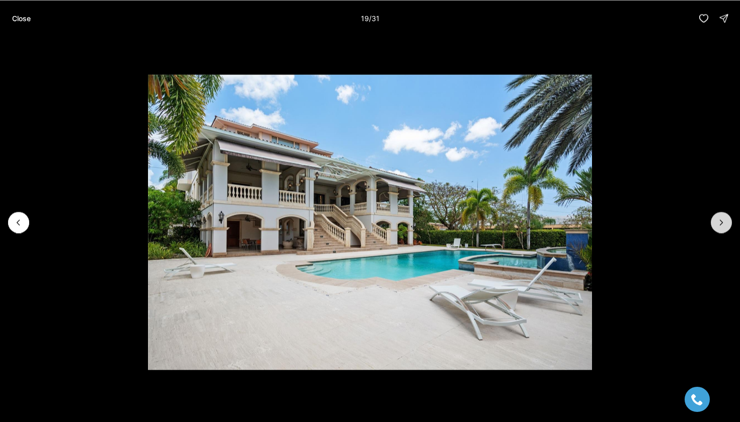
click at [714, 216] on button "Next slide" at bounding box center [721, 222] width 21 height 21
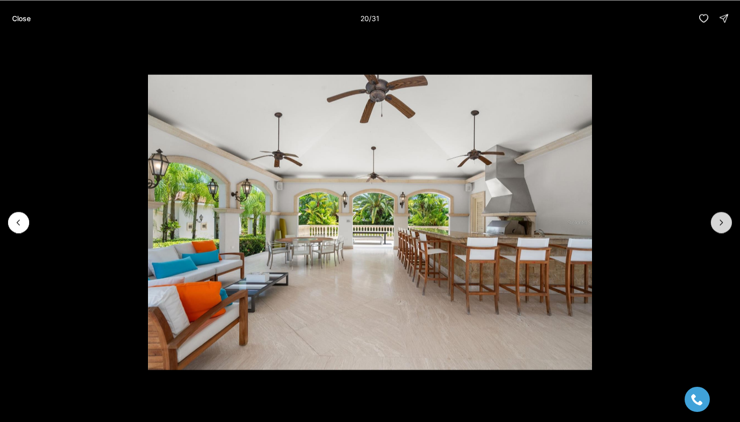
click at [714, 216] on button "Next slide" at bounding box center [721, 222] width 21 height 21
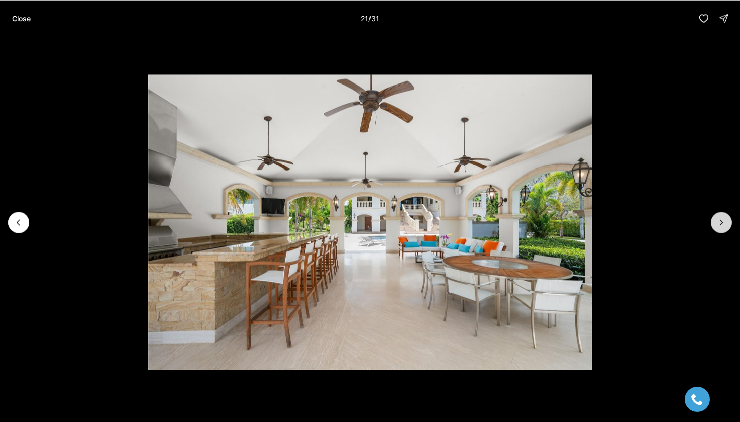
click at [714, 216] on button "Next slide" at bounding box center [721, 222] width 21 height 21
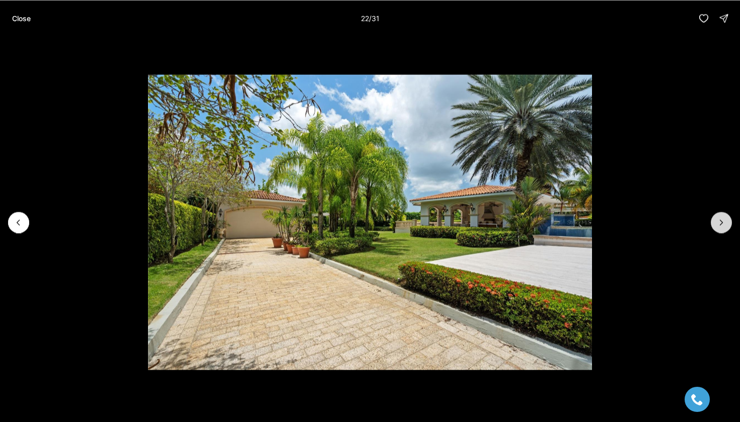
click at [714, 216] on button "Next slide" at bounding box center [721, 222] width 21 height 21
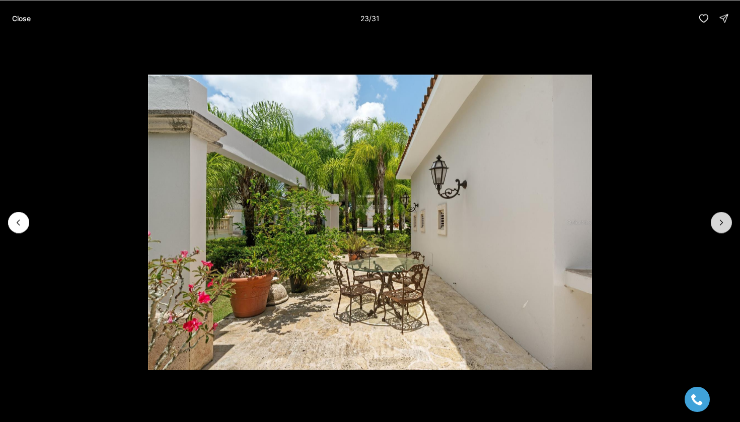
click at [714, 216] on button "Next slide" at bounding box center [721, 222] width 21 height 21
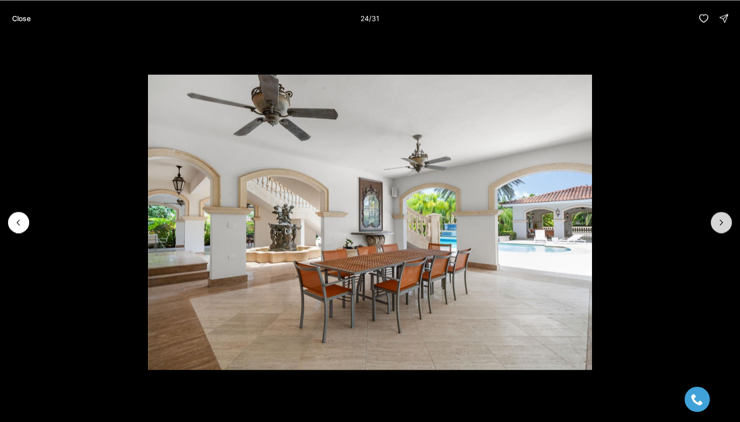
click at [714, 216] on button "Next slide" at bounding box center [721, 222] width 21 height 21
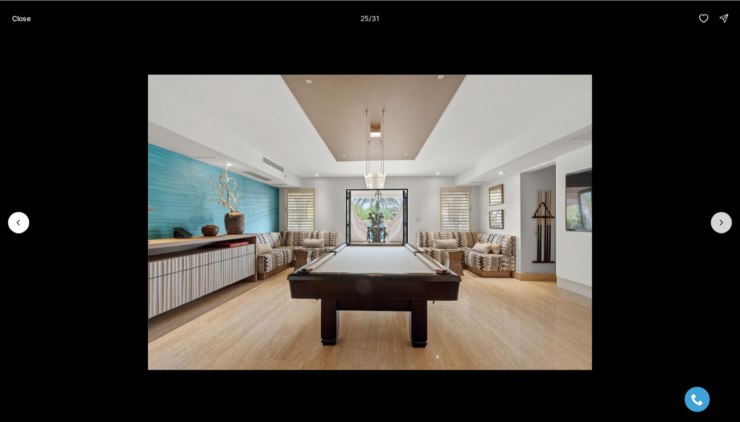
click at [720, 217] on icon "Next slide" at bounding box center [721, 222] width 10 height 10
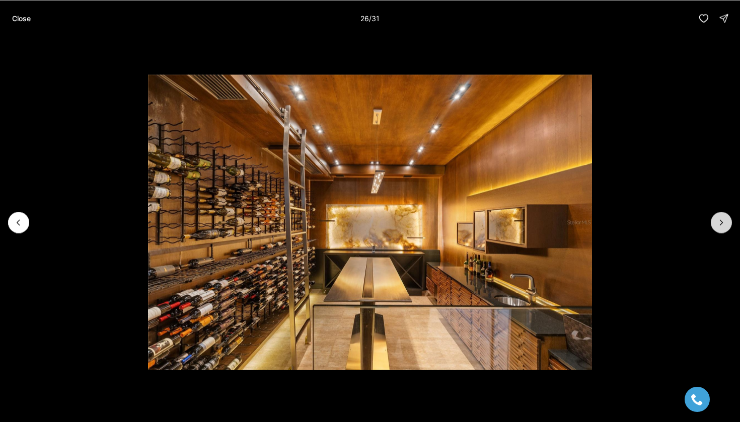
click at [720, 217] on icon "Next slide" at bounding box center [721, 222] width 10 height 10
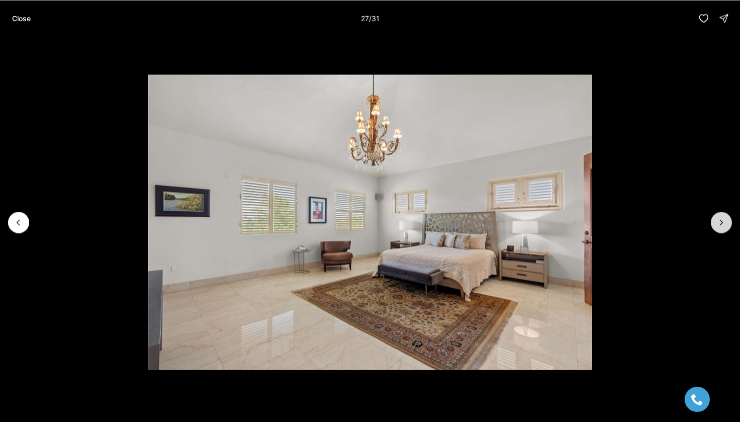
click at [720, 217] on icon "Next slide" at bounding box center [721, 222] width 10 height 10
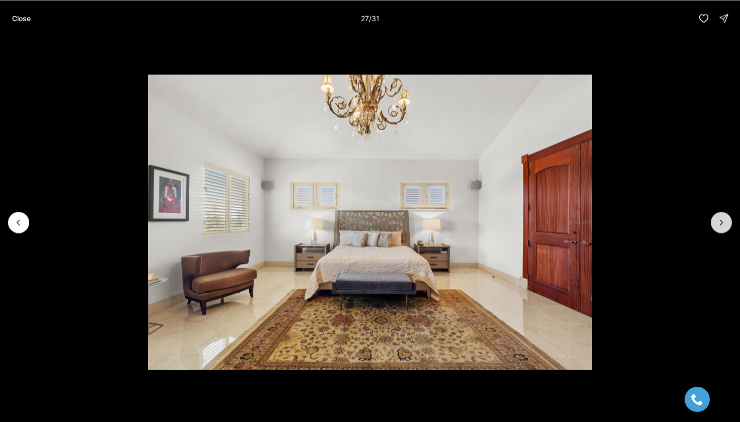
click at [720, 217] on icon "Next slide" at bounding box center [721, 222] width 10 height 10
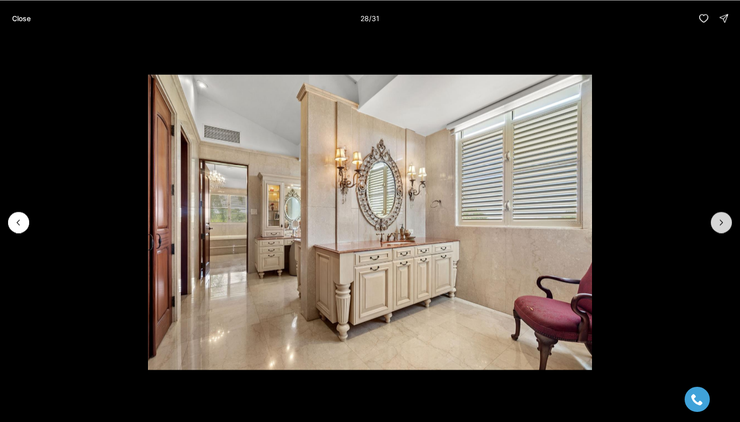
click at [720, 217] on icon "Next slide" at bounding box center [721, 222] width 10 height 10
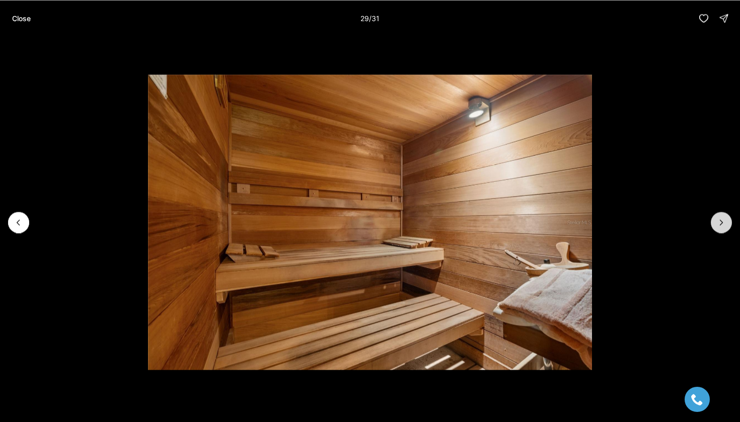
click at [720, 217] on icon "Next slide" at bounding box center [721, 222] width 10 height 10
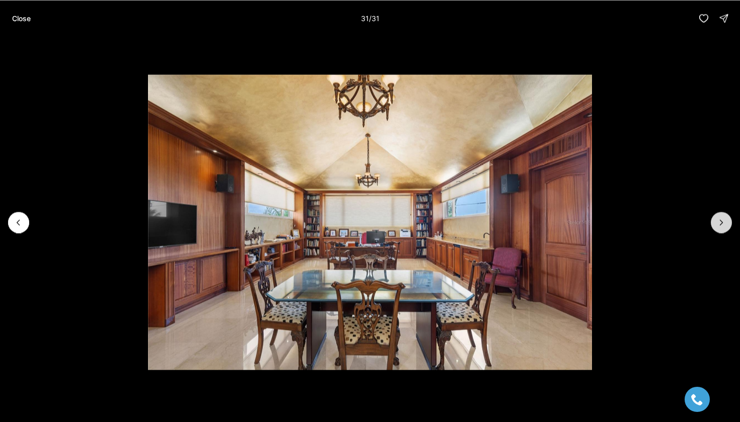
click at [720, 217] on div at bounding box center [721, 222] width 21 height 21
click at [33, 15] on button "Close" at bounding box center [21, 18] width 31 height 20
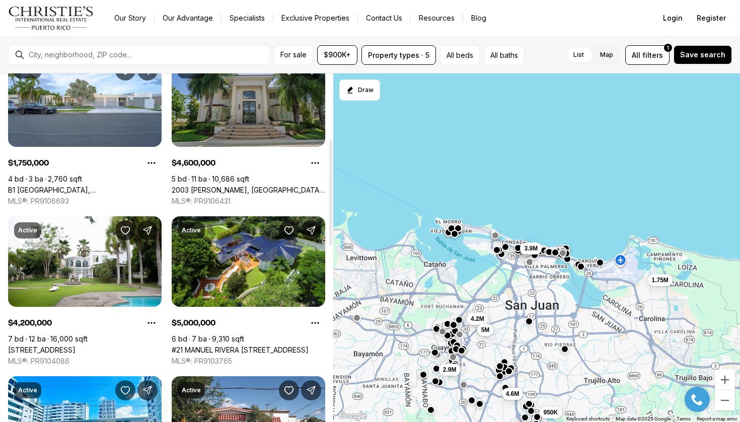
scroll to position [218, 0]
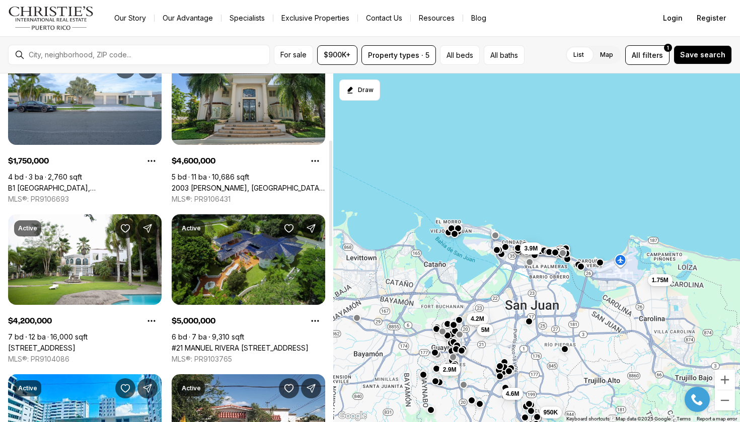
click at [279, 344] on link "#21 MANUEL RIVERA [STREET_ADDRESS]" at bounding box center [240, 348] width 137 height 9
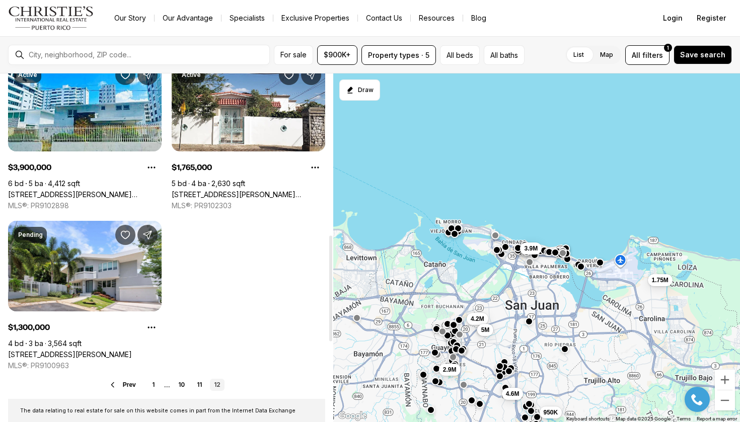
scroll to position [533, 0]
